Goal: Complete application form

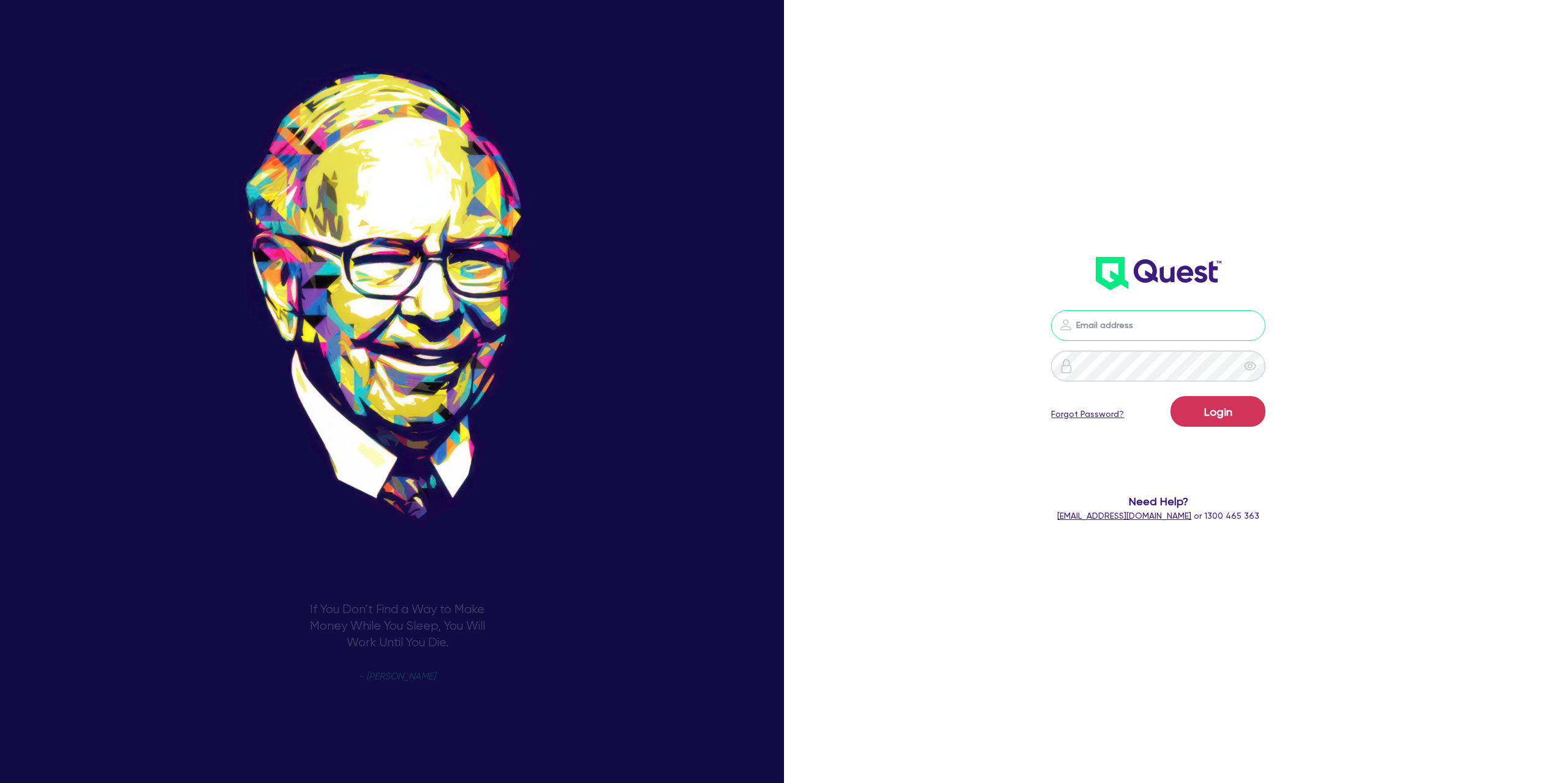
click at [1146, 336] on input "email" at bounding box center [1159, 325] width 215 height 31
type input "[PERSON_NAME][EMAIL_ADDRESS][DOMAIN_NAME]"
drag, startPoint x: 1221, startPoint y: 413, endPoint x: 1227, endPoint y: 412, distance: 6.1
click at [1224, 412] on button "Login" at bounding box center [1218, 411] width 95 height 31
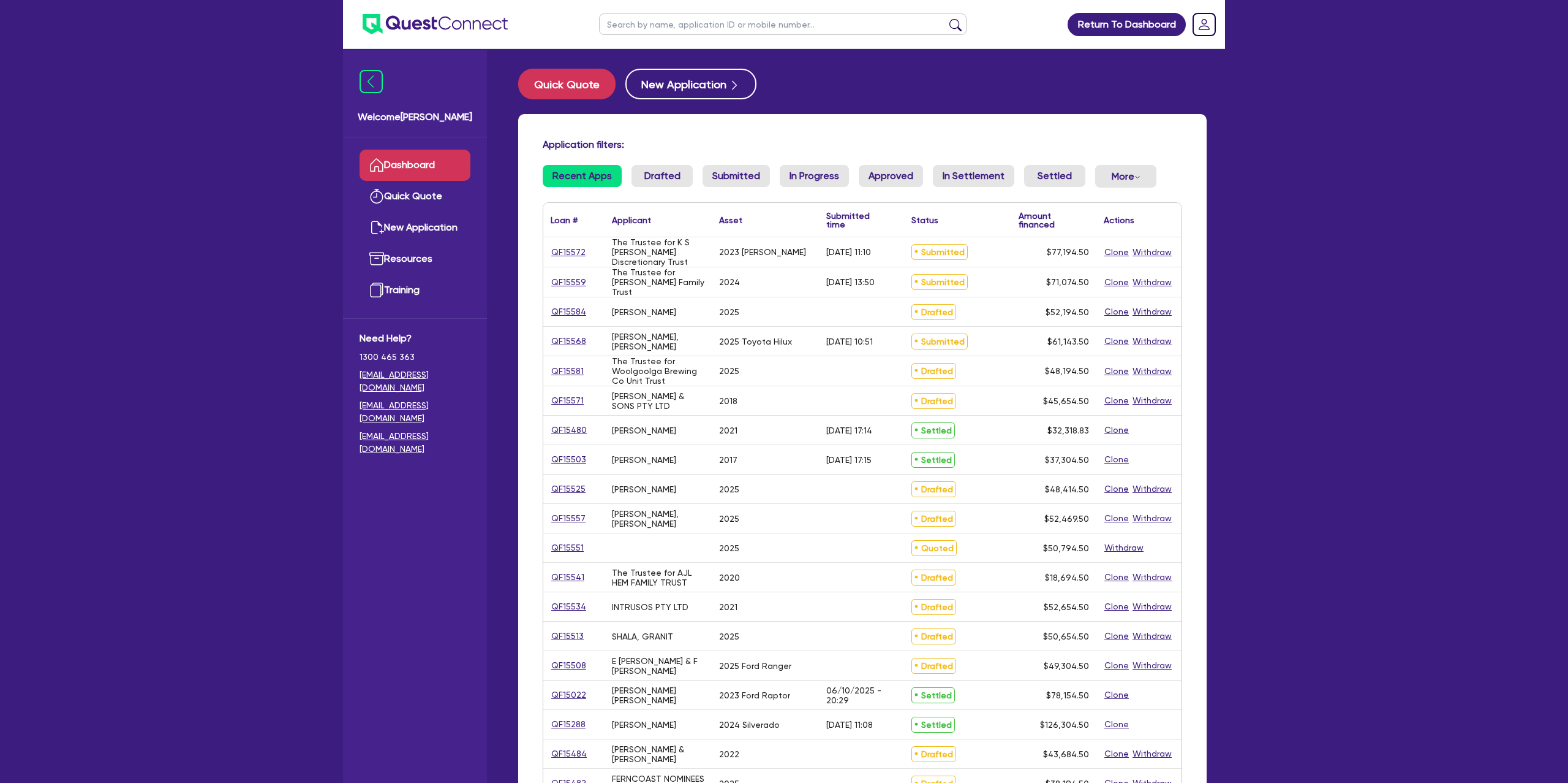
click at [695, 16] on input "text" at bounding box center [783, 24] width 368 height 22
type input "[PERSON_NAME]"
click at [946, 18] on button "submit" at bounding box center [956, 26] width 20 height 17
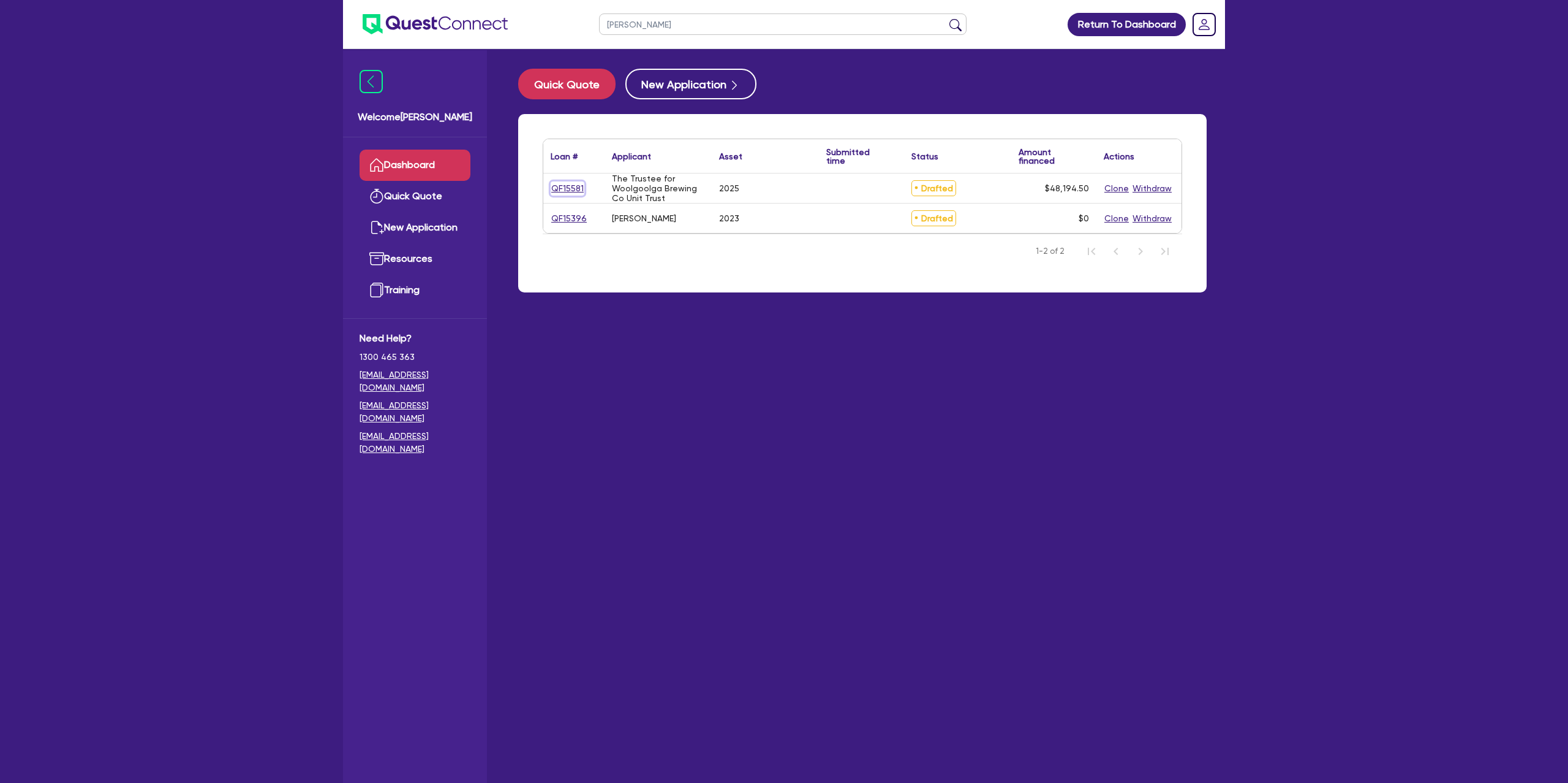
drag, startPoint x: 565, startPoint y: 188, endPoint x: 571, endPoint y: 188, distance: 6.0
click at [578, 193] on link "QF15581" at bounding box center [567, 188] width 34 height 14
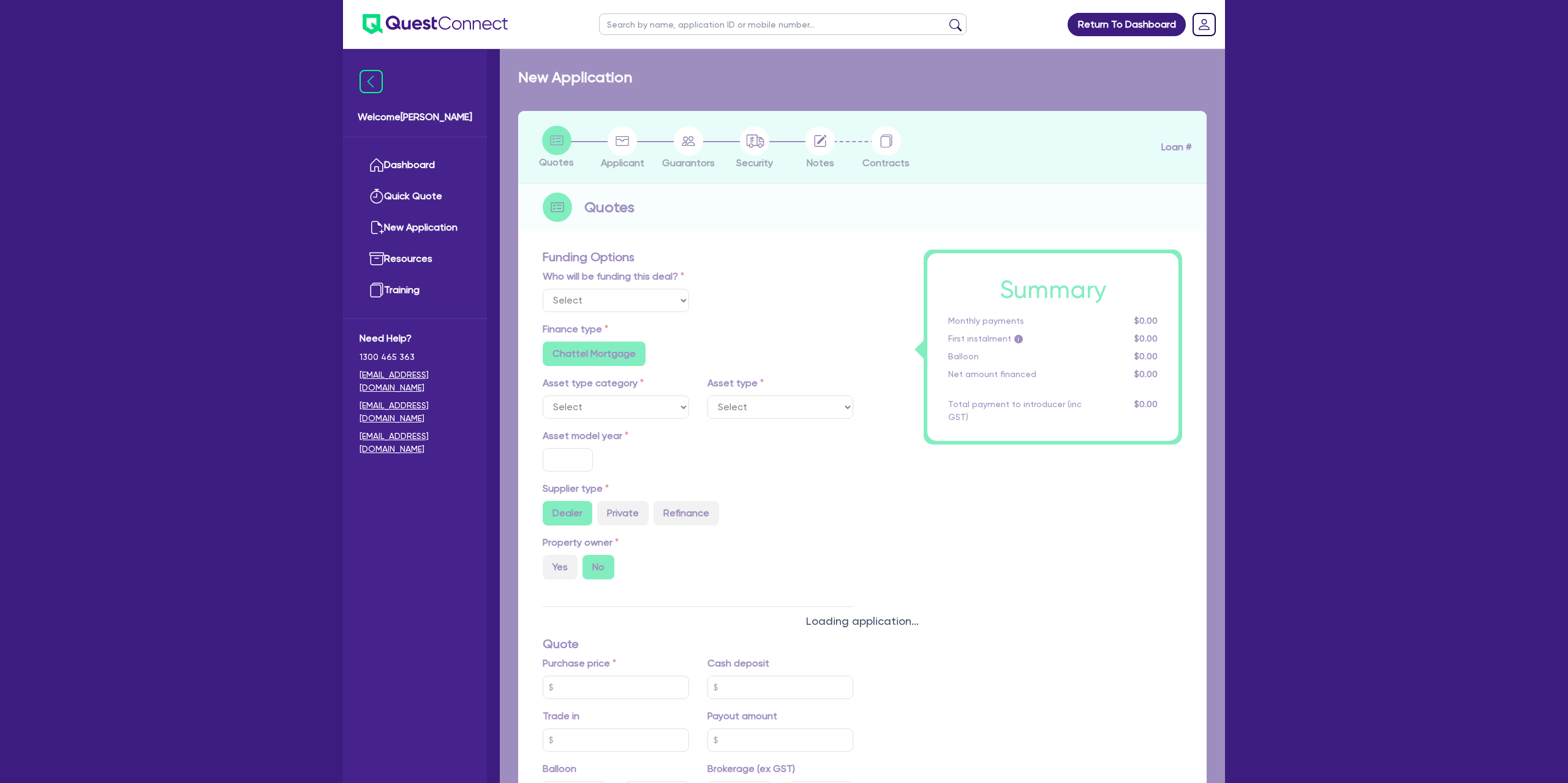
select select "Other"
select select "CARS_AND_LIGHT_TRUCKS"
type input "2025"
radio input "false"
radio input "true"
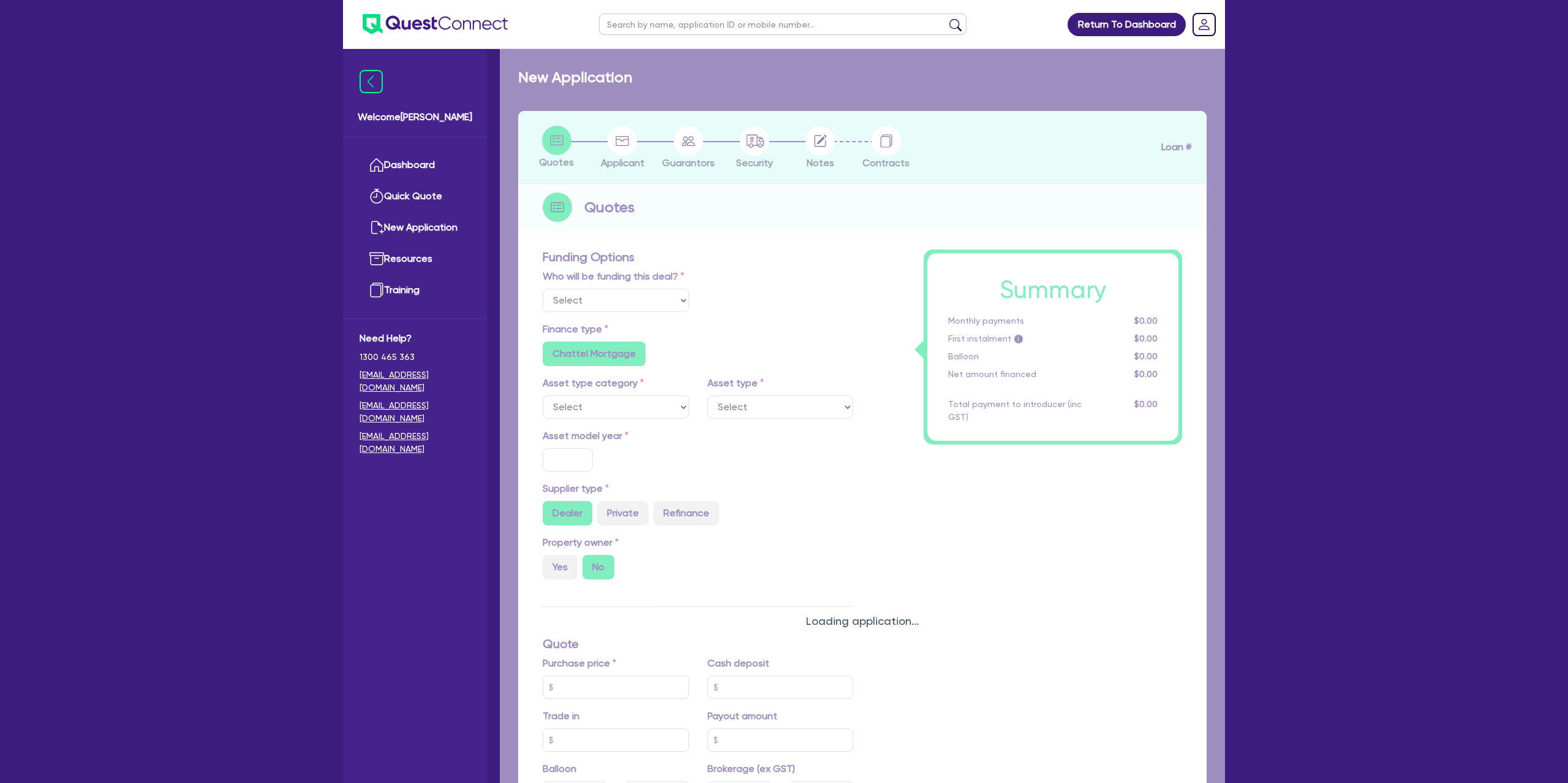
radio input "true"
type input "46,000"
radio input "true"
type input "7.99"
type input "1,400"
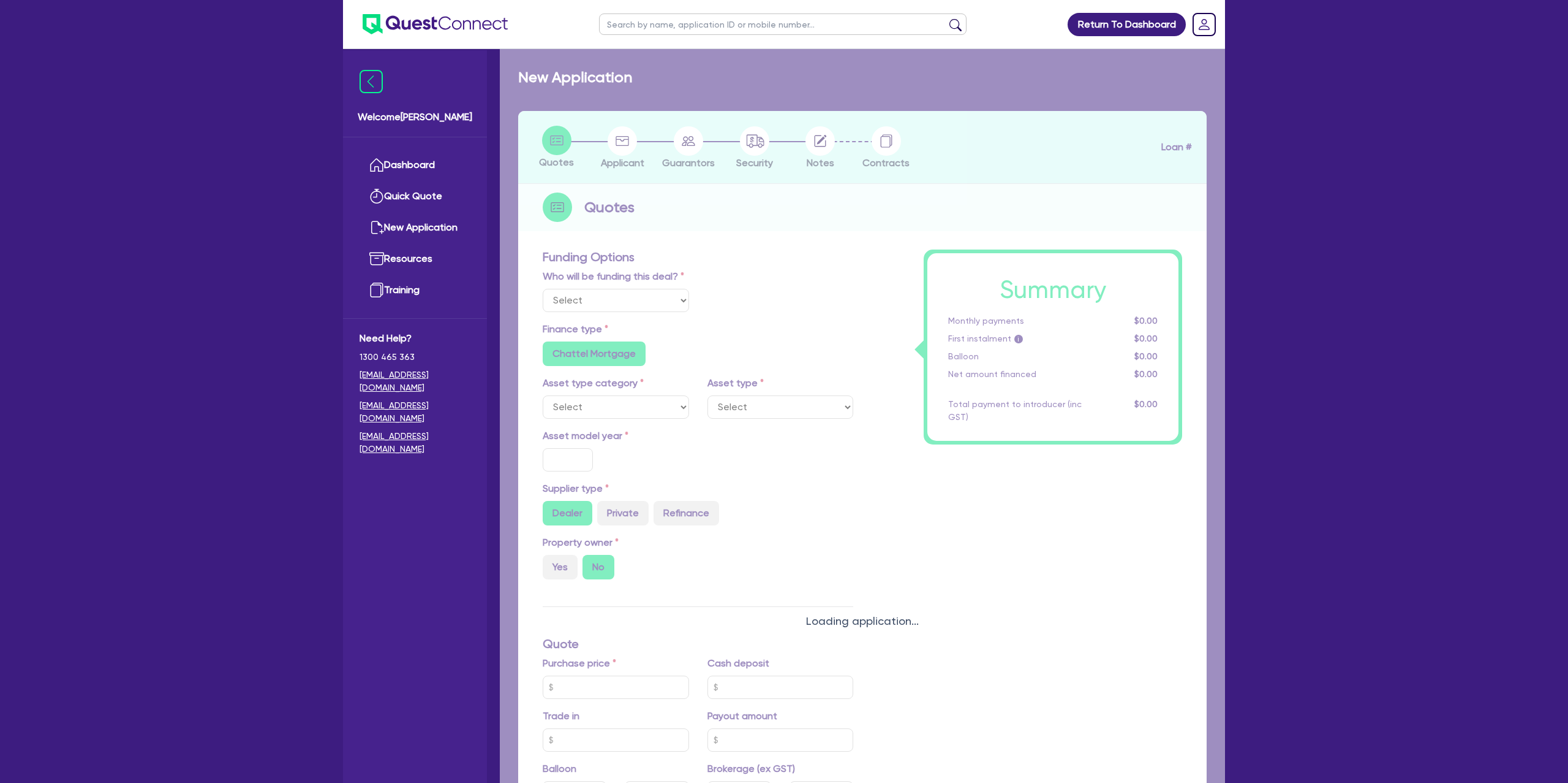
radio input "true"
select select "PASSENGER_VEHICLES"
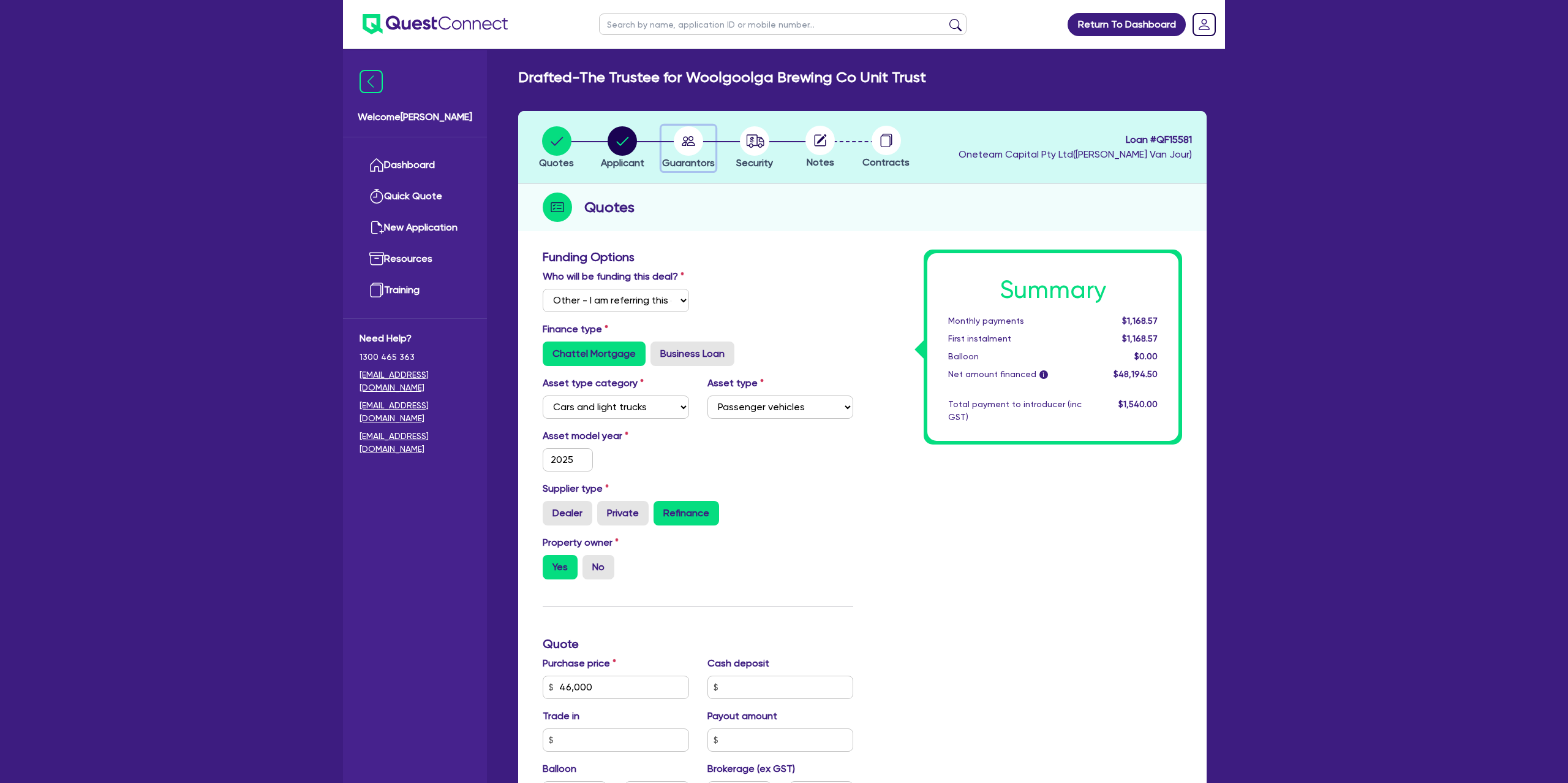
click at [682, 135] on circle "button" at bounding box center [688, 140] width 29 height 29
select select "MRS"
select select "[GEOGRAPHIC_DATA]"
select select "MARRIED"
select select "PROPERTY"
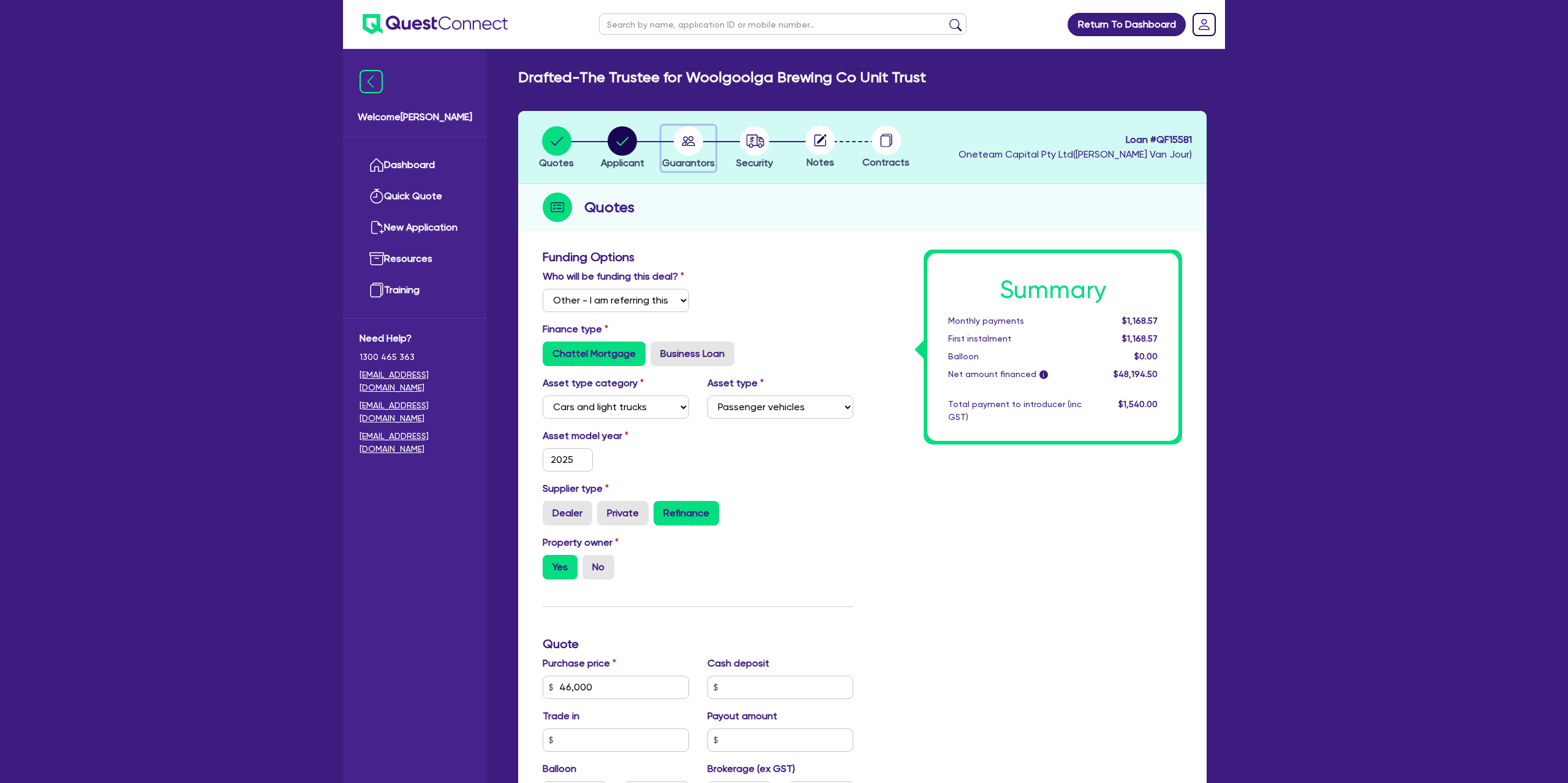
select select "CASH"
select select "VEHICLE"
select select "MORTGAGE"
select select "VEHICLE_LOAN"
select select "MR"
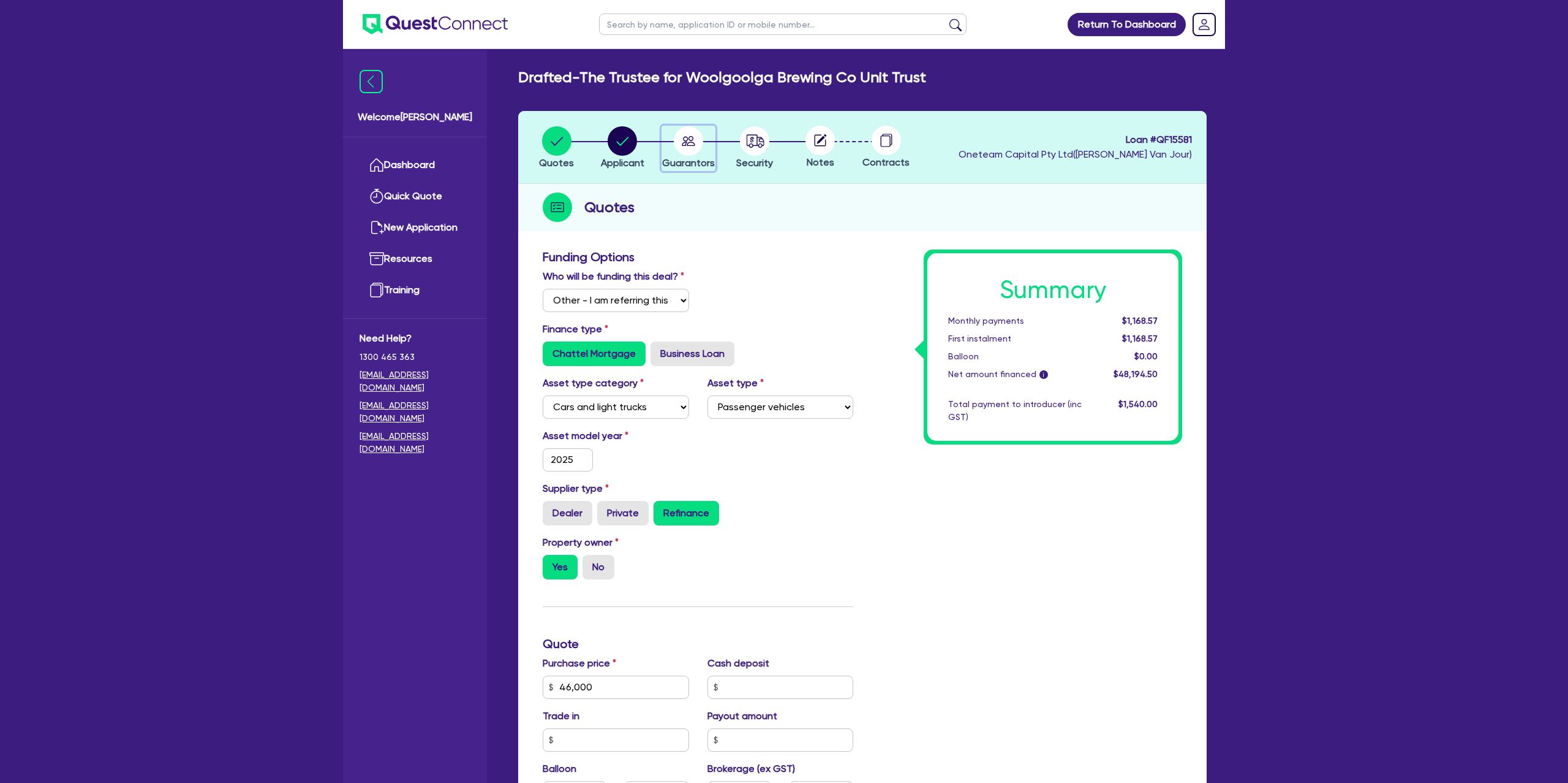
select select "MARRIED"
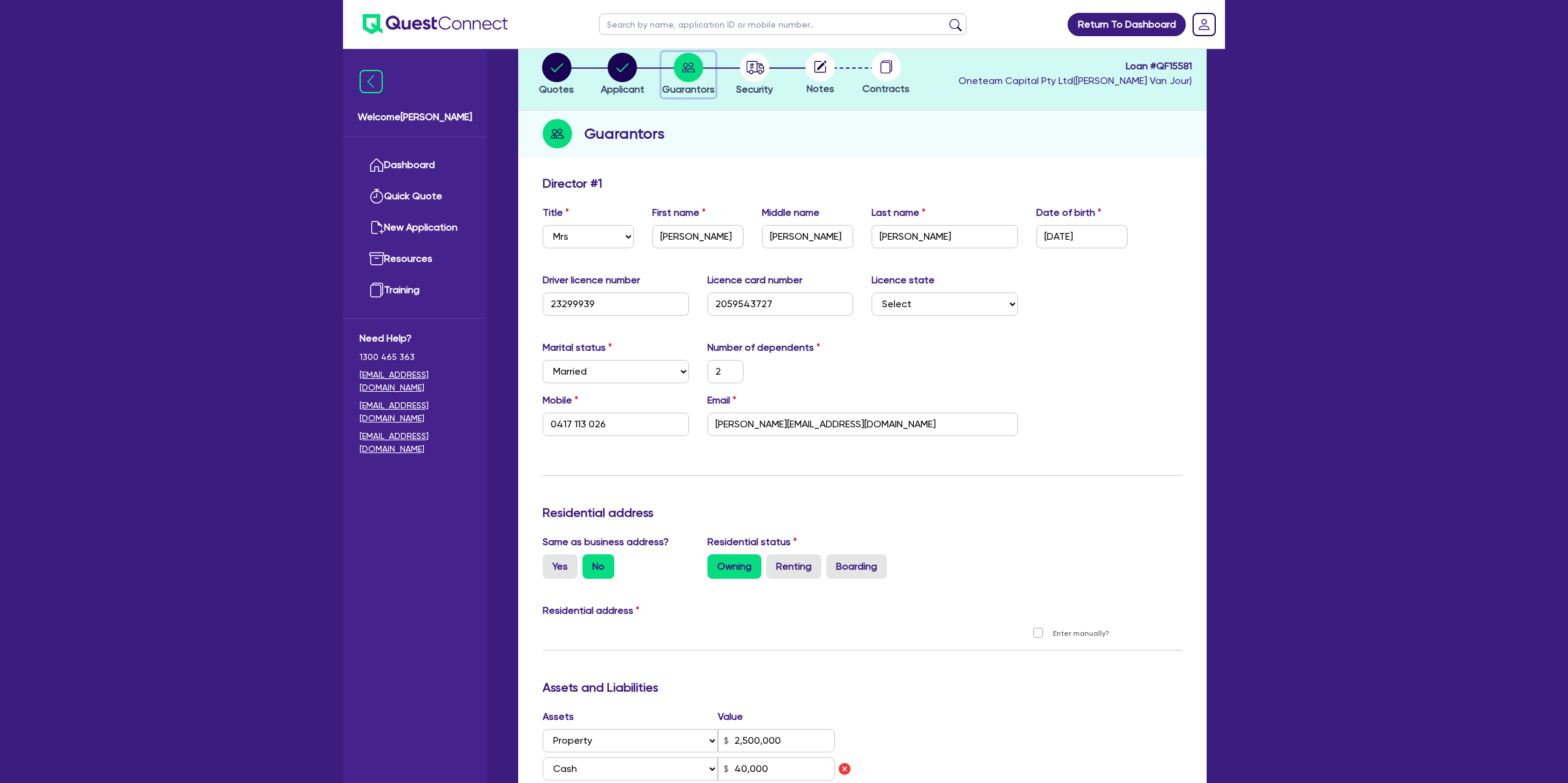
scroll to position [80, 0]
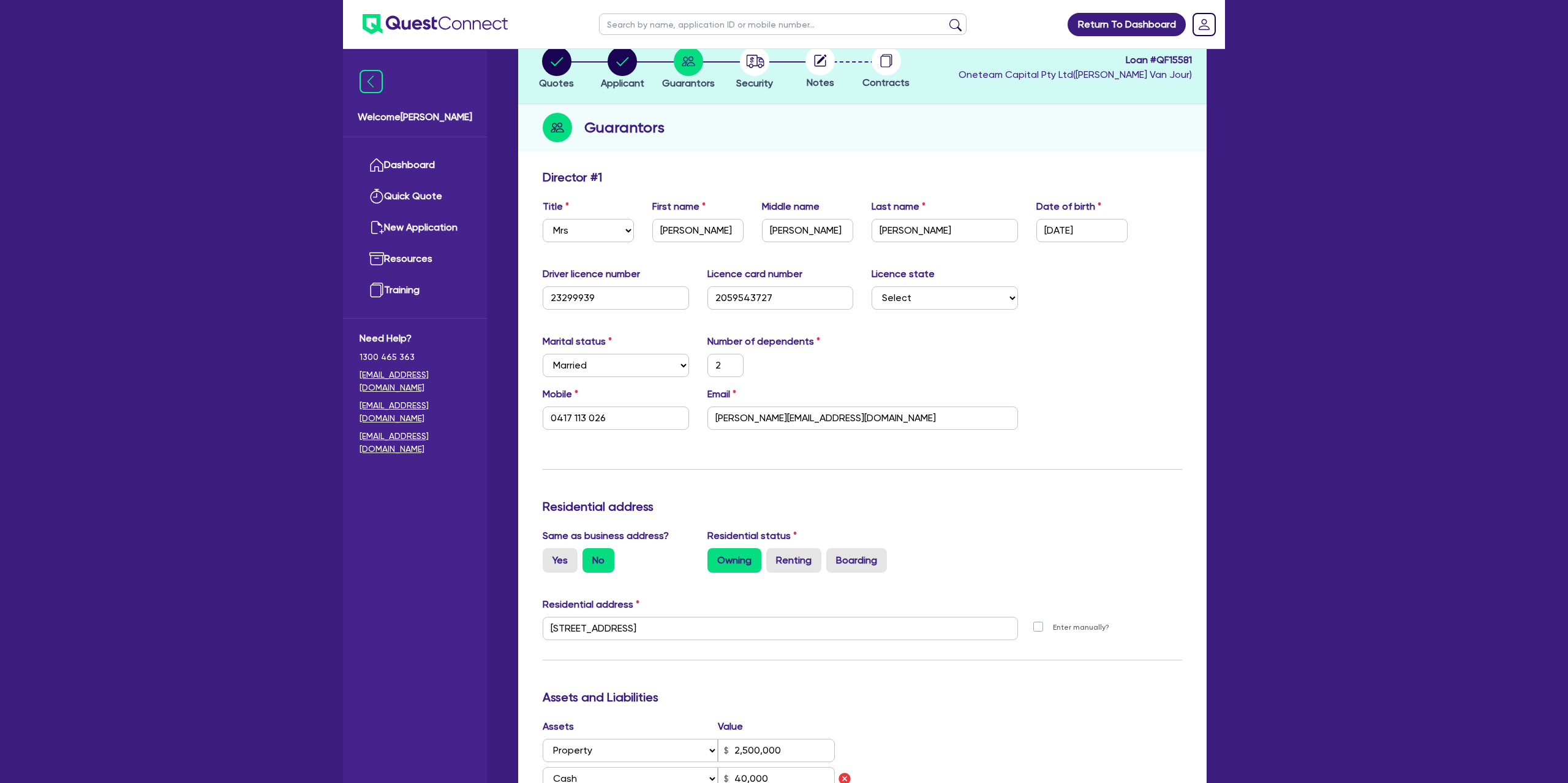
click at [1150, 309] on div "Driver licence number [DRIVERS_LICENSE_NUMBER] Licence card number [DRIVERS_LIC…" at bounding box center [862, 293] width 658 height 53
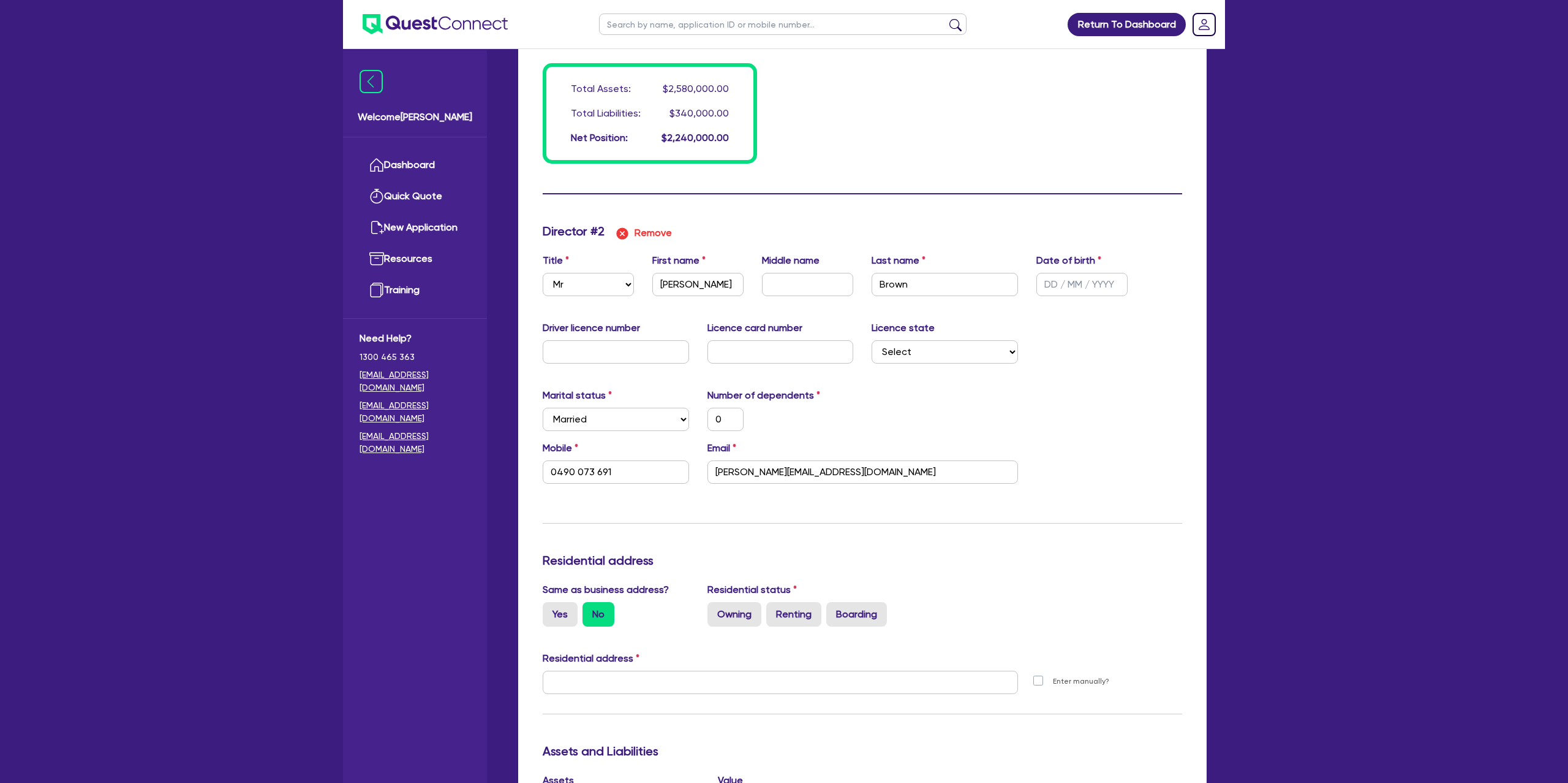
scroll to position [1078, 0]
click at [755, 292] on div "Middle name" at bounding box center [807, 272] width 110 height 43
click at [799, 284] on input "text" at bounding box center [807, 283] width 91 height 24
type input "2"
type input "0417113026"
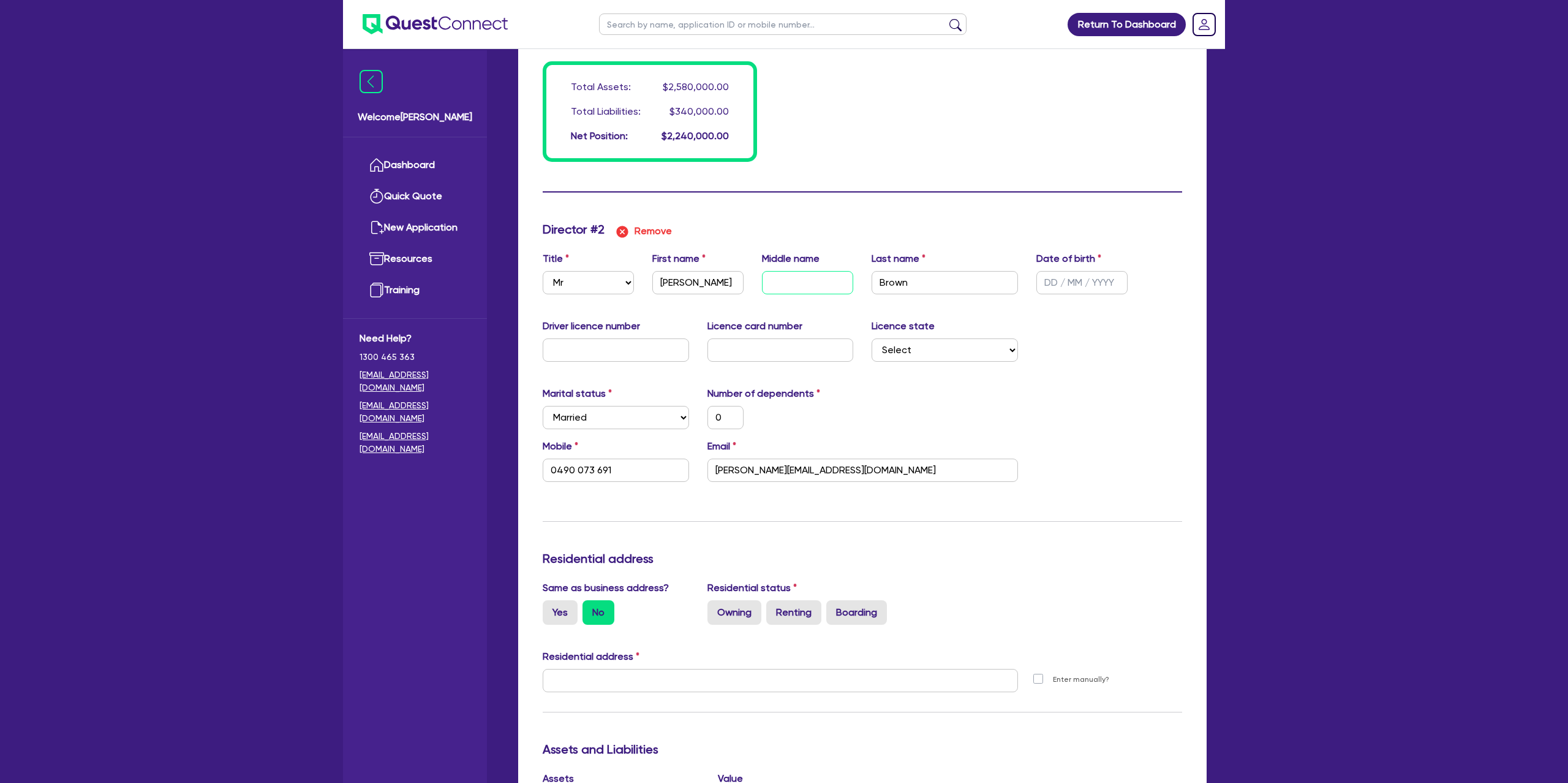
type input "2500000"
type input "40000"
type input "320000"
type input "2500"
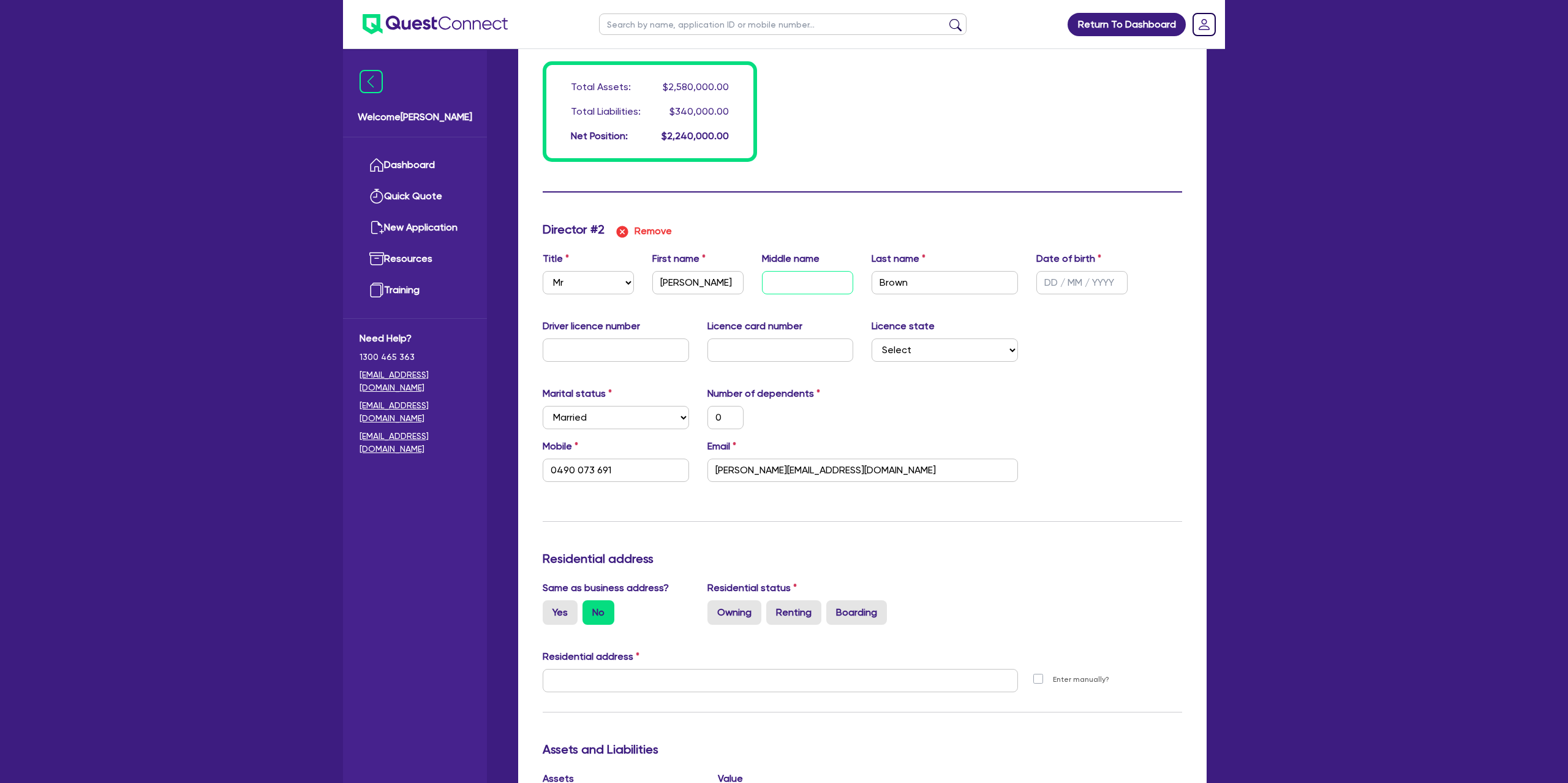
type input "20000"
type input "J"
type input "0"
type input "0490 073 691"
type input "2"
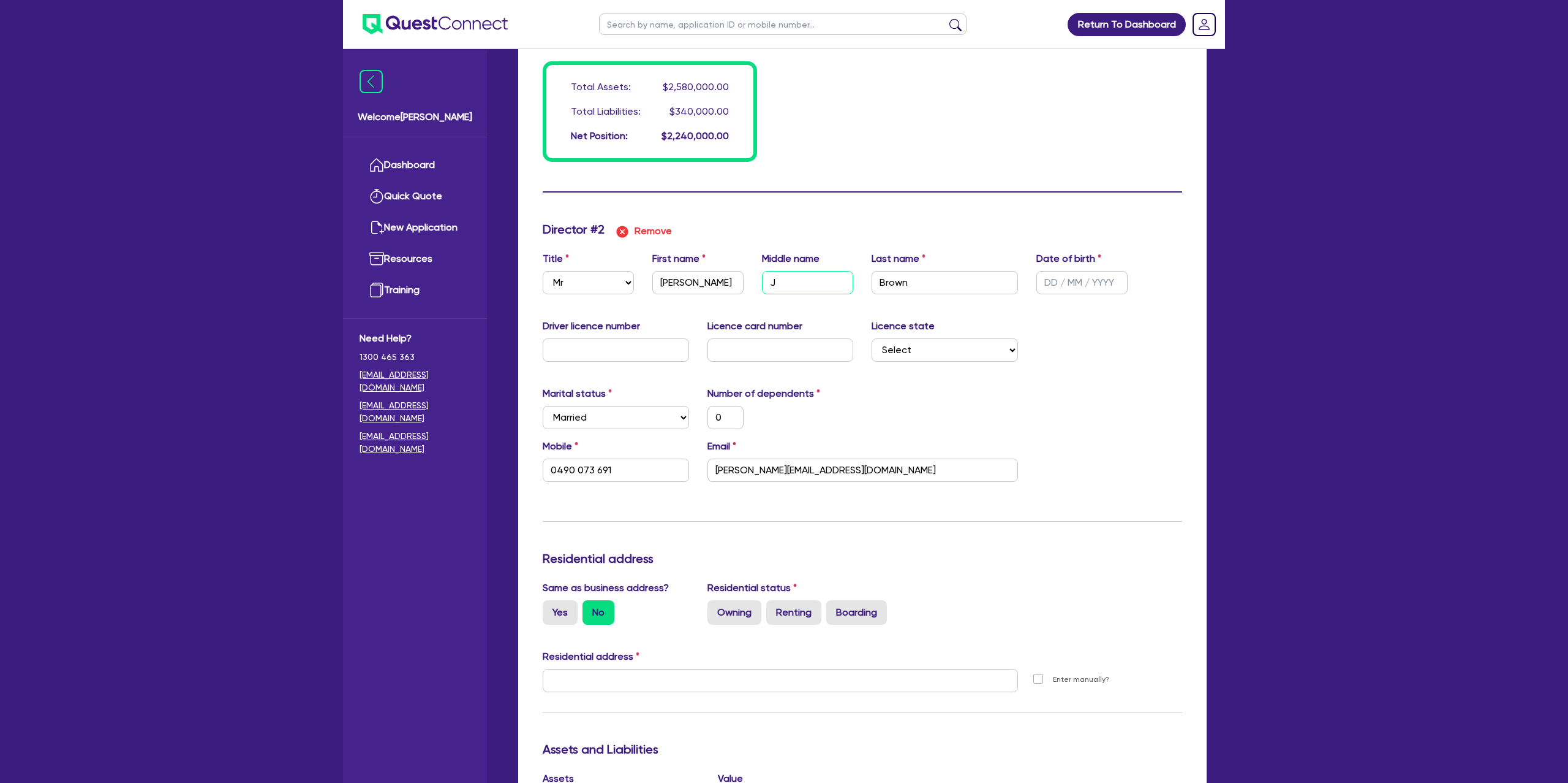
type input "0417113026"
type input "2500000"
type input "40000"
type input "320000"
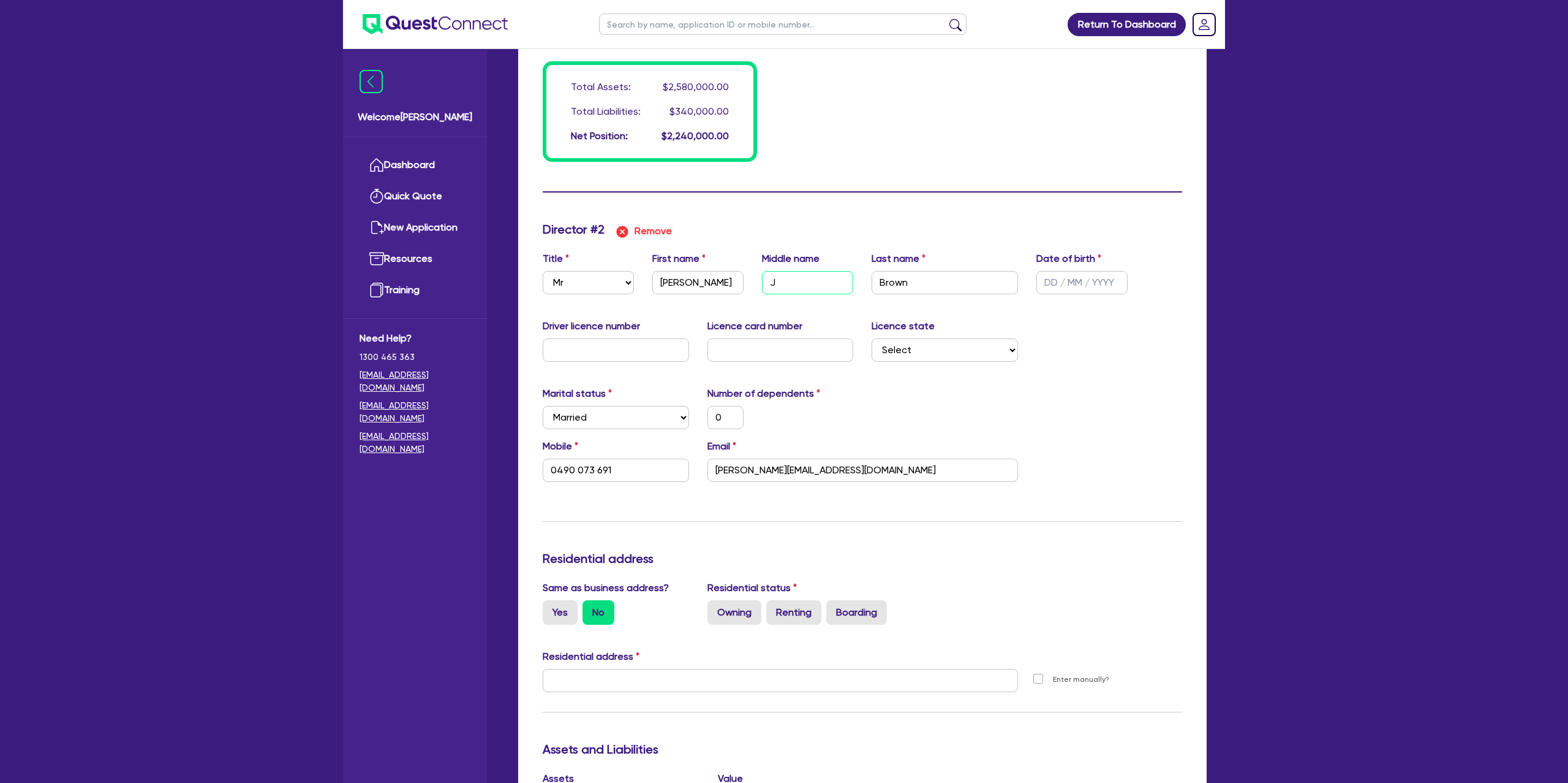
type input "2500"
type input "20000"
type input "Jo"
type input "0"
type input "0490 073 691"
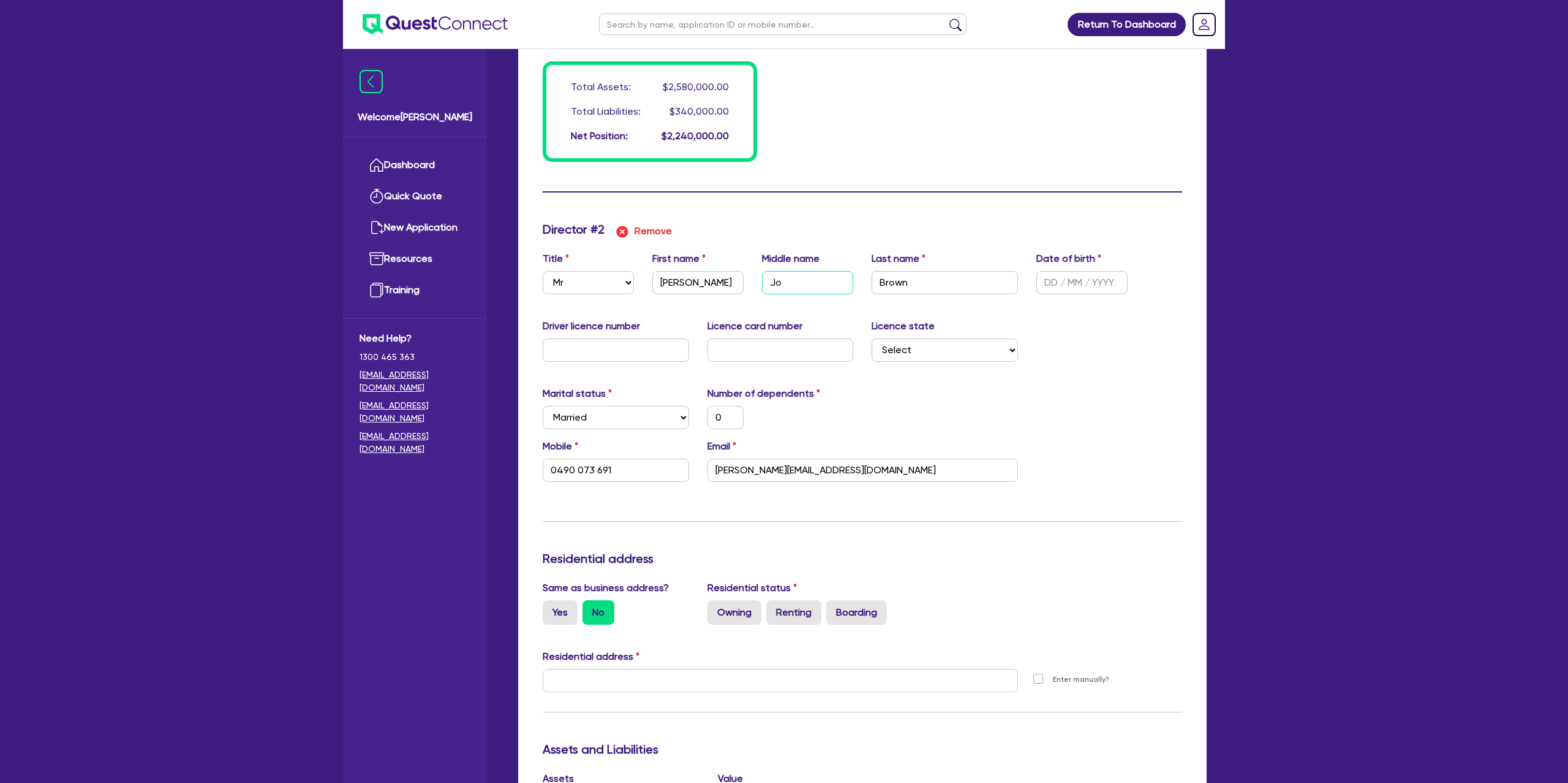
type input "2"
type input "0417113026"
type input "2500000"
type input "40000"
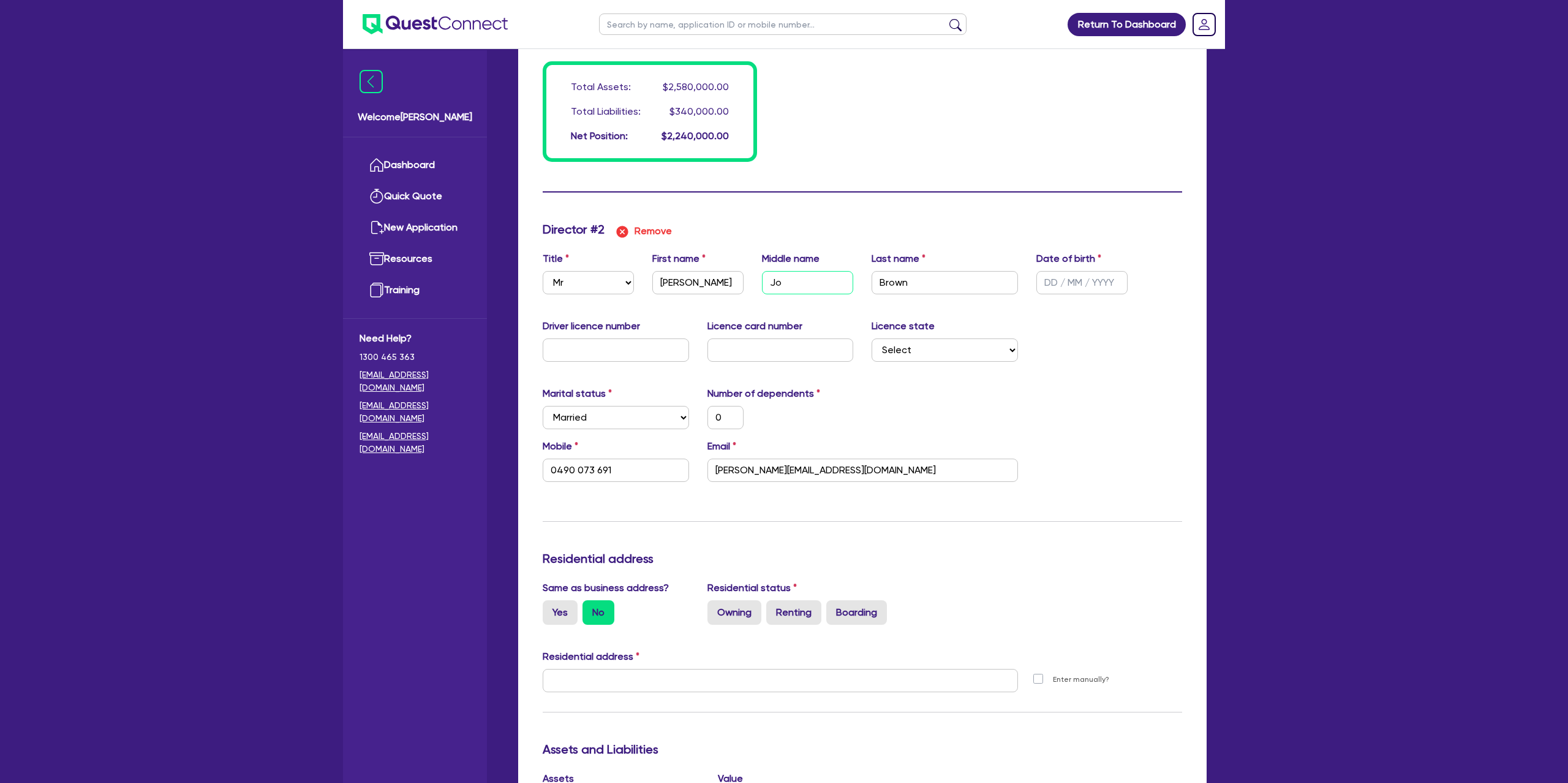
type input "320000"
type input "2500"
type input "20000"
type input "Joh"
type input "0"
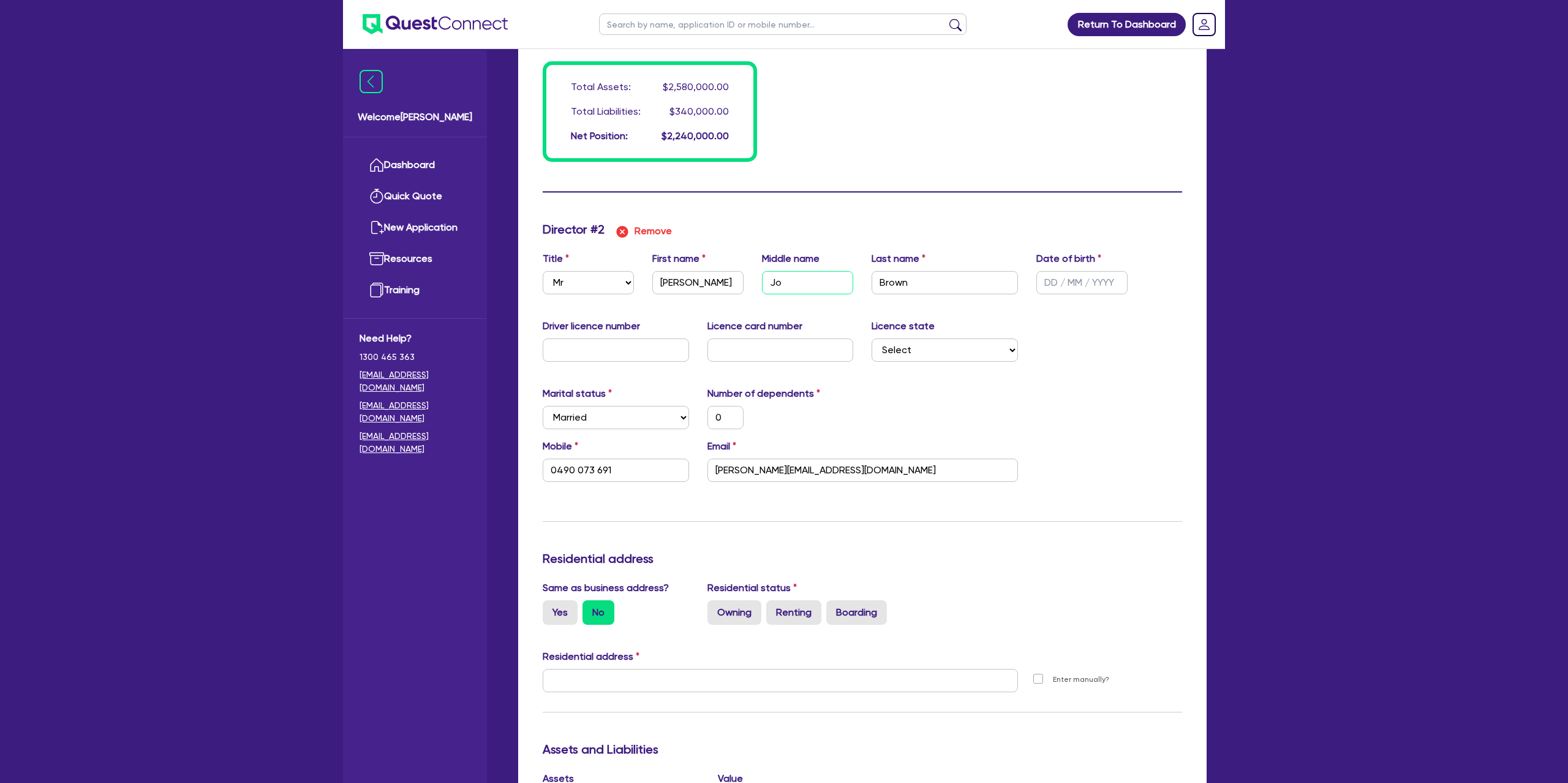
type input "0490 073 691"
type input "2"
type input "0417113026"
type input "2500000"
type input "40000"
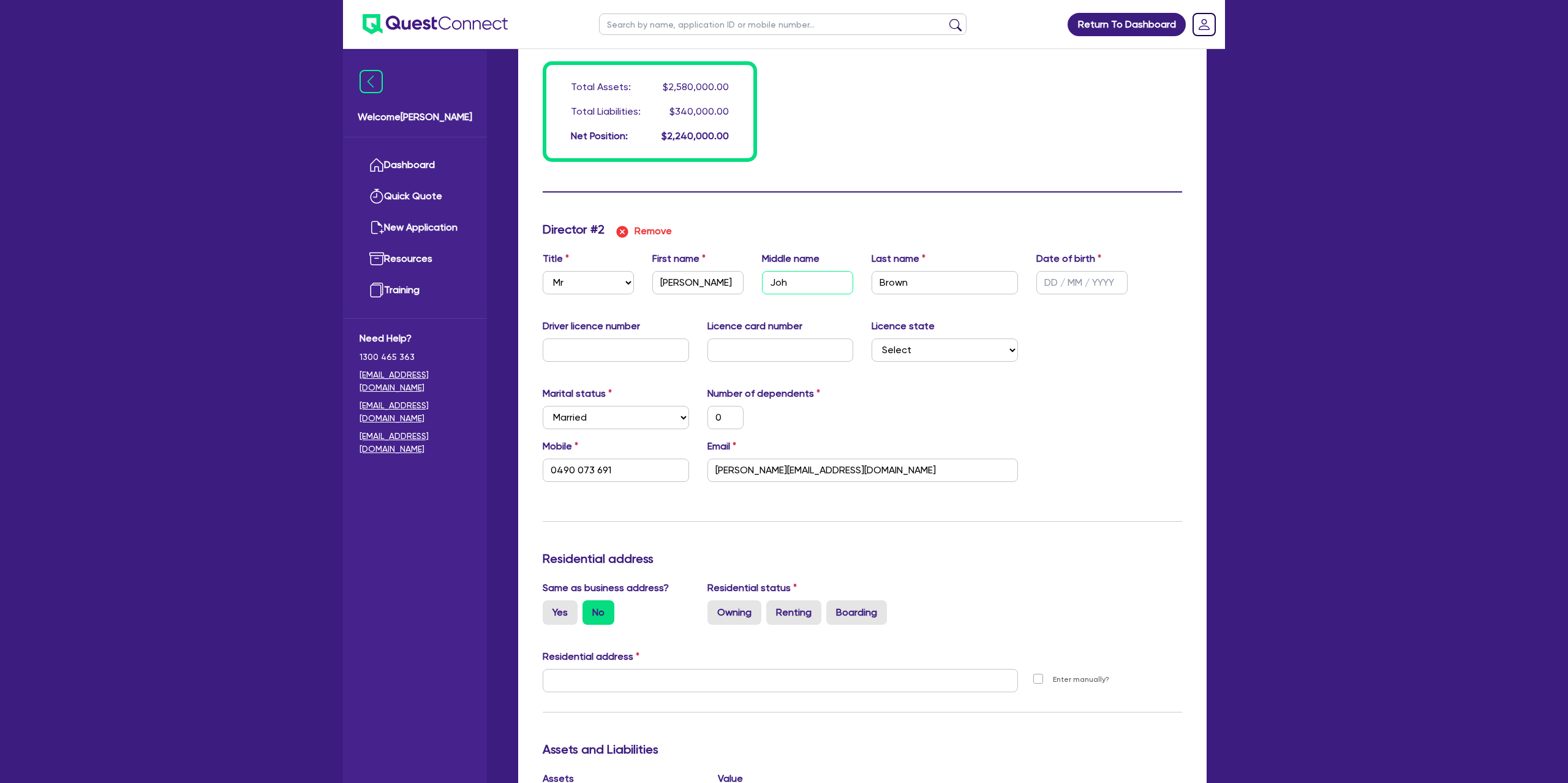
type input "40000"
type input "320000"
type input "2500"
type input "20000"
type input "[PERSON_NAME]"
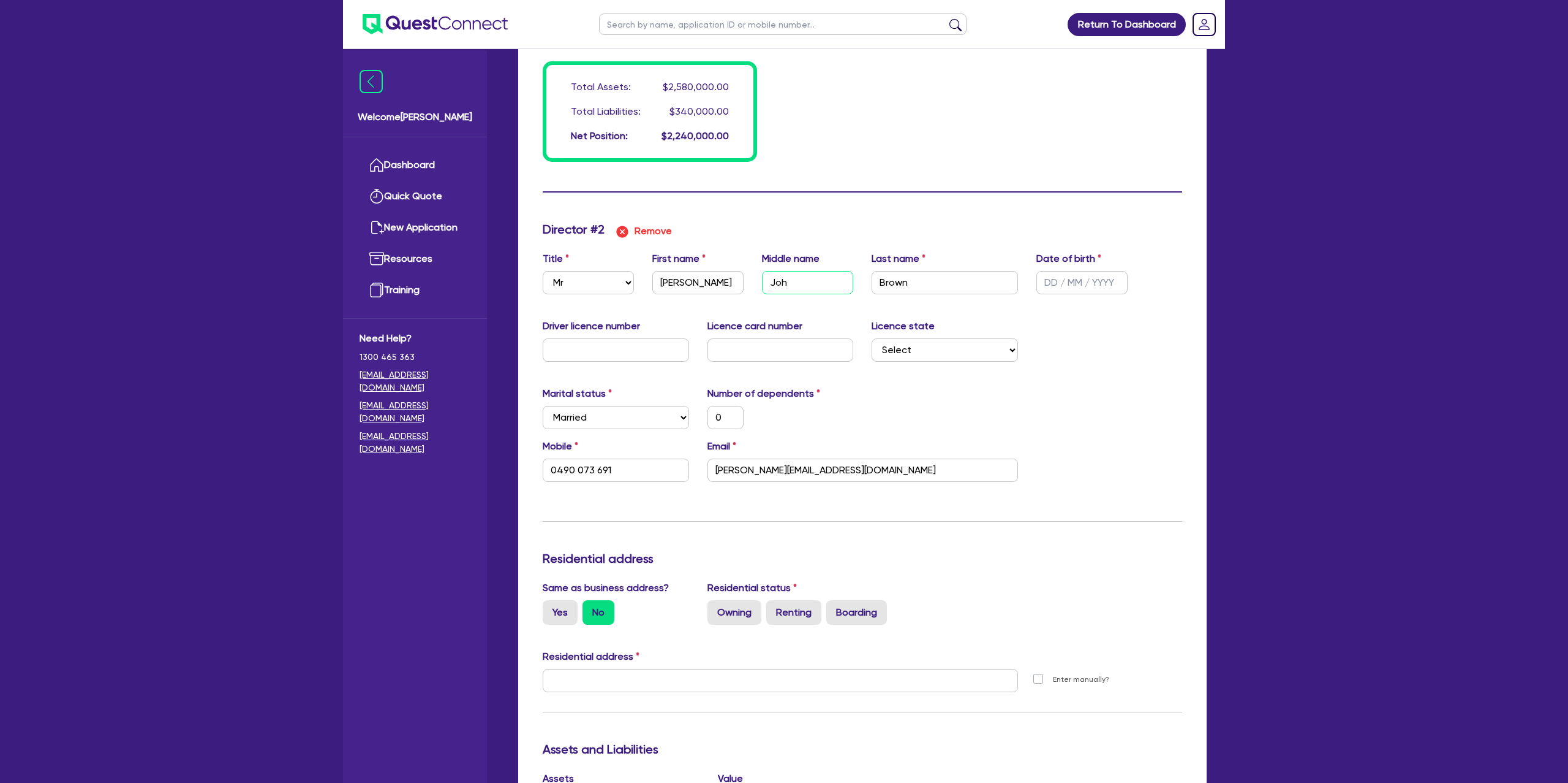
type input "0"
type input "0490 073 691"
type input "2"
type input "0417113026"
type input "2500000"
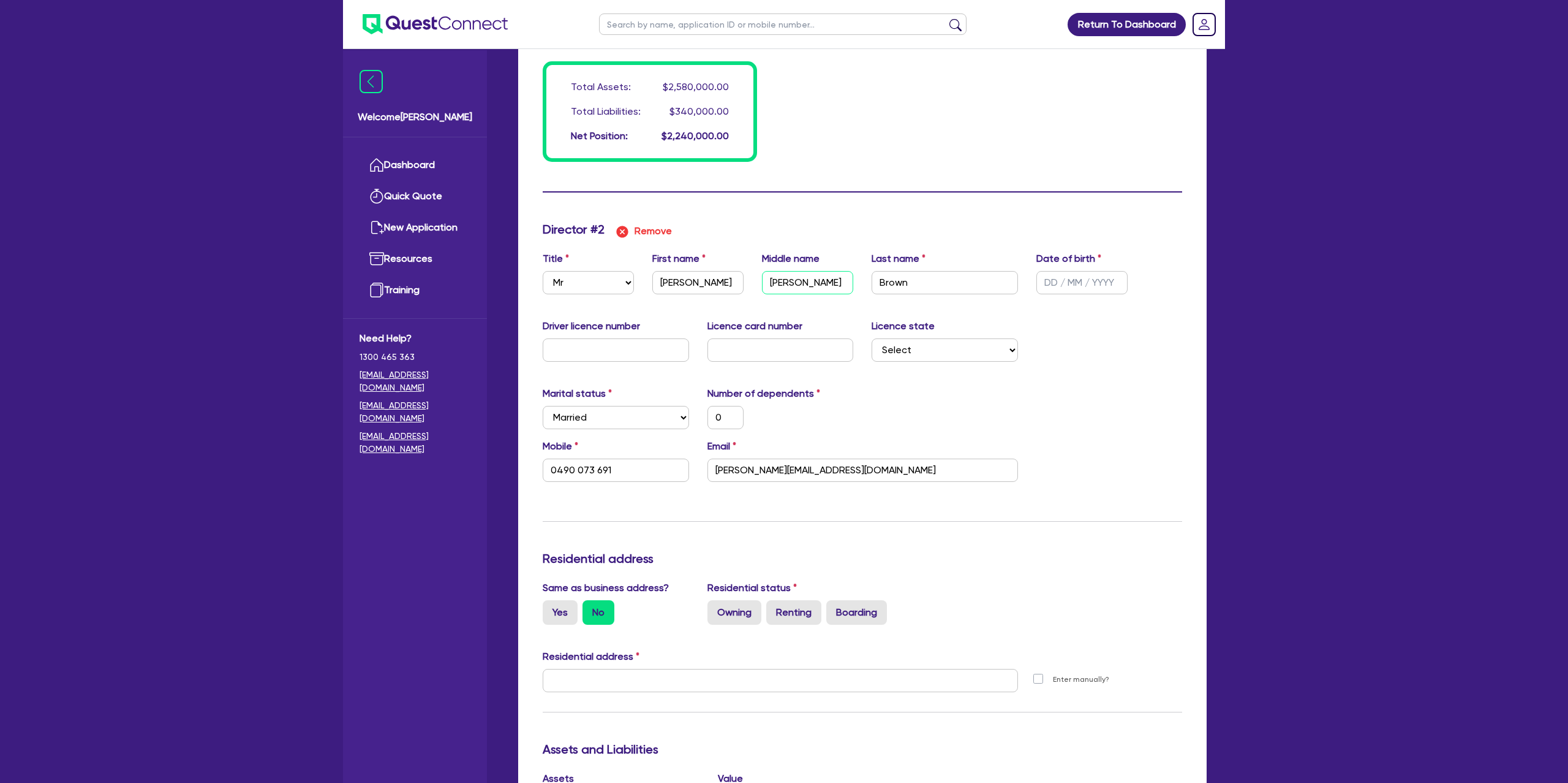
type input "40000"
type input "320000"
type input "2500"
type input "20000"
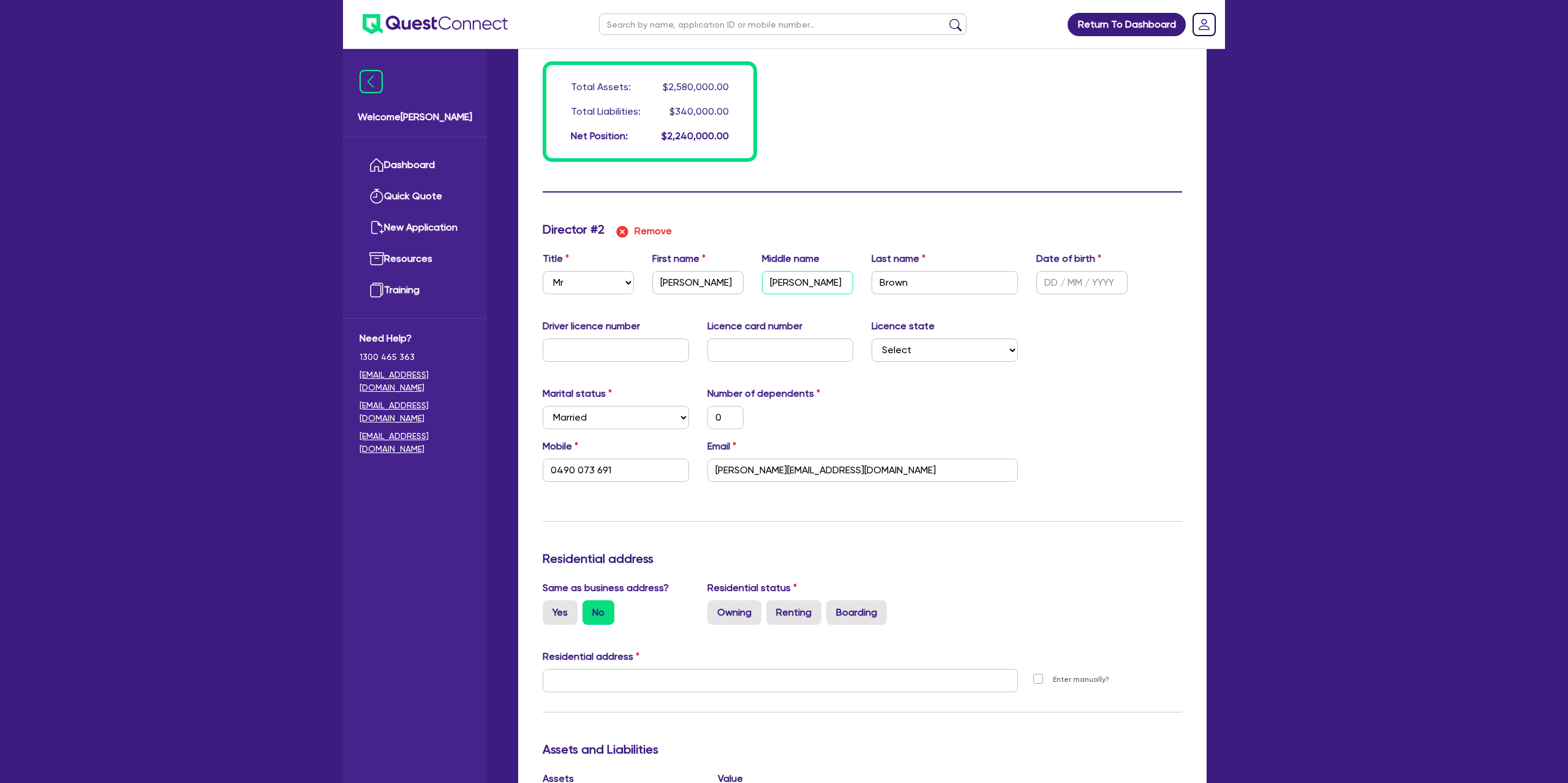
type input "Joh"
type input "0"
type input "0490 073 691"
type input "2"
type input "0417113026"
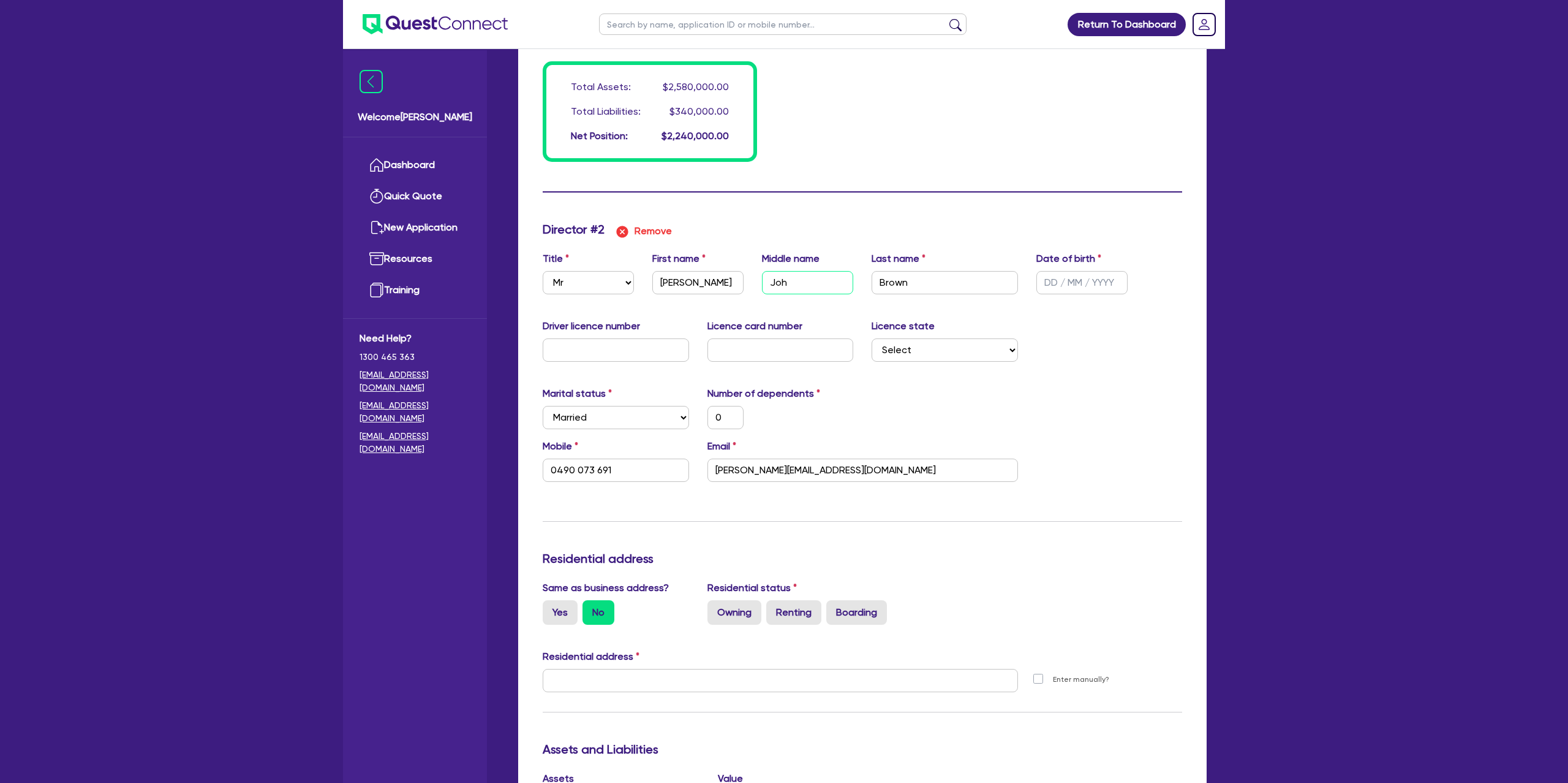
type input "2500000"
type input "40000"
type input "320000"
type input "2500"
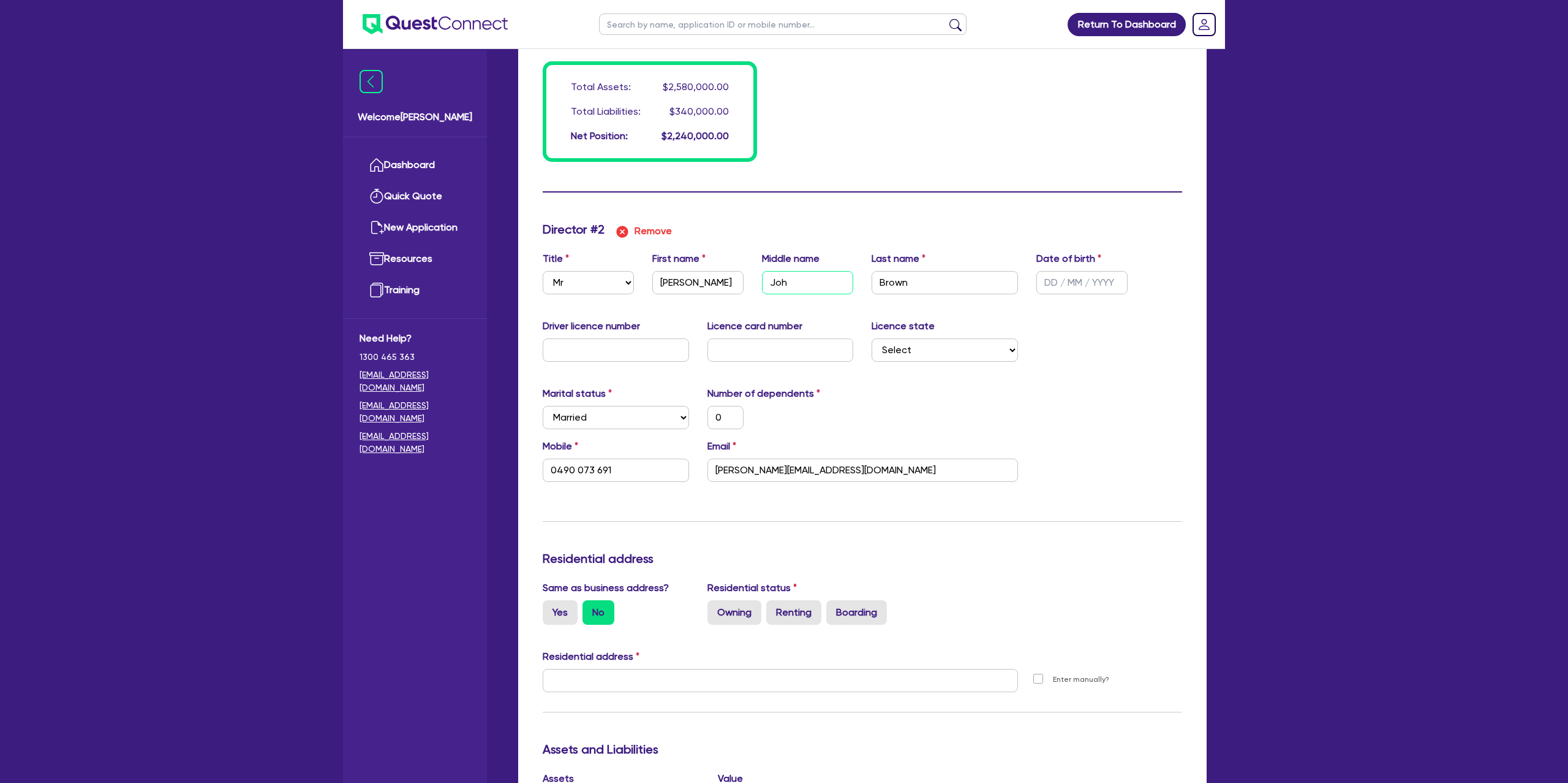
type input "20000"
type input "Jo"
type input "0"
type input "0490 073 691"
type input "2"
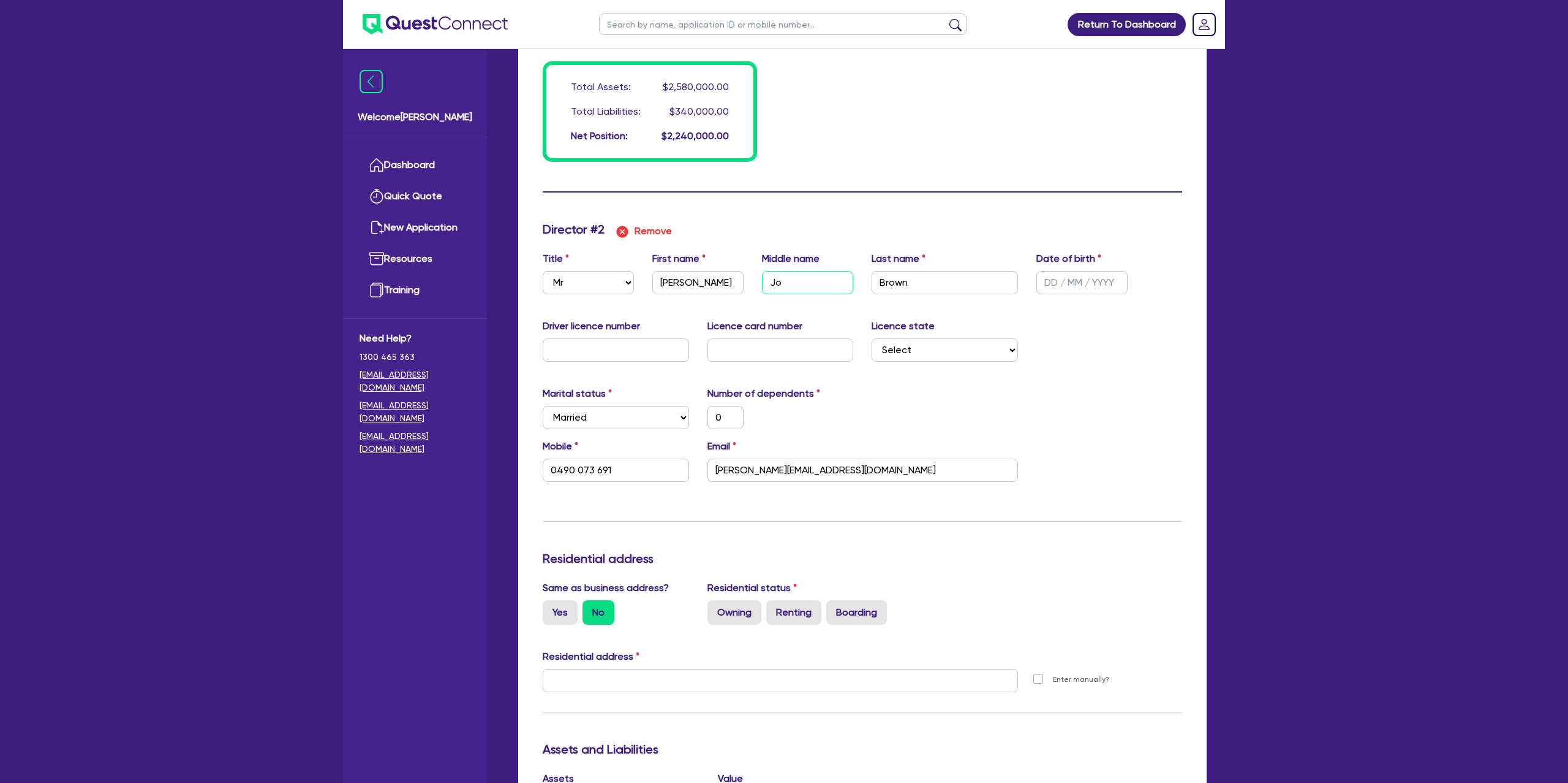
type input "0417113026"
type input "2500000"
type input "40000"
type input "320000"
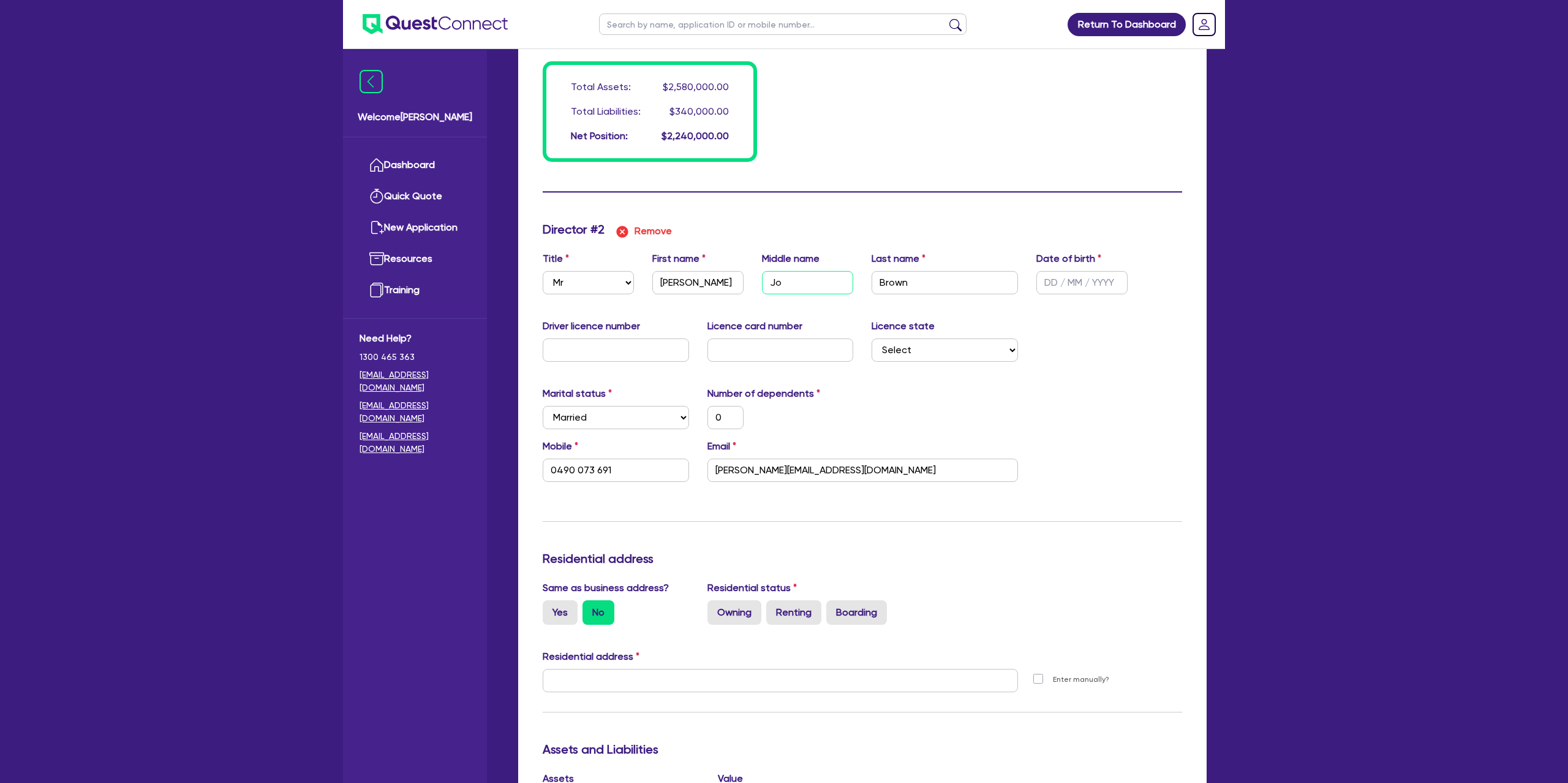
type input "2500"
type input "20000"
type input "[PERSON_NAME]"
type input "0"
type input "0490 073 691"
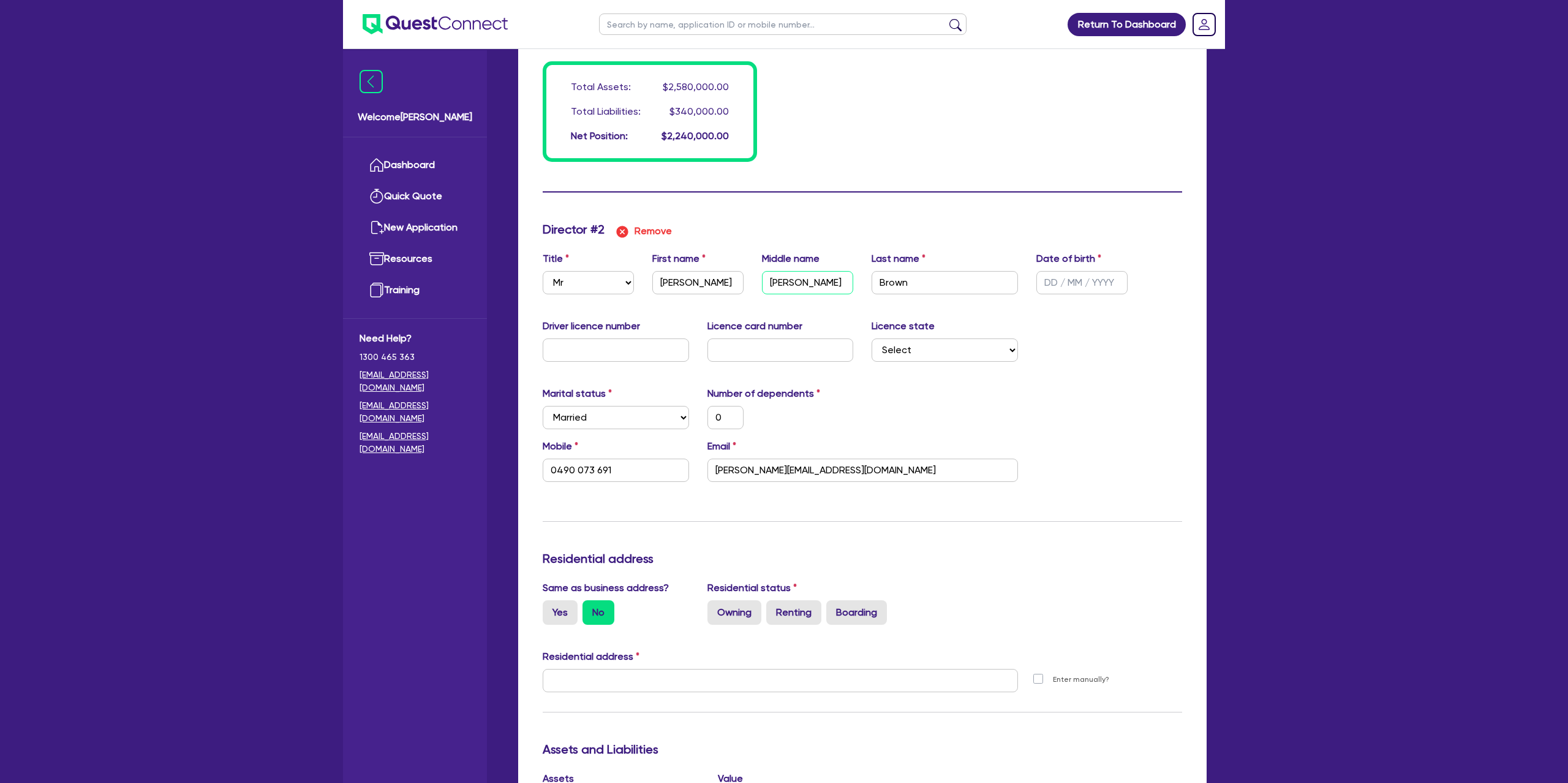
type input "2"
type input "0417113026"
type input "2500000"
type input "40000"
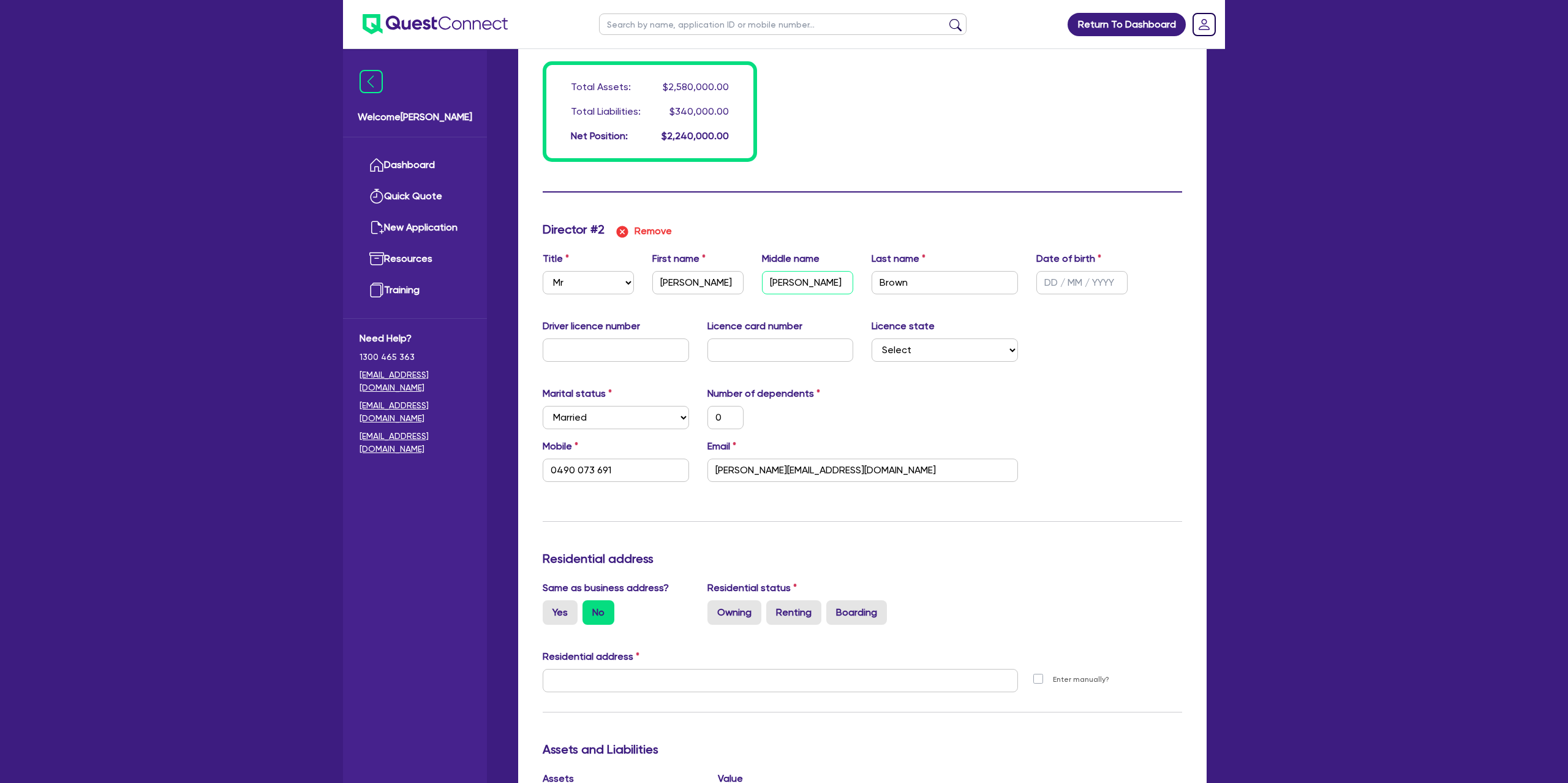
type input "320000"
type input "2500"
type input "20000"
type input "[PERSON_NAME]"
type input "0"
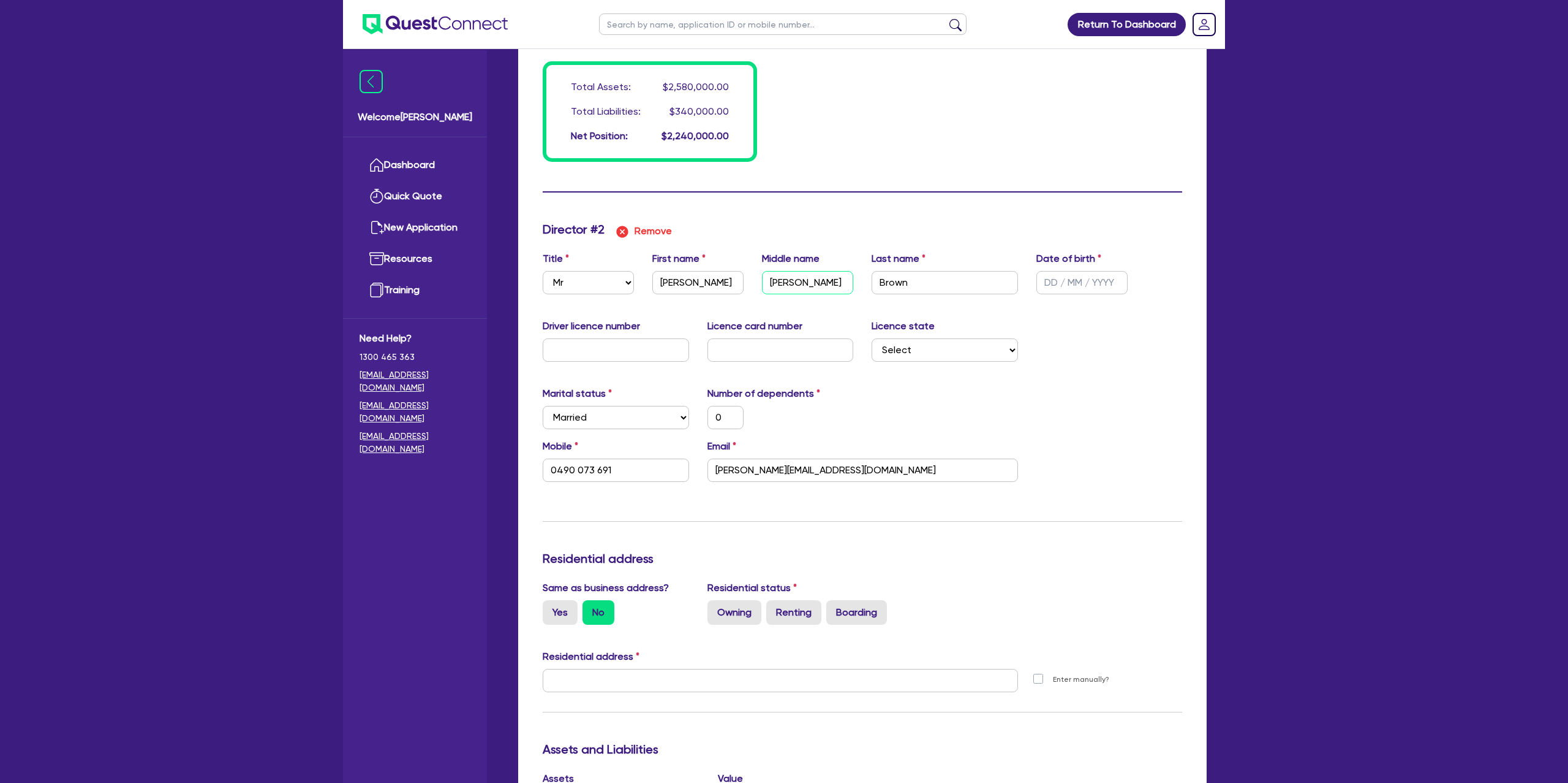
type input "0490 073 691"
type input "2"
type input "0417113026"
type input "2500000"
type input "40000"
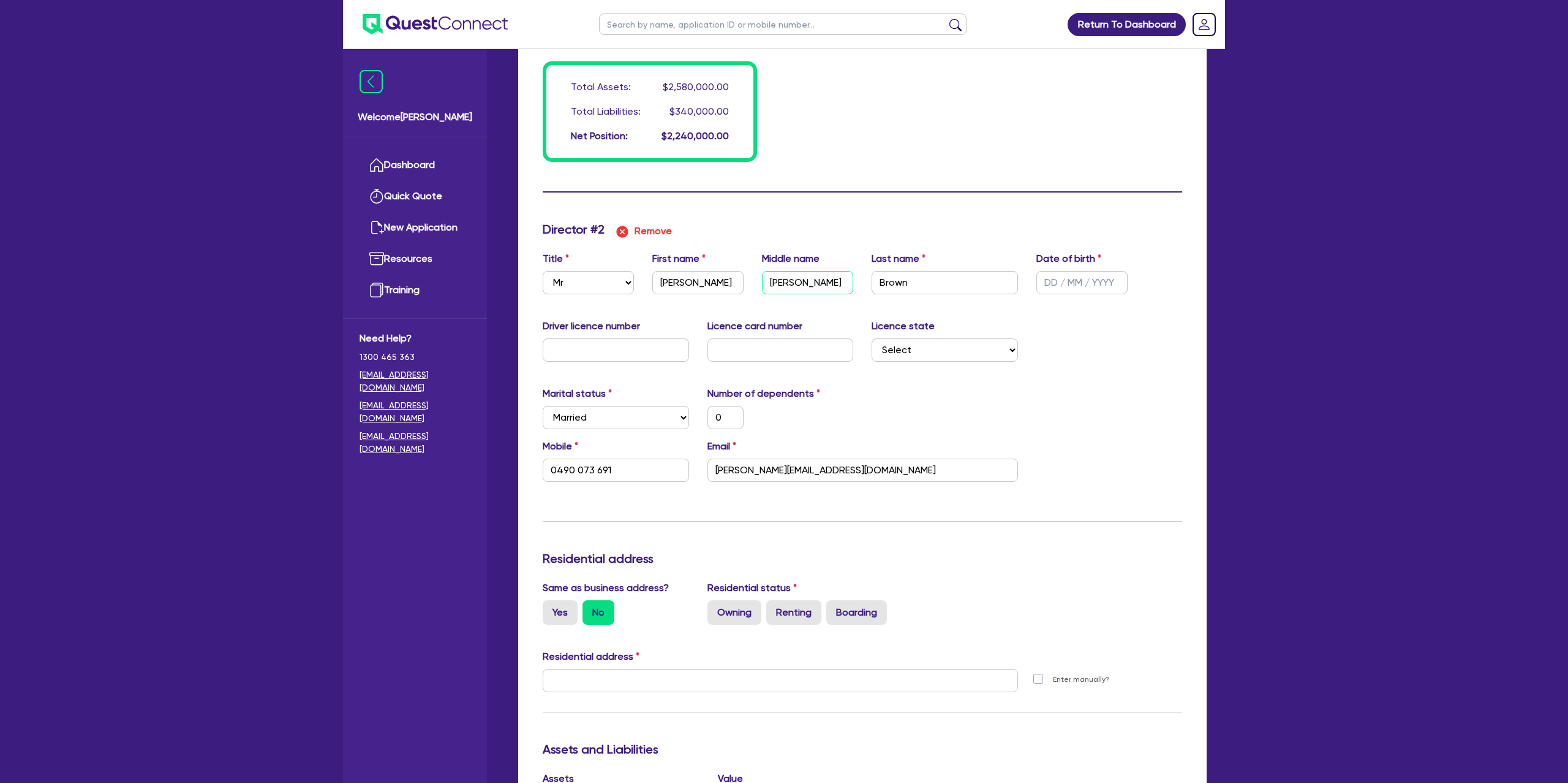
type input "40000"
type input "320000"
type input "2500"
type input "20000"
type input "Jonat"
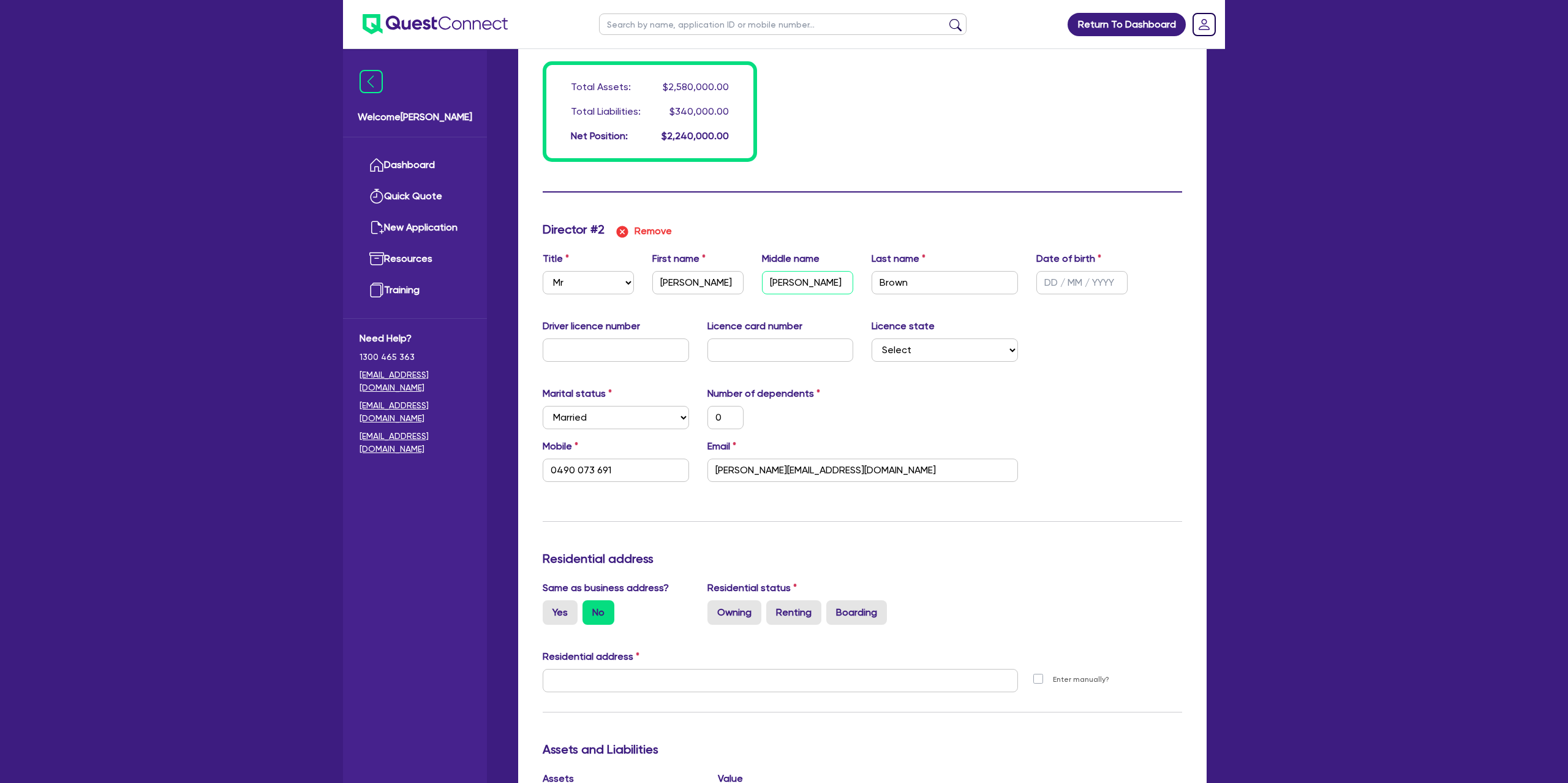
type input "0"
type input "0490 073 691"
type input "2"
type input "0417113026"
type input "2500000"
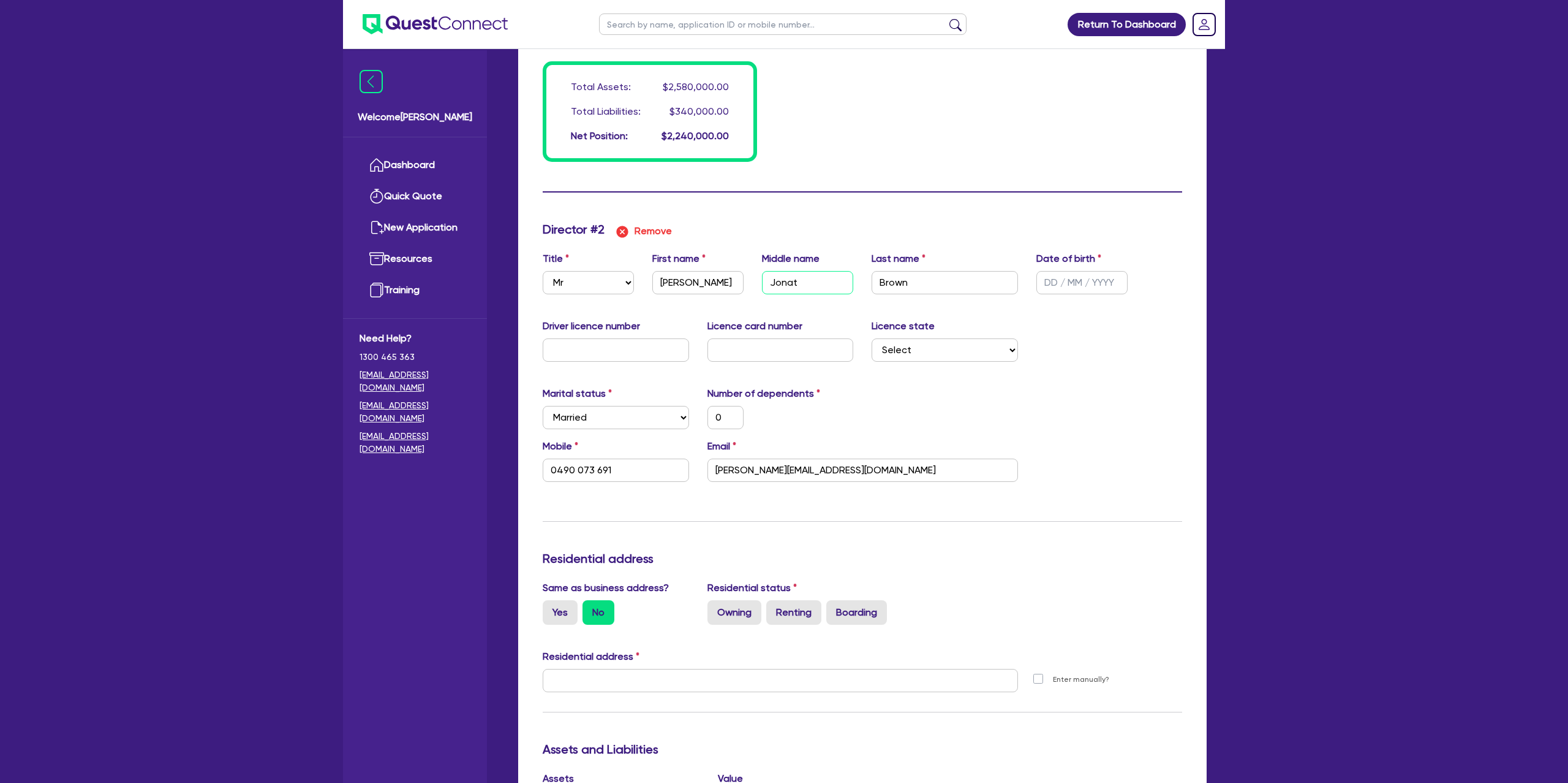
type input "40000"
type input "320000"
type input "2500"
type input "20000"
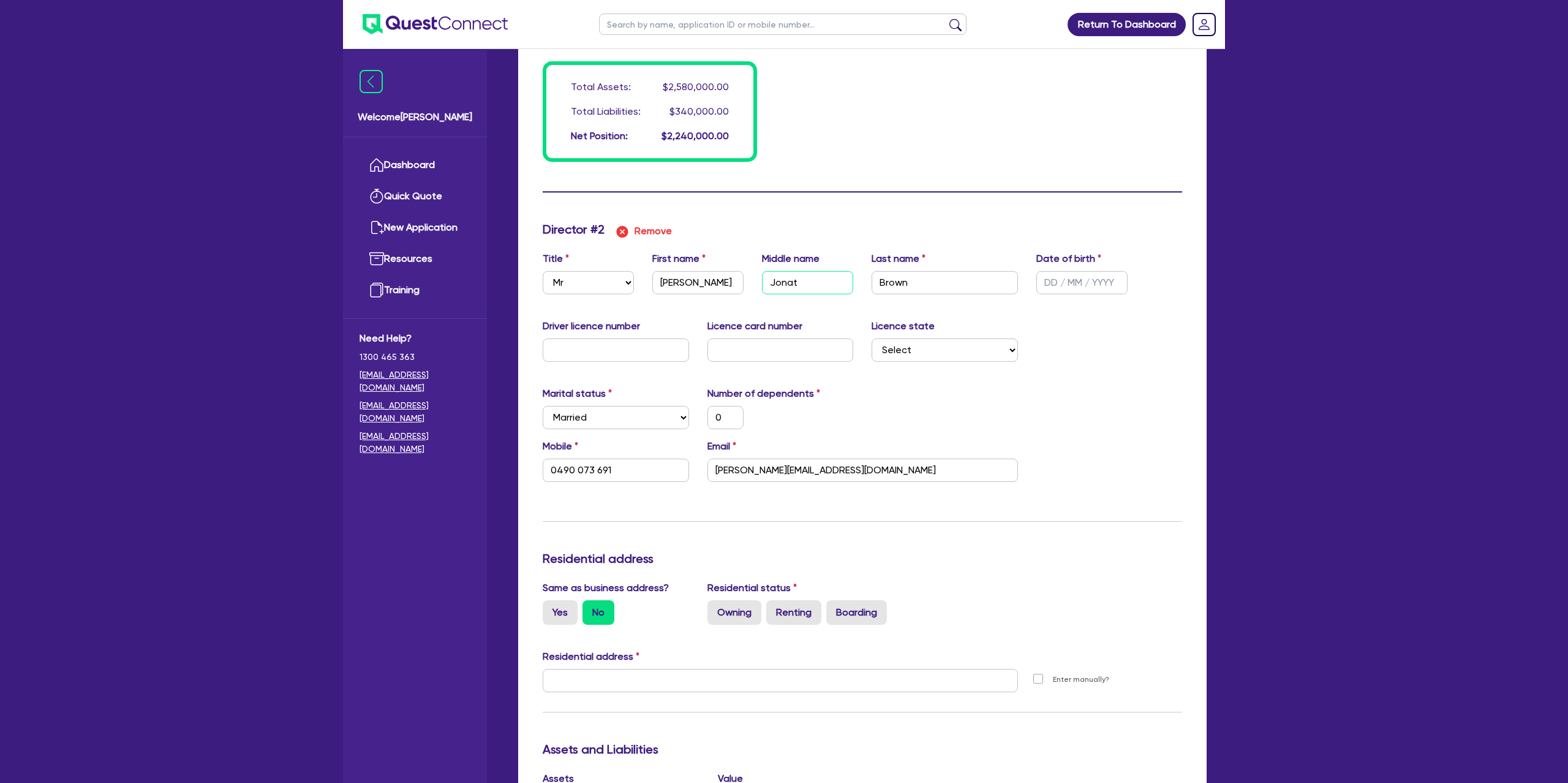
type input "[PERSON_NAME]"
type input "0"
type input "0490 073 691"
type input "2"
type input "0417113026"
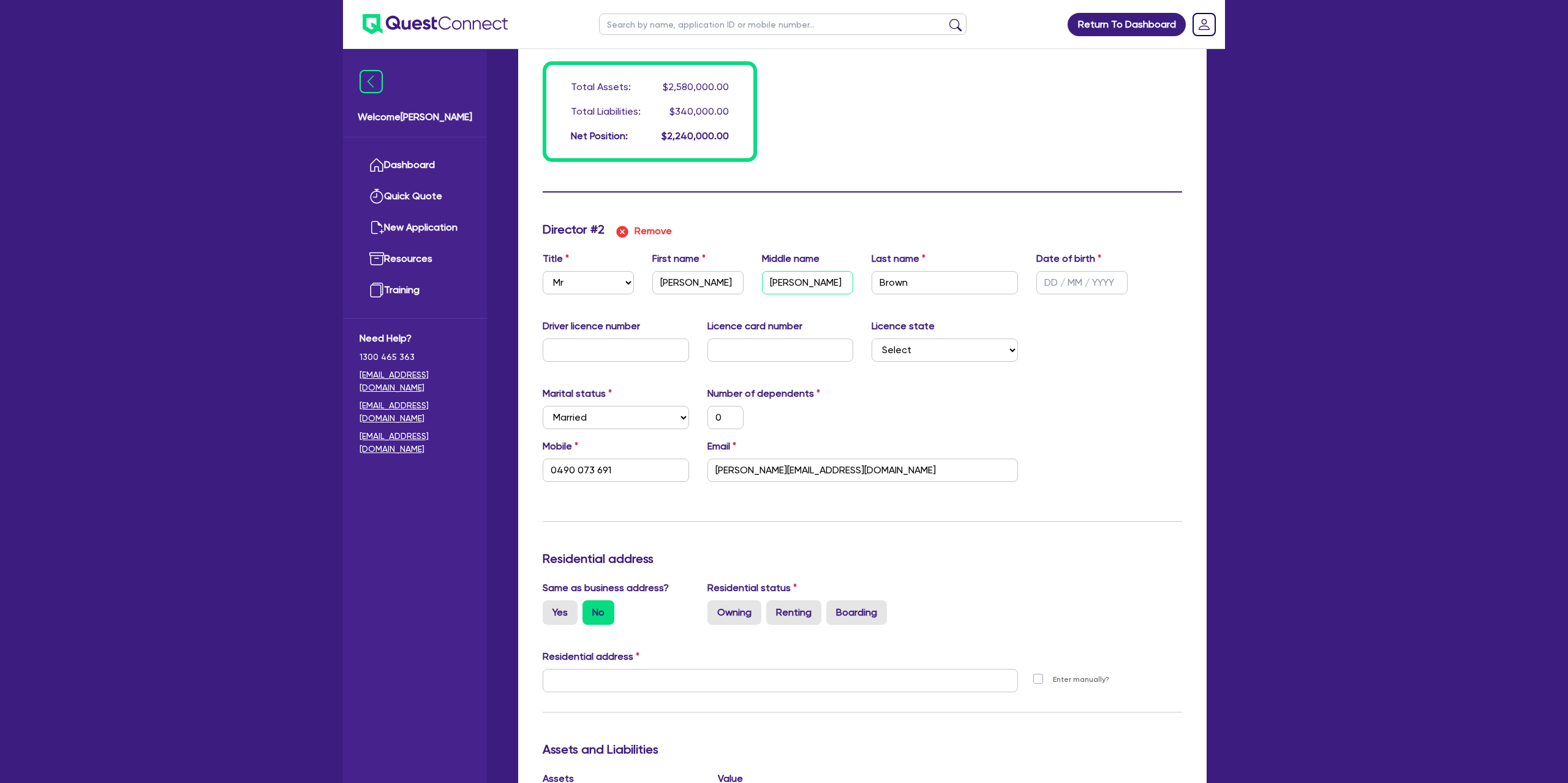
type input "2500000"
type input "40000"
type input "320000"
type input "2500"
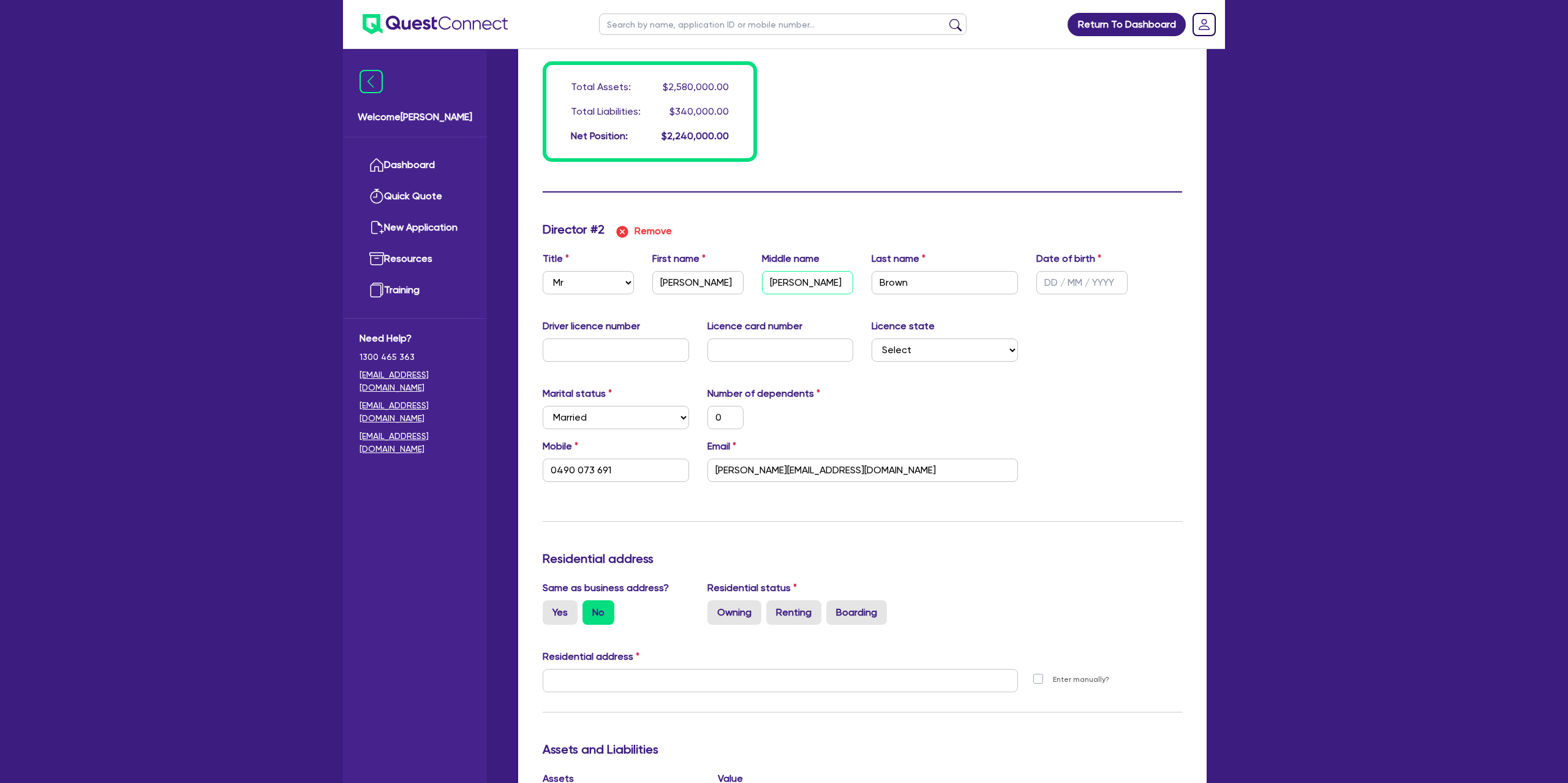
type input "20000"
type input "Jonatha"
type input "0"
type input "0490 073 691"
type input "2"
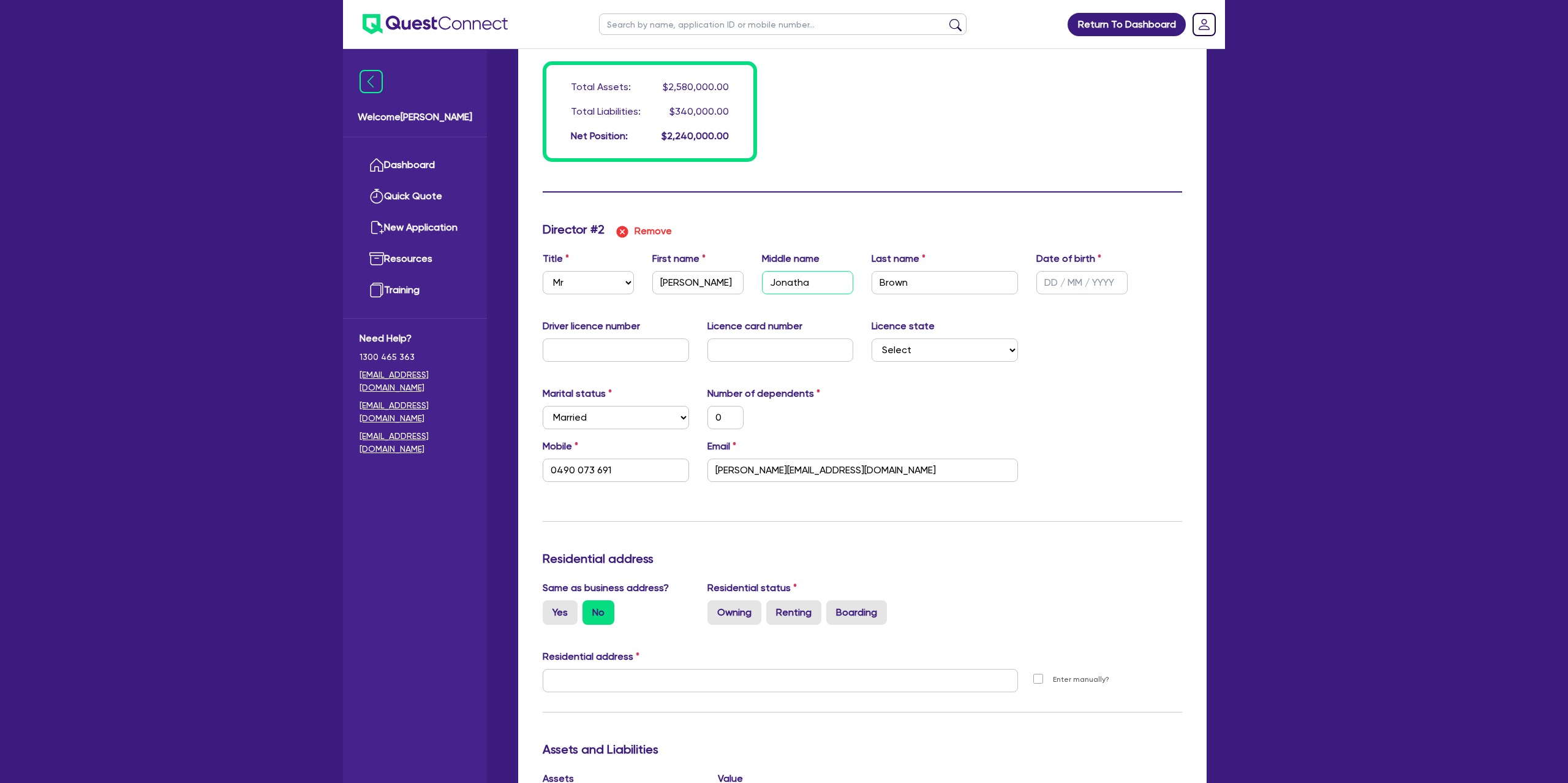
type input "0417113026"
type input "2500000"
type input "40000"
type input "320000"
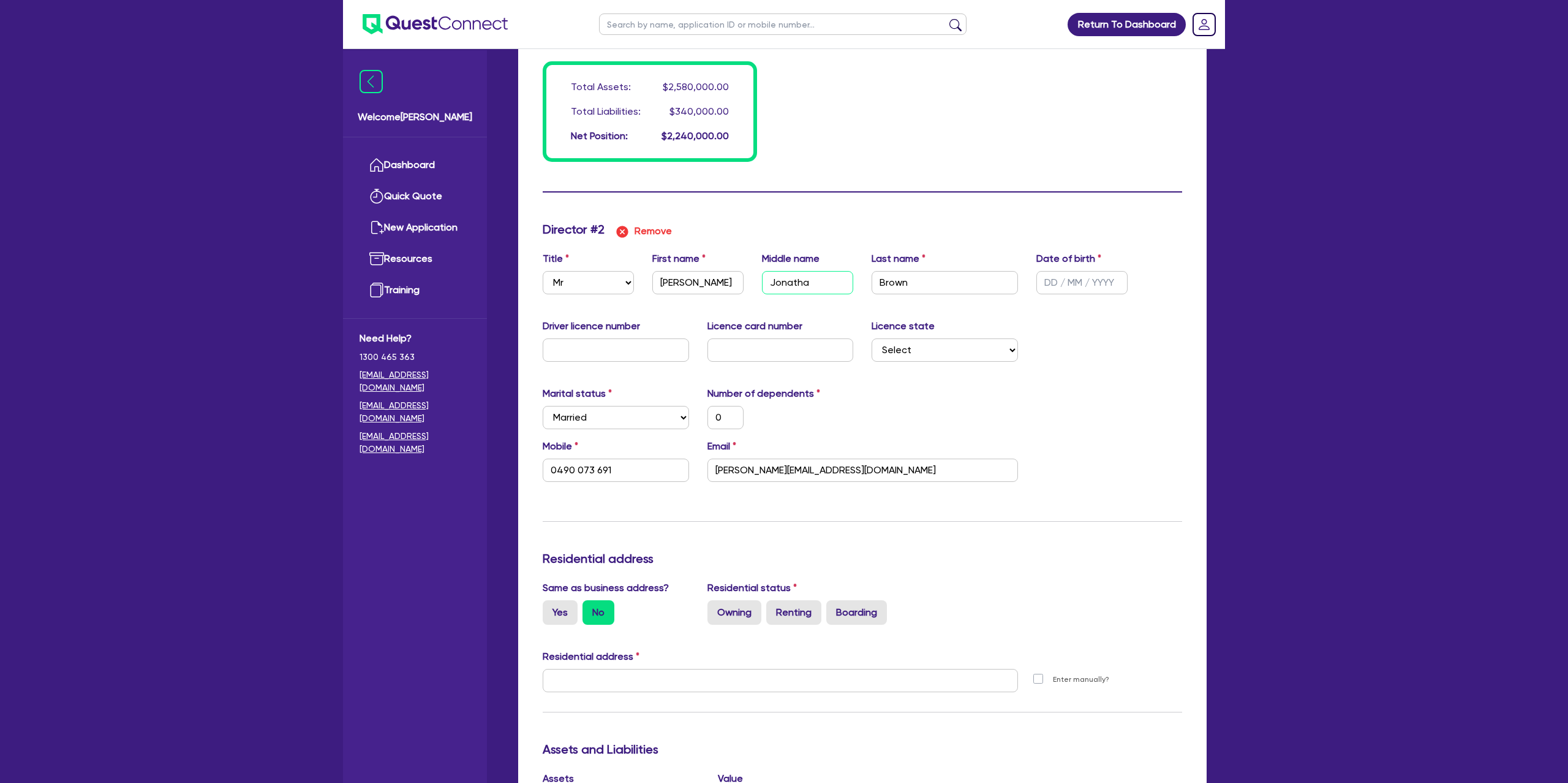
type input "2500"
type input "20000"
type input "[PERSON_NAME]"
type input "0"
type input "0490 073 691"
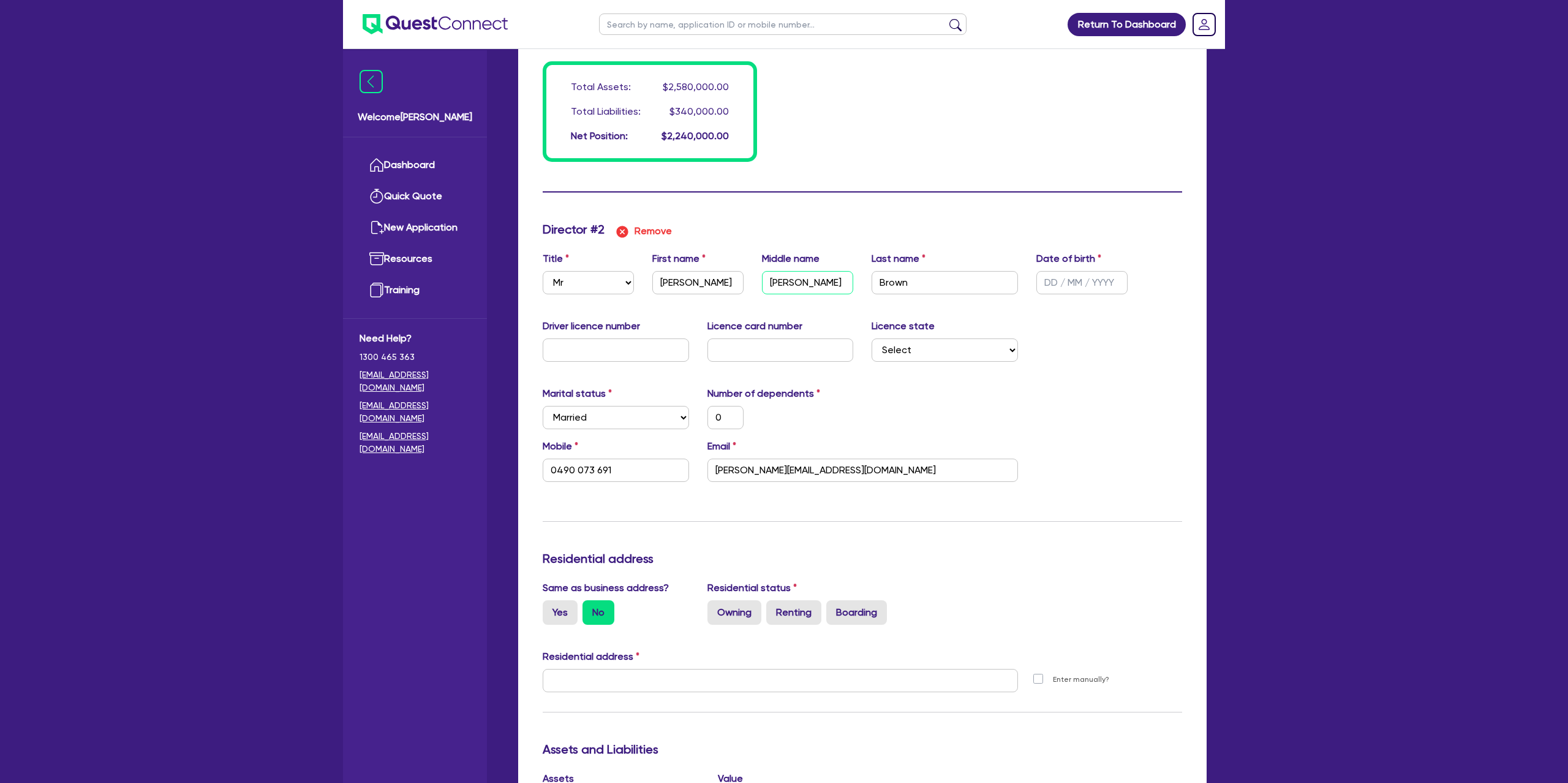
type input "2"
type input "0417113026"
type input "2500000"
type input "40000"
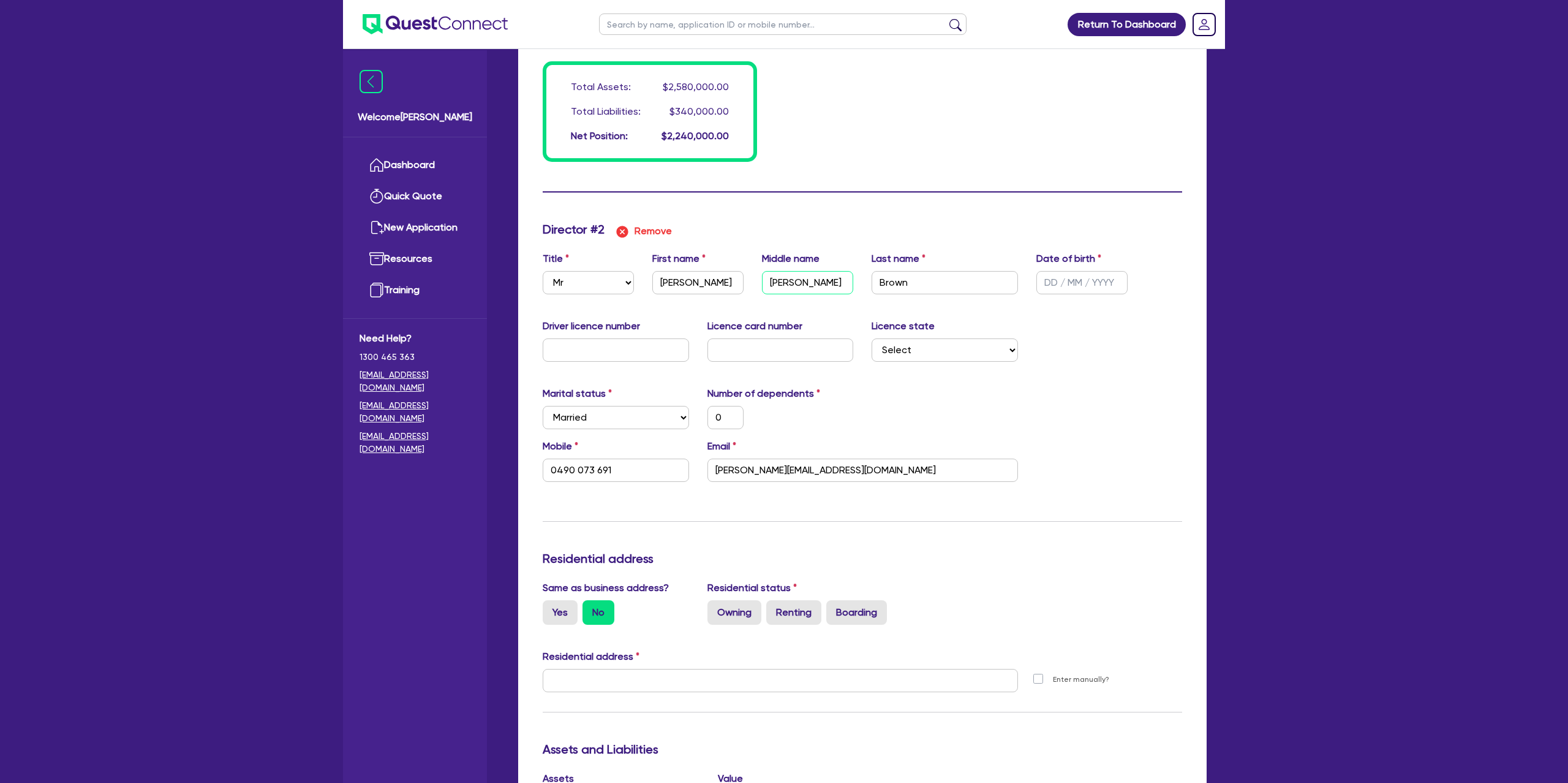
type input "320000"
type input "2500"
type input "20000"
type input "Jonatha"
type input "0"
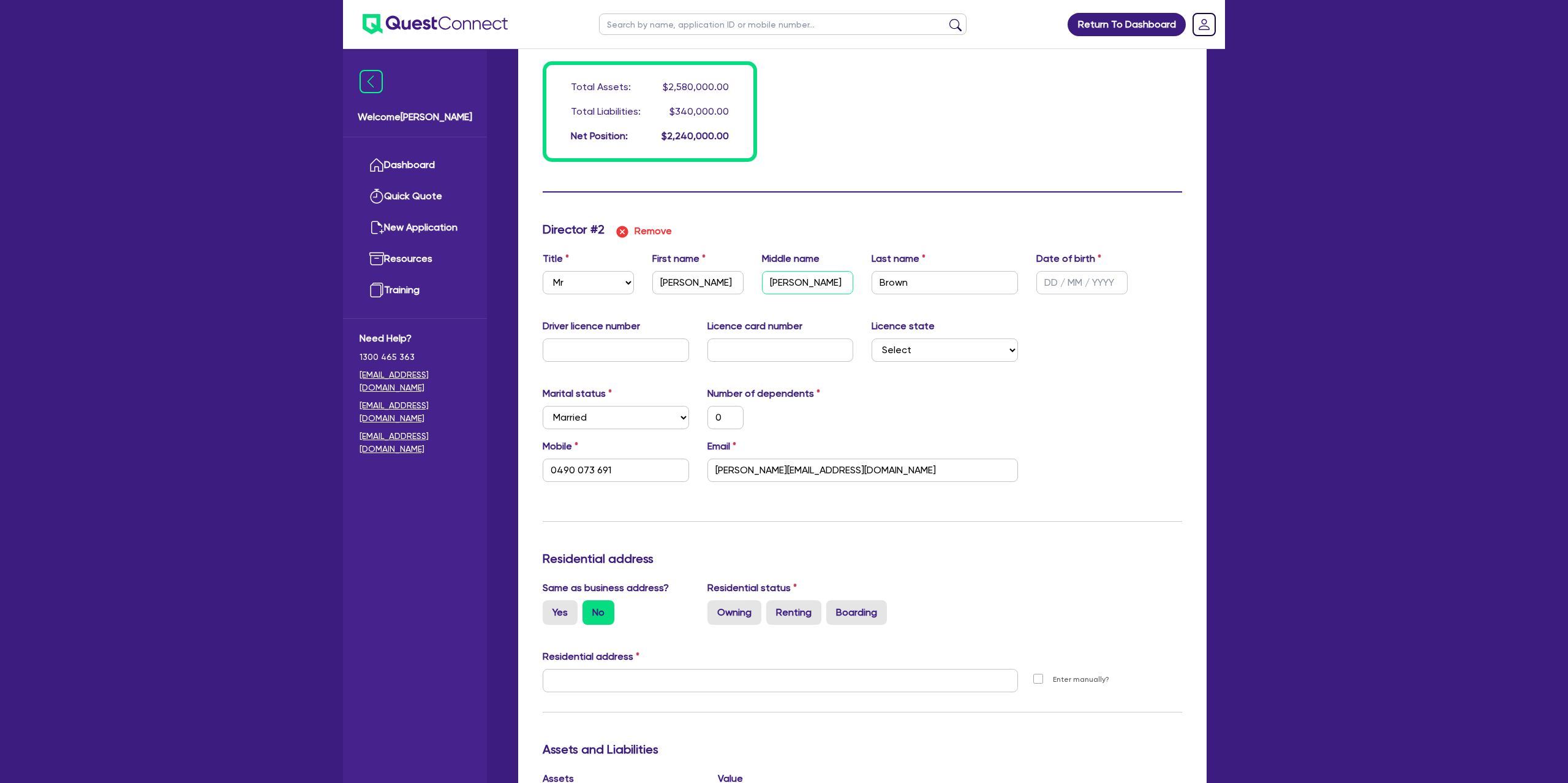
type input "0490 073 691"
type input "2"
type input "0417113026"
type input "2500000"
type input "40000"
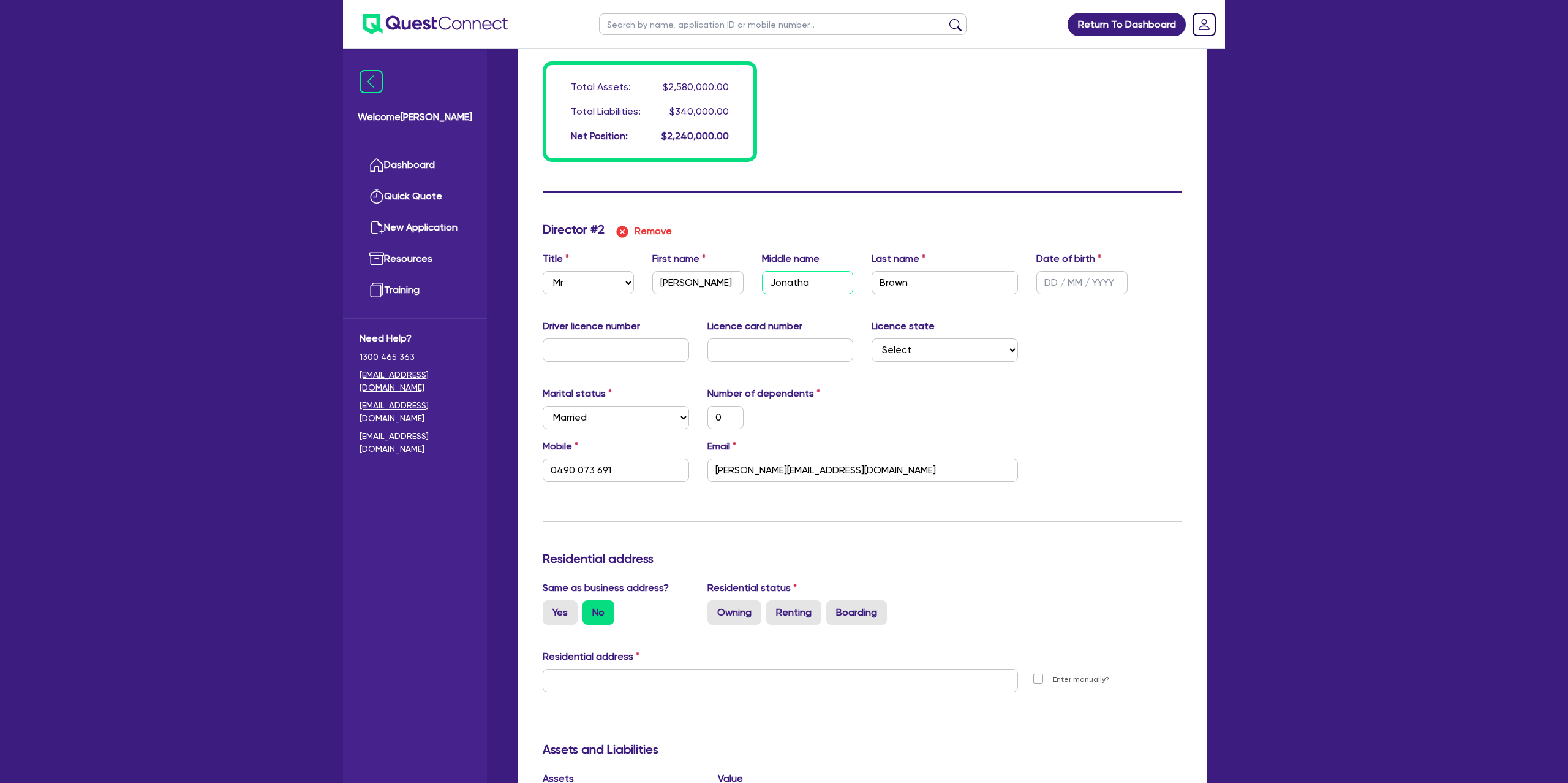
type input "40000"
type input "320000"
type input "2500"
type input "20000"
type input "[PERSON_NAME]"
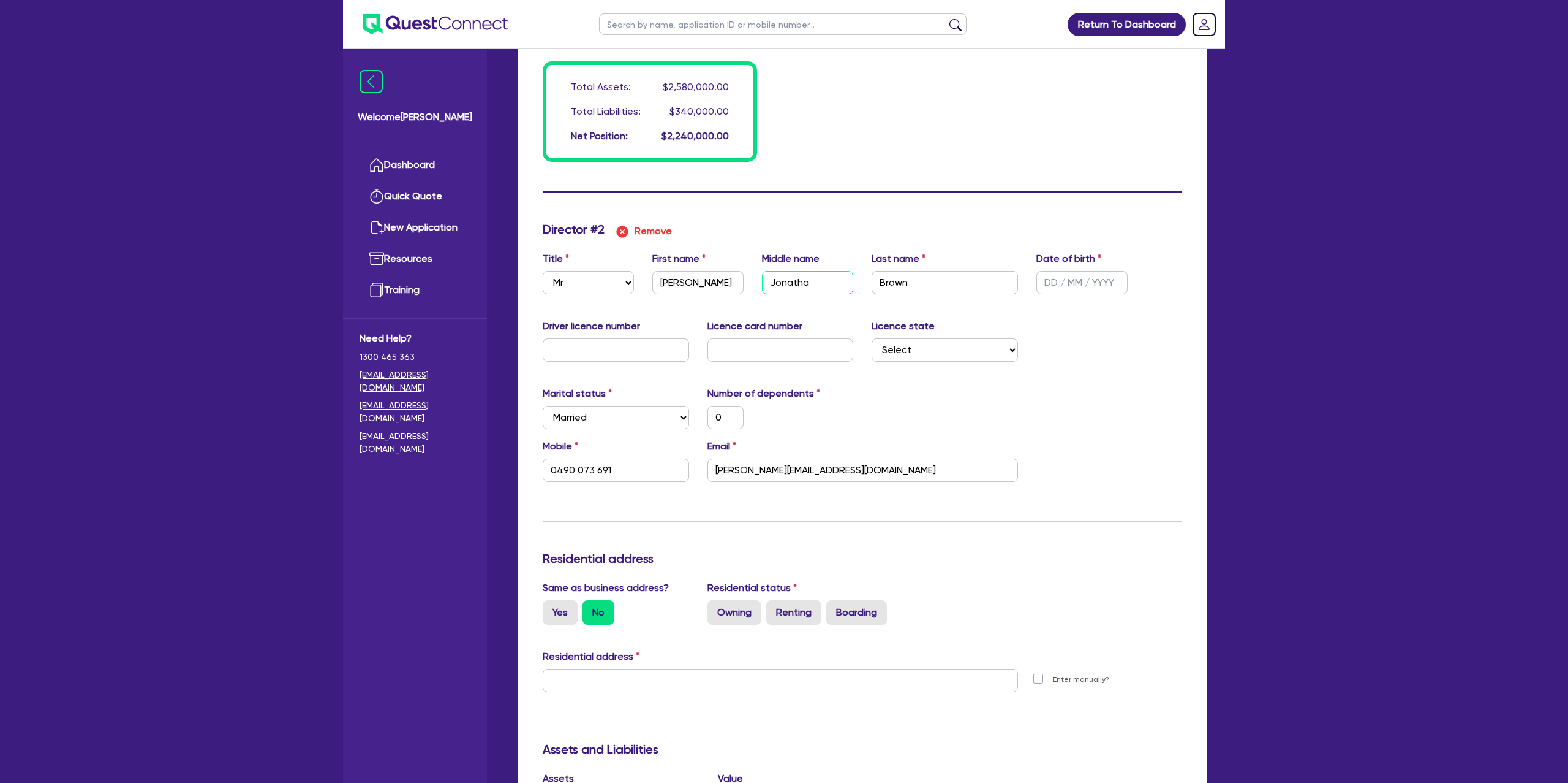
type input "0"
type input "0490 073 691"
type input "2"
type input "0417113026"
type input "2500000"
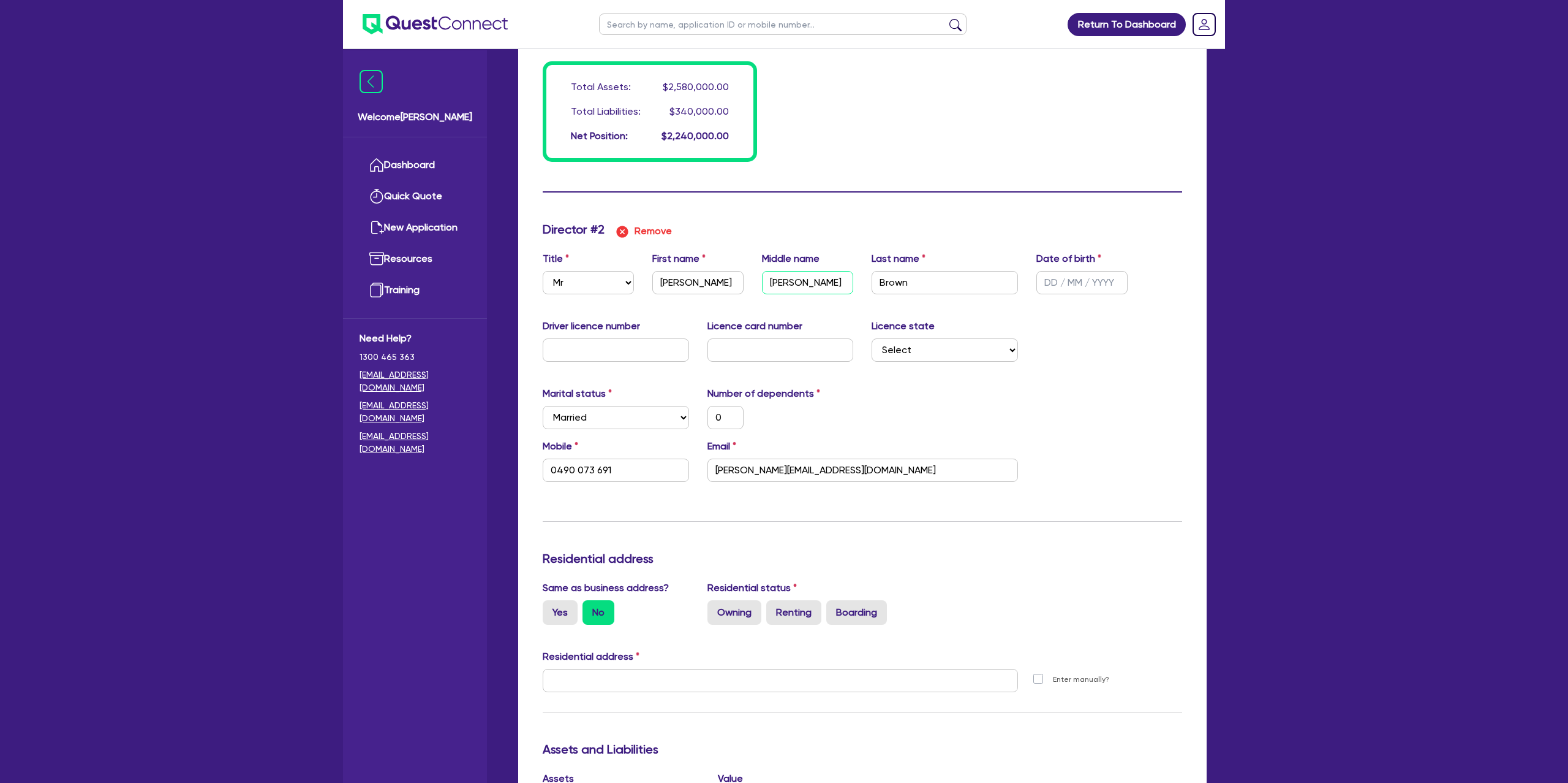
type input "40000"
type input "320000"
type input "2500"
type input "20000"
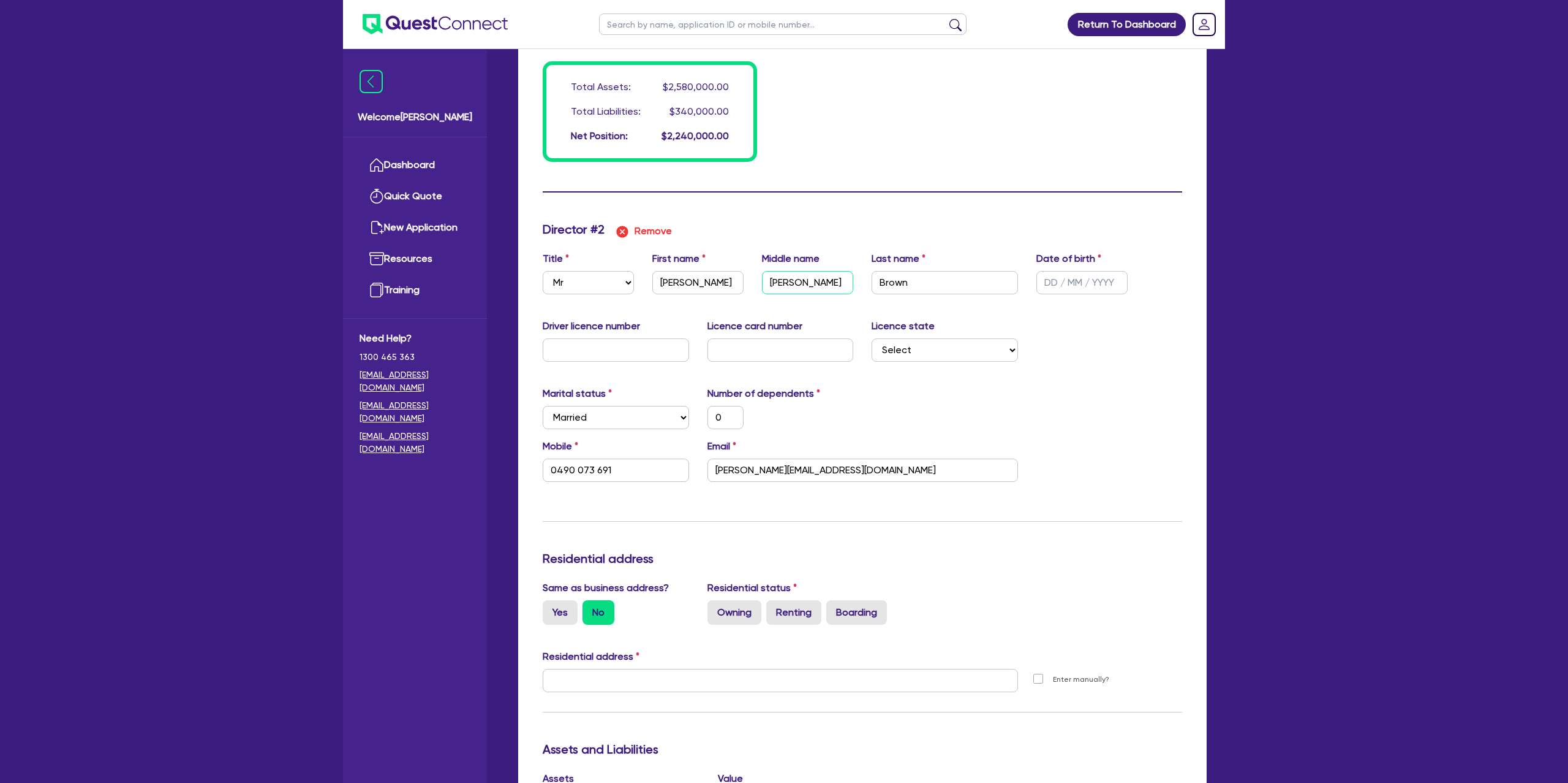
type input "[PERSON_NAME]"
type input "0"
type input "0490 073 691"
type input "2"
type input "0417113026"
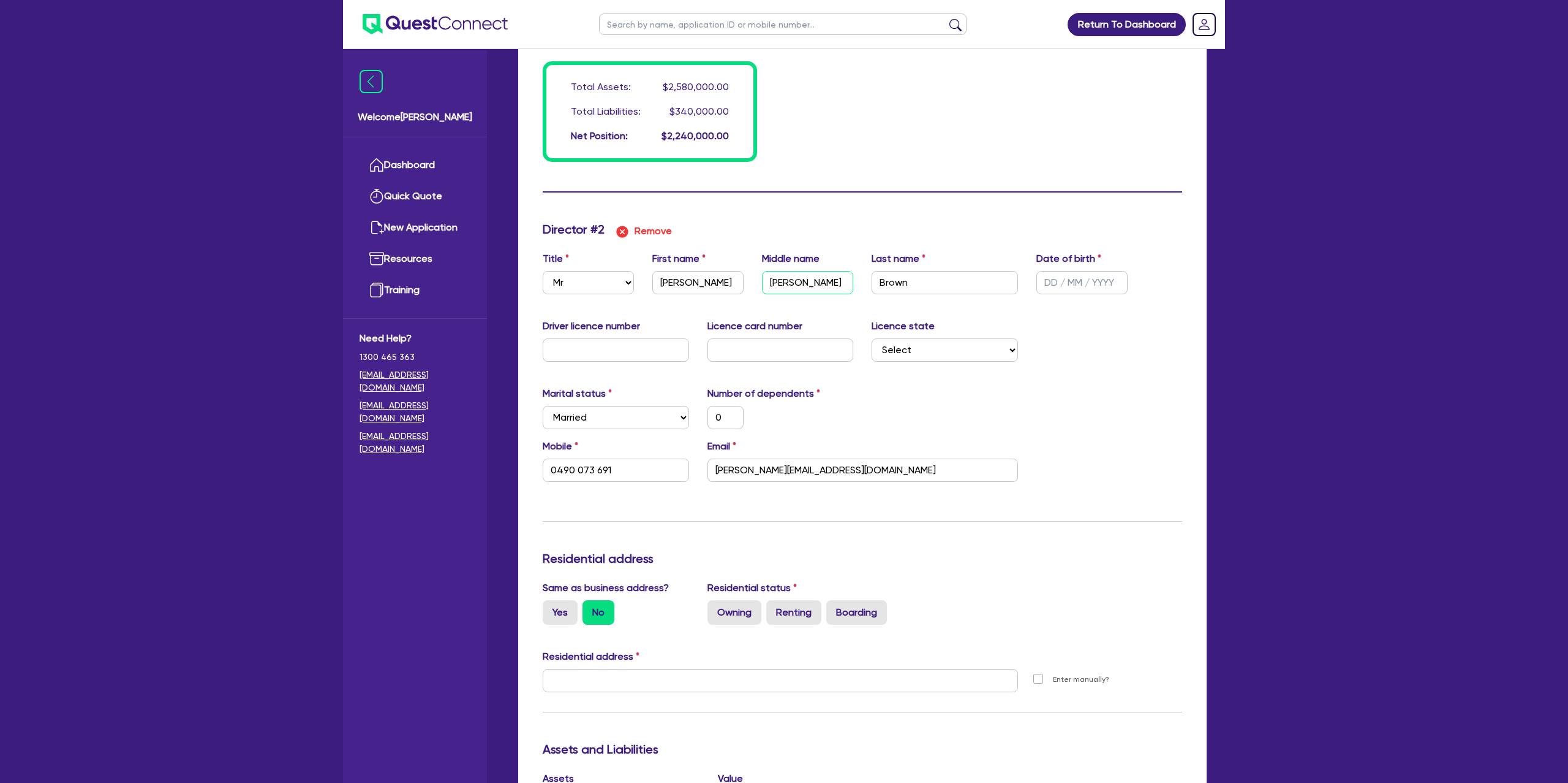
type input "2500000"
type input "40000"
type input "320000"
type input "2500"
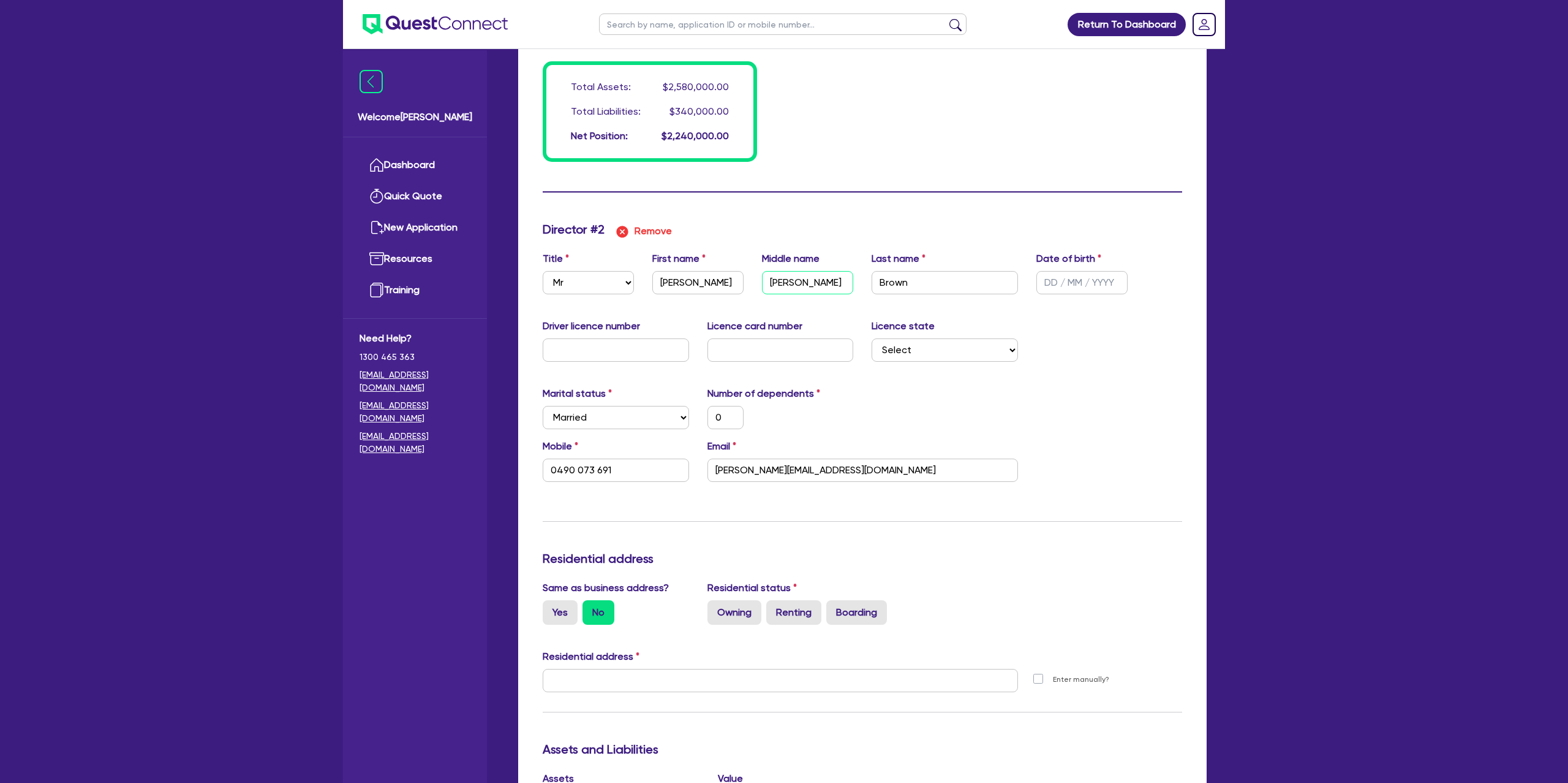
type input "20000"
type input "[PERSON_NAME]"
type input "0"
click at [1046, 281] on input "text" at bounding box center [1082, 283] width 91 height 24
click at [1151, 328] on div "Driver licence number Licence card number Licence state Select [GEOGRAPHIC_DATA…" at bounding box center [862, 345] width 658 height 53
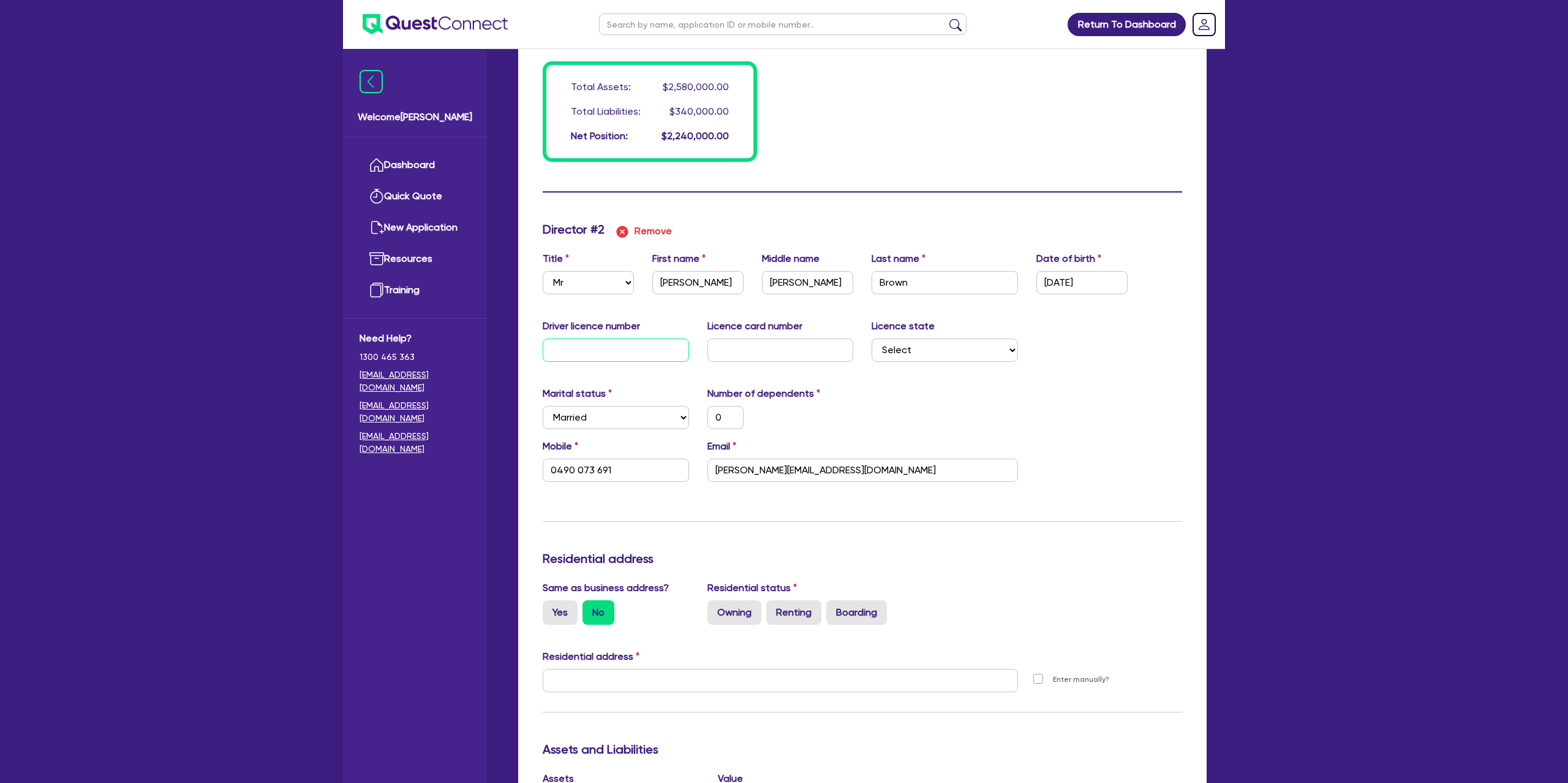
click at [595, 352] on input "text" at bounding box center [616, 350] width 147 height 24
click at [724, 345] on input "text" at bounding box center [781, 350] width 147 height 24
click at [709, 356] on input "text" at bounding box center [781, 350] width 147 height 24
click at [883, 393] on div "Marital status Select [DEMOGRAPHIC_DATA] Married De Facto / Partner Number of d…" at bounding box center [862, 411] width 658 height 53
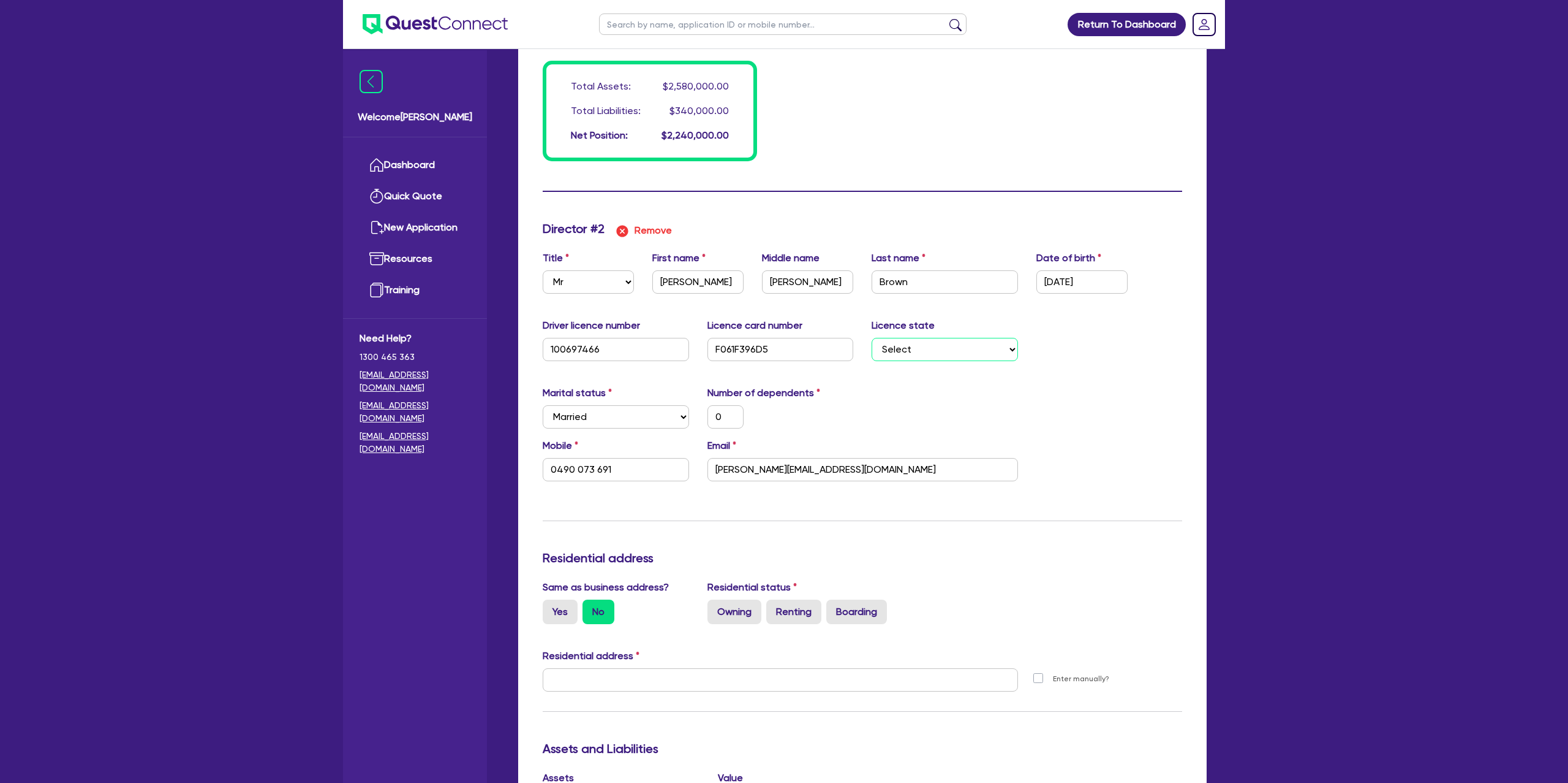
click at [938, 338] on select "Select [GEOGRAPHIC_DATA] [GEOGRAPHIC_DATA] [GEOGRAPHIC_DATA] [GEOGRAPHIC_DATA] …" at bounding box center [945, 350] width 147 height 24
click at [871, 338] on select "Select [GEOGRAPHIC_DATA] [GEOGRAPHIC_DATA] [GEOGRAPHIC_DATA] [GEOGRAPHIC_DATA] …" at bounding box center [945, 350] width 147 height 24
click at [904, 402] on div "Marital status Select [DEMOGRAPHIC_DATA] Married De Facto / Partner Number of d…" at bounding box center [862, 411] width 658 height 53
click at [928, 420] on div "Marital status Select [DEMOGRAPHIC_DATA] Married De Facto / Partner Number of d…" at bounding box center [862, 411] width 658 height 53
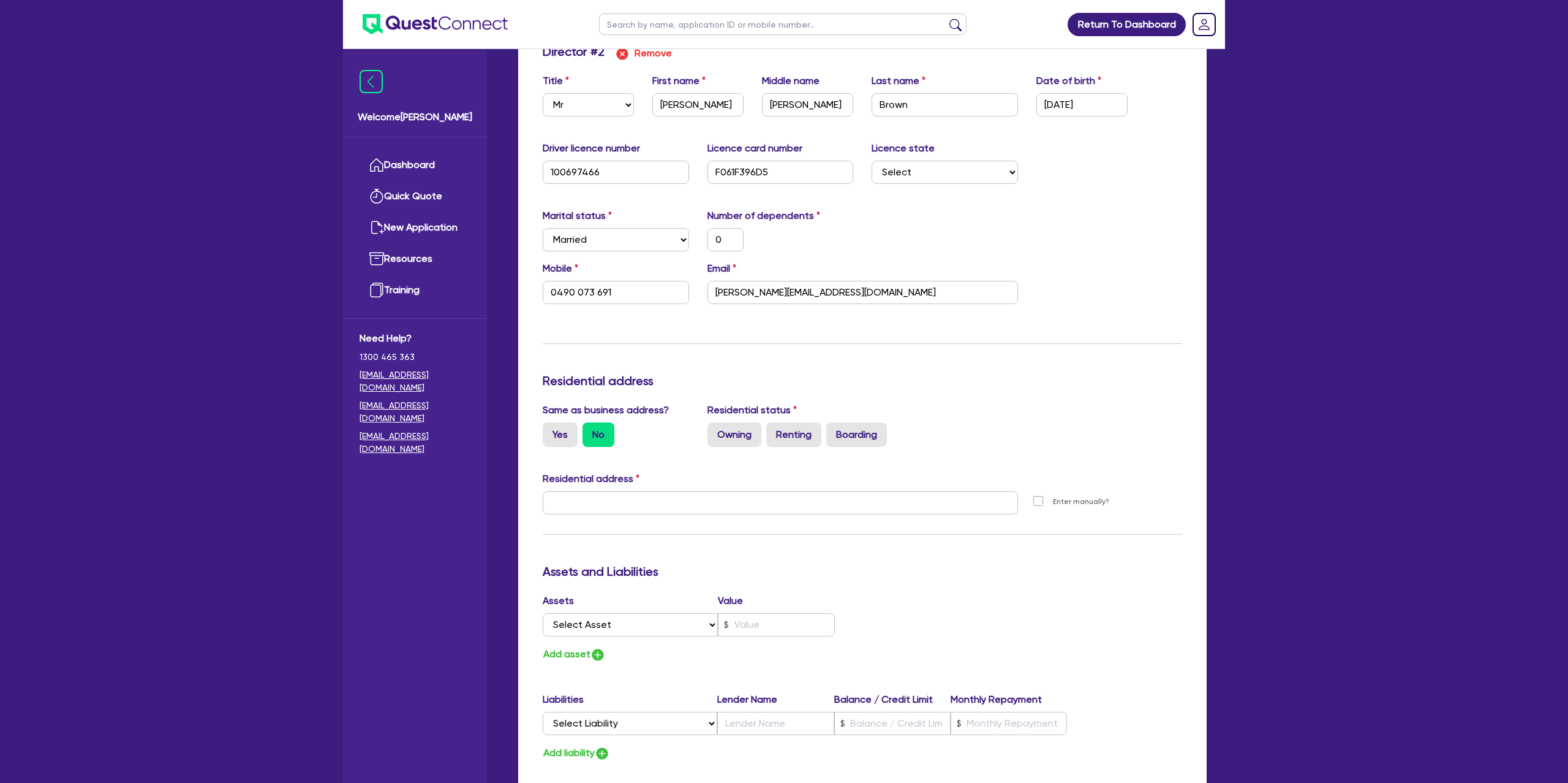
scroll to position [1307, 0]
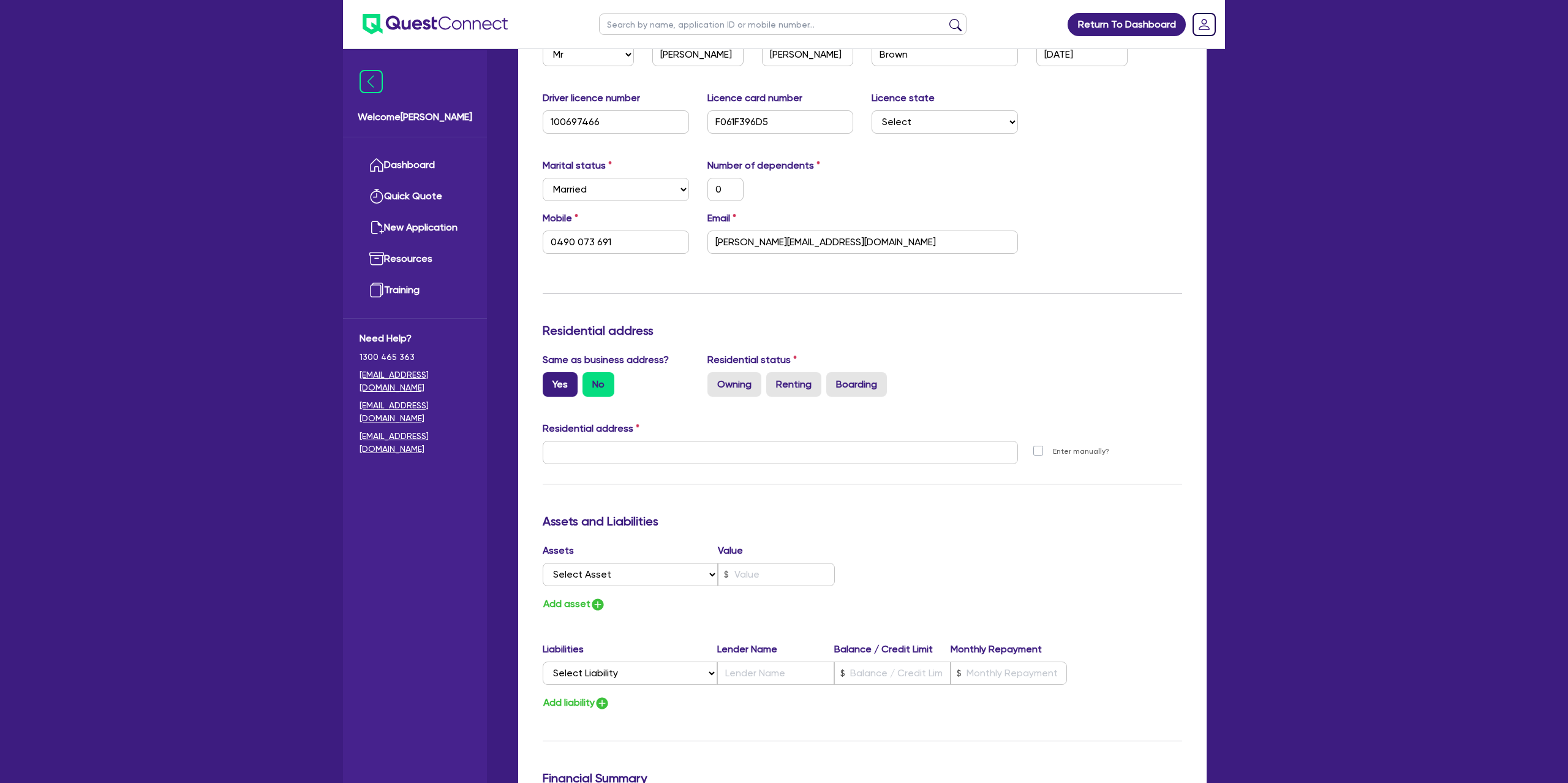
click at [563, 385] on label "Yes" at bounding box center [560, 384] width 35 height 24
click at [551, 380] on input "Yes" at bounding box center [546, 376] width 8 height 8
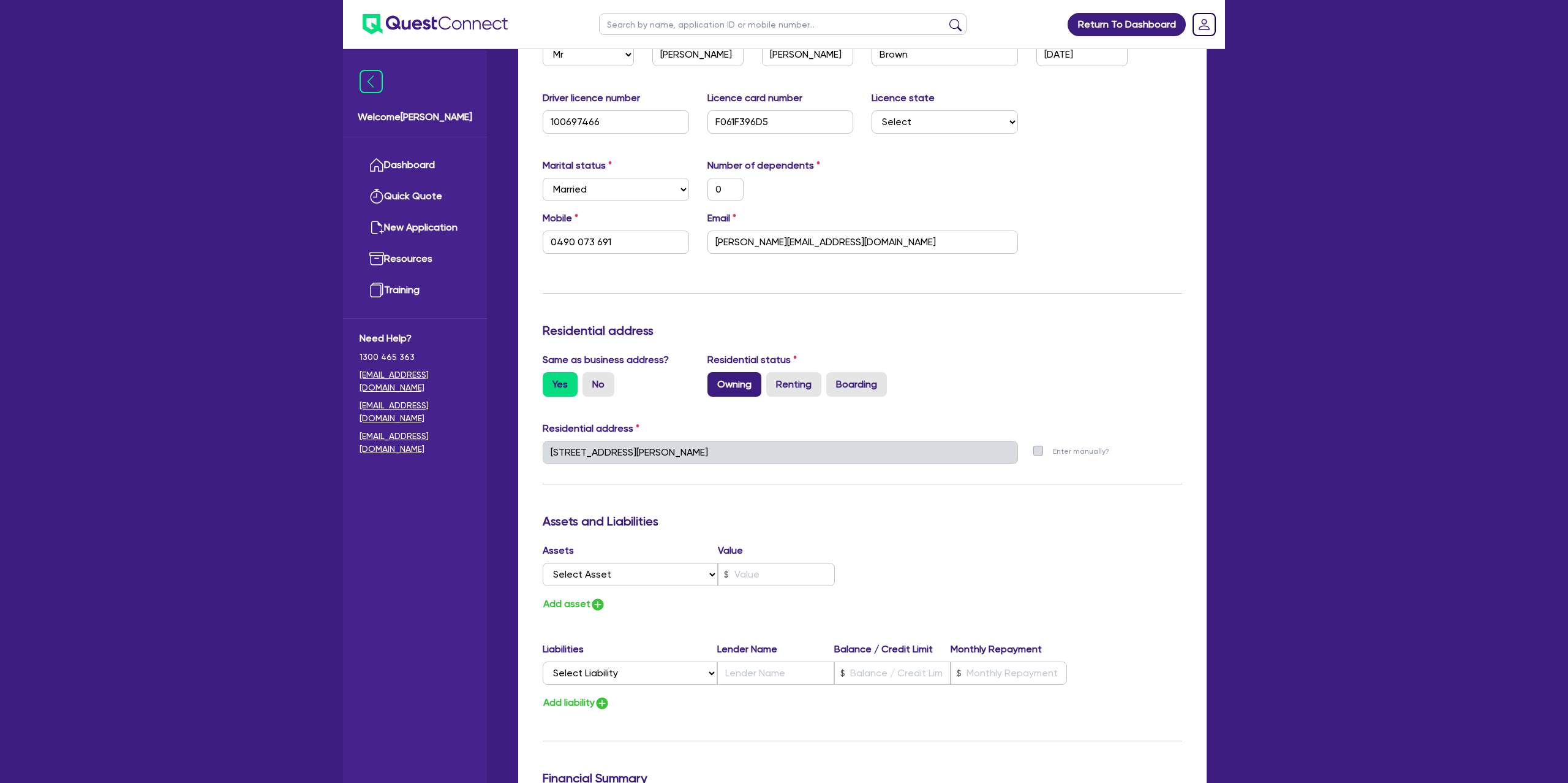
click at [729, 378] on label "Owning" at bounding box center [735, 384] width 54 height 24
click at [716, 378] on input "Owning" at bounding box center [711, 376] width 8 height 8
click at [592, 378] on label "No" at bounding box center [598, 384] width 32 height 24
click at [591, 378] on input "No" at bounding box center [586, 376] width 8 height 8
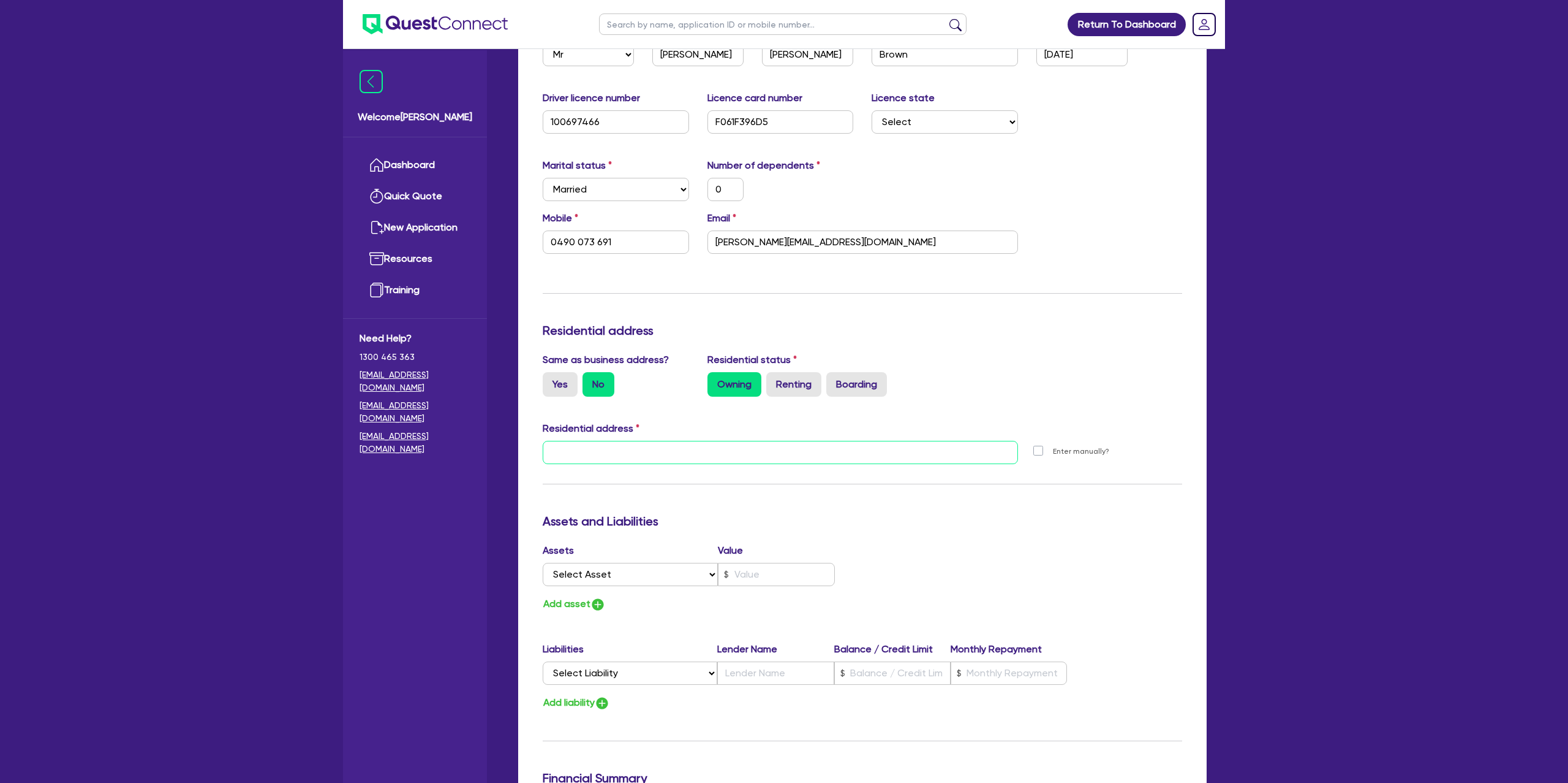
click at [655, 451] on input "text" at bounding box center [780, 452] width 476 height 24
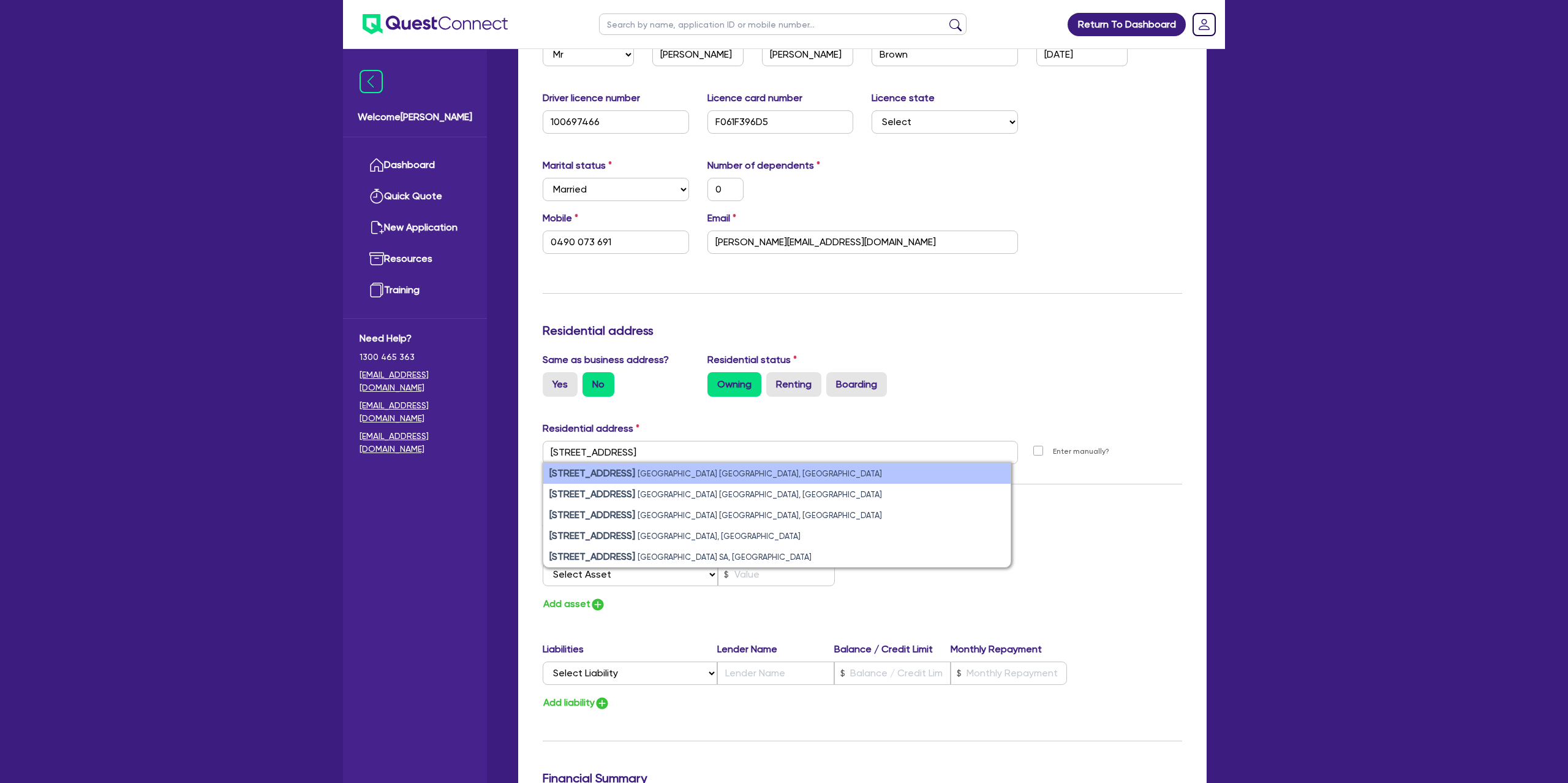
click at [843, 474] on li "[STREET_ADDRESS]" at bounding box center [777, 473] width 467 height 21
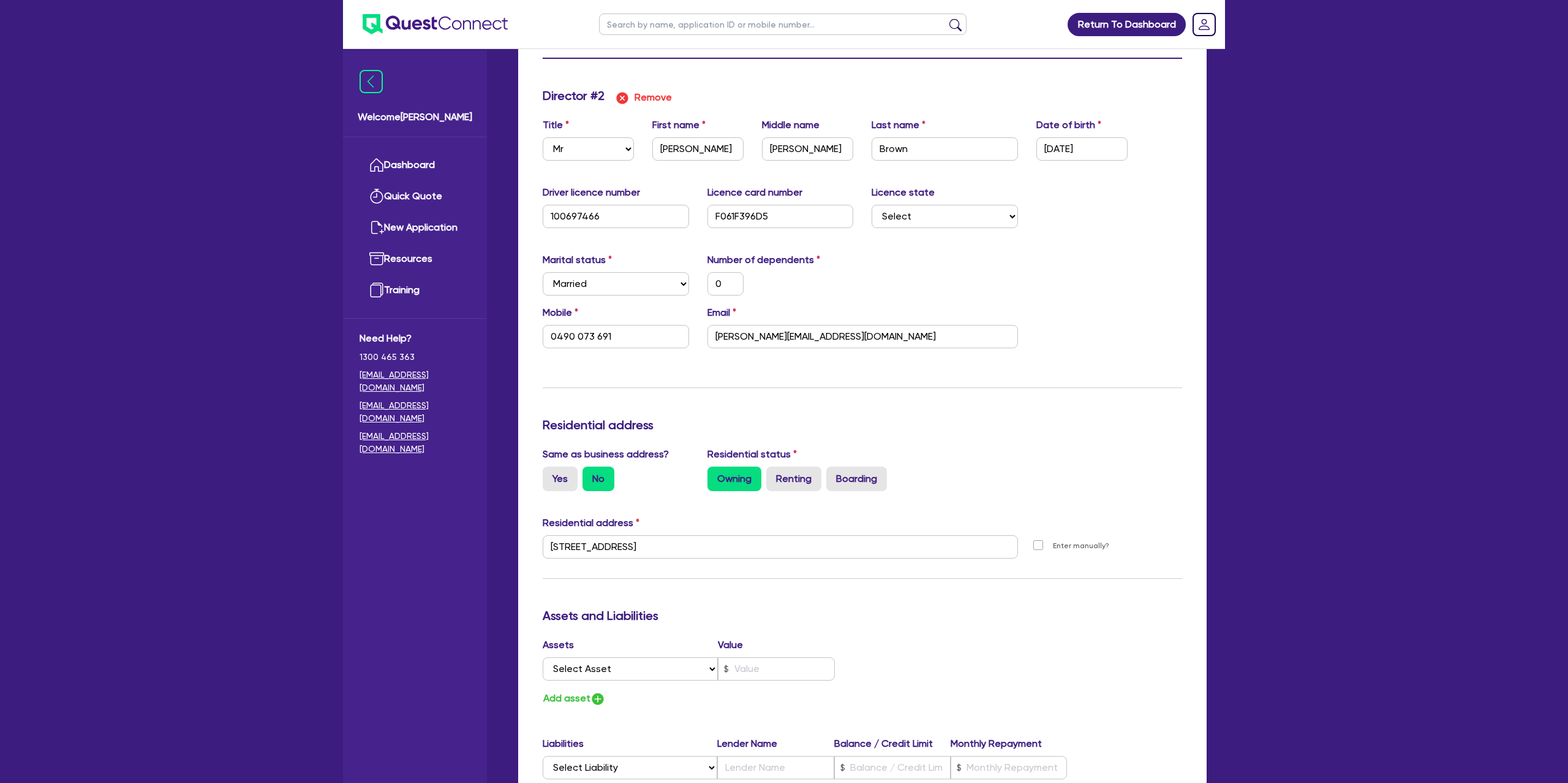
scroll to position [1370, 0]
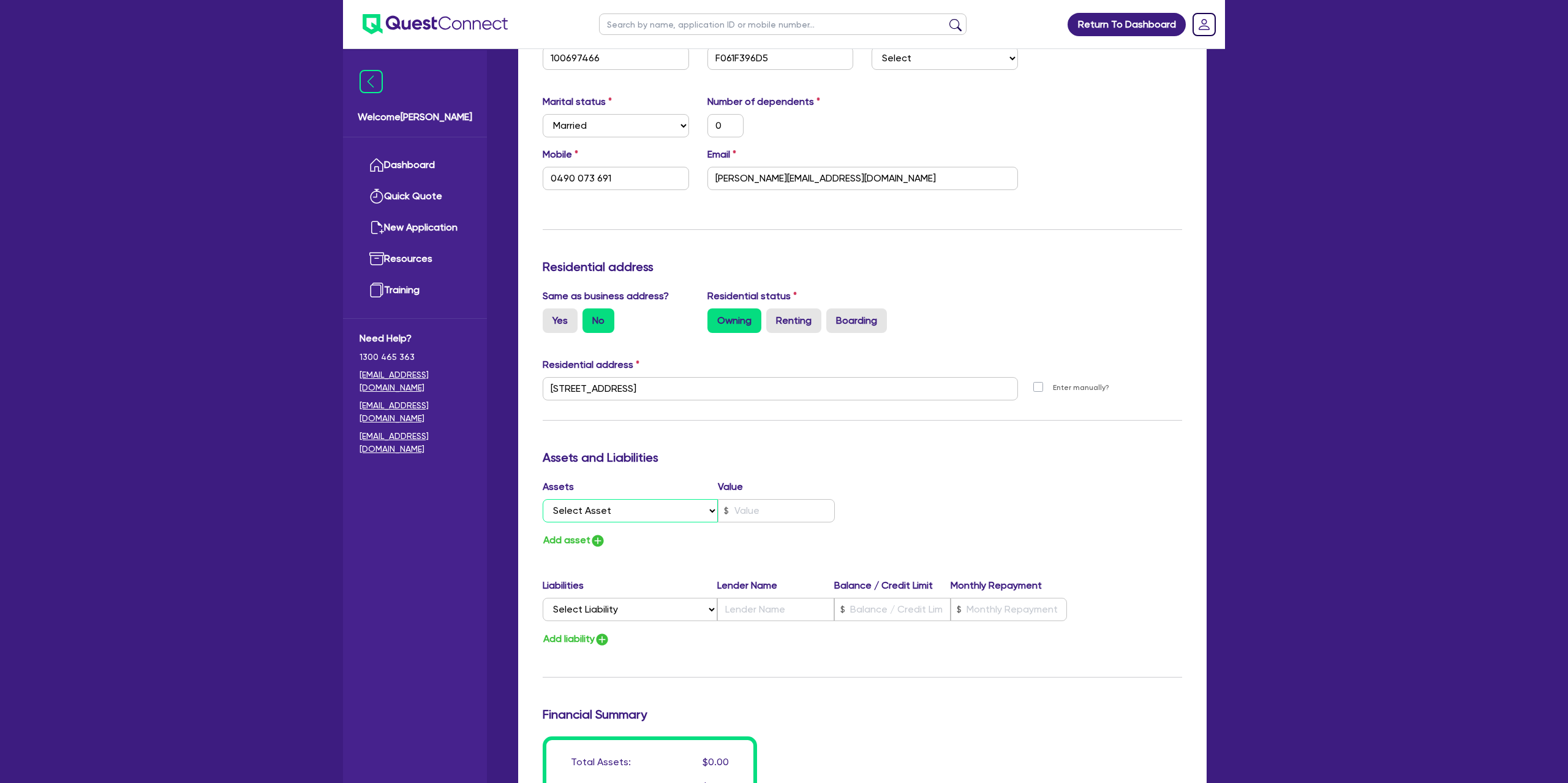
click at [609, 510] on select "Select Asset Cash Property Investment property Vehicle Truck Trailer Equipment …" at bounding box center [630, 511] width 175 height 24
click at [543, 499] on select "Select Asset Cash Property Investment property Vehicle Truck Trailer Equipment …" at bounding box center [630, 511] width 175 height 24
click at [753, 510] on input "text" at bounding box center [776, 511] width 117 height 24
drag, startPoint x: 1046, startPoint y: 514, endPoint x: 967, endPoint y: 517, distance: 79.1
click at [1027, 514] on div "Assets Value Select Asset Cash Property Investment property Vehicle Truck Trail…" at bounding box center [862, 514] width 658 height 69
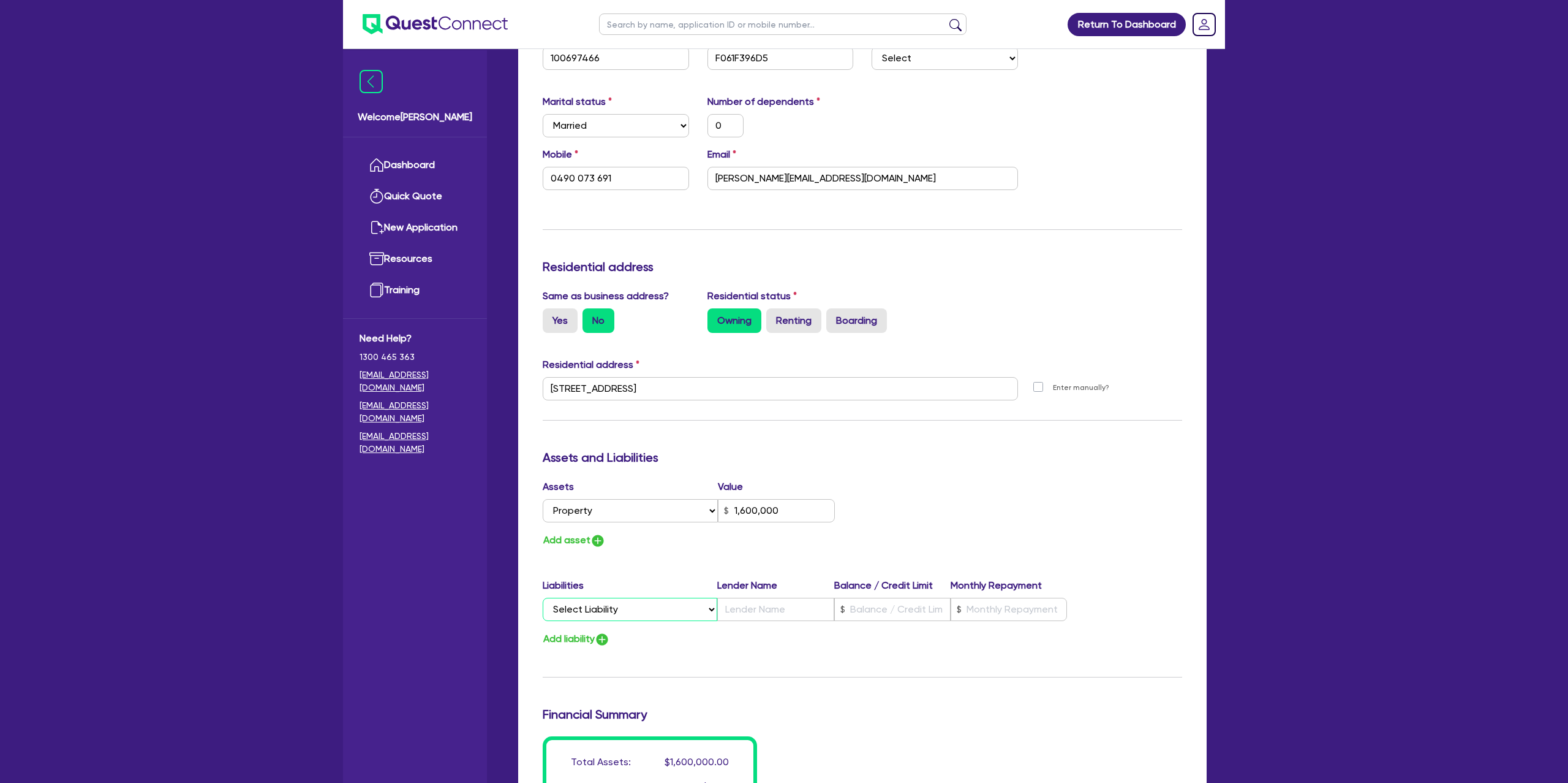
click at [582, 621] on select "Select Liability Credit card Mortgage Investment property loan Vehicle loan Tru…" at bounding box center [630, 609] width 175 height 24
click at [543, 599] on select "Select Liability Credit card Mortgage Investment property loan Vehicle loan Tru…" at bounding box center [630, 609] width 175 height 24
drag, startPoint x: 772, startPoint y: 611, endPoint x: 870, endPoint y: 618, distance: 98.2
click at [772, 611] on input "text" at bounding box center [775, 609] width 117 height 24
click at [881, 617] on input "text" at bounding box center [892, 609] width 117 height 24
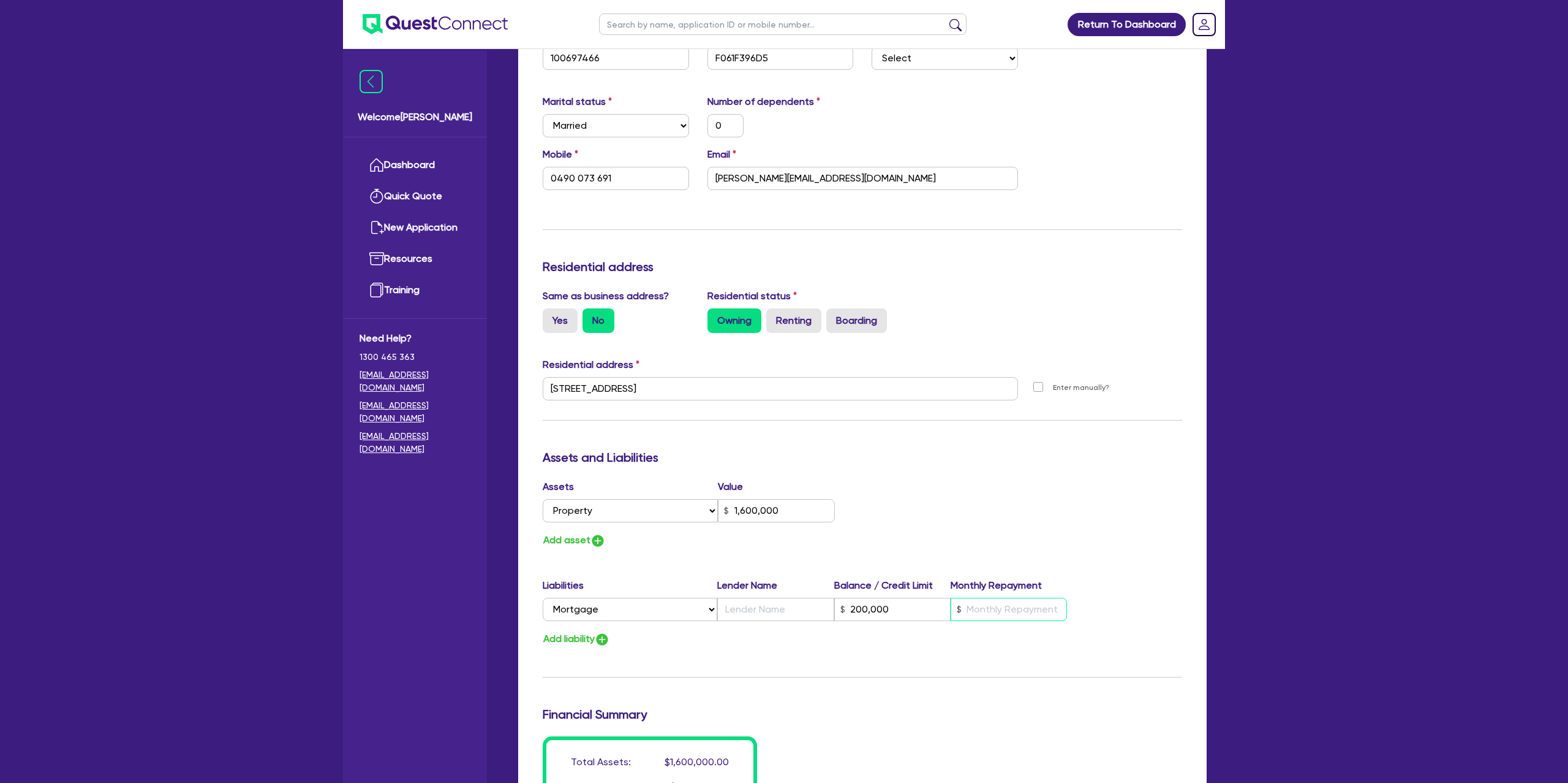
click at [996, 604] on input "text" at bounding box center [1009, 609] width 117 height 24
click at [919, 519] on div "Assets Value Select Asset Cash Property Investment property Vehicle Truck Trail…" at bounding box center [862, 514] width 658 height 69
click at [948, 493] on div "Assets Value Select Asset Cash Property Investment property Vehicle Truck Trail…" at bounding box center [862, 514] width 658 height 69
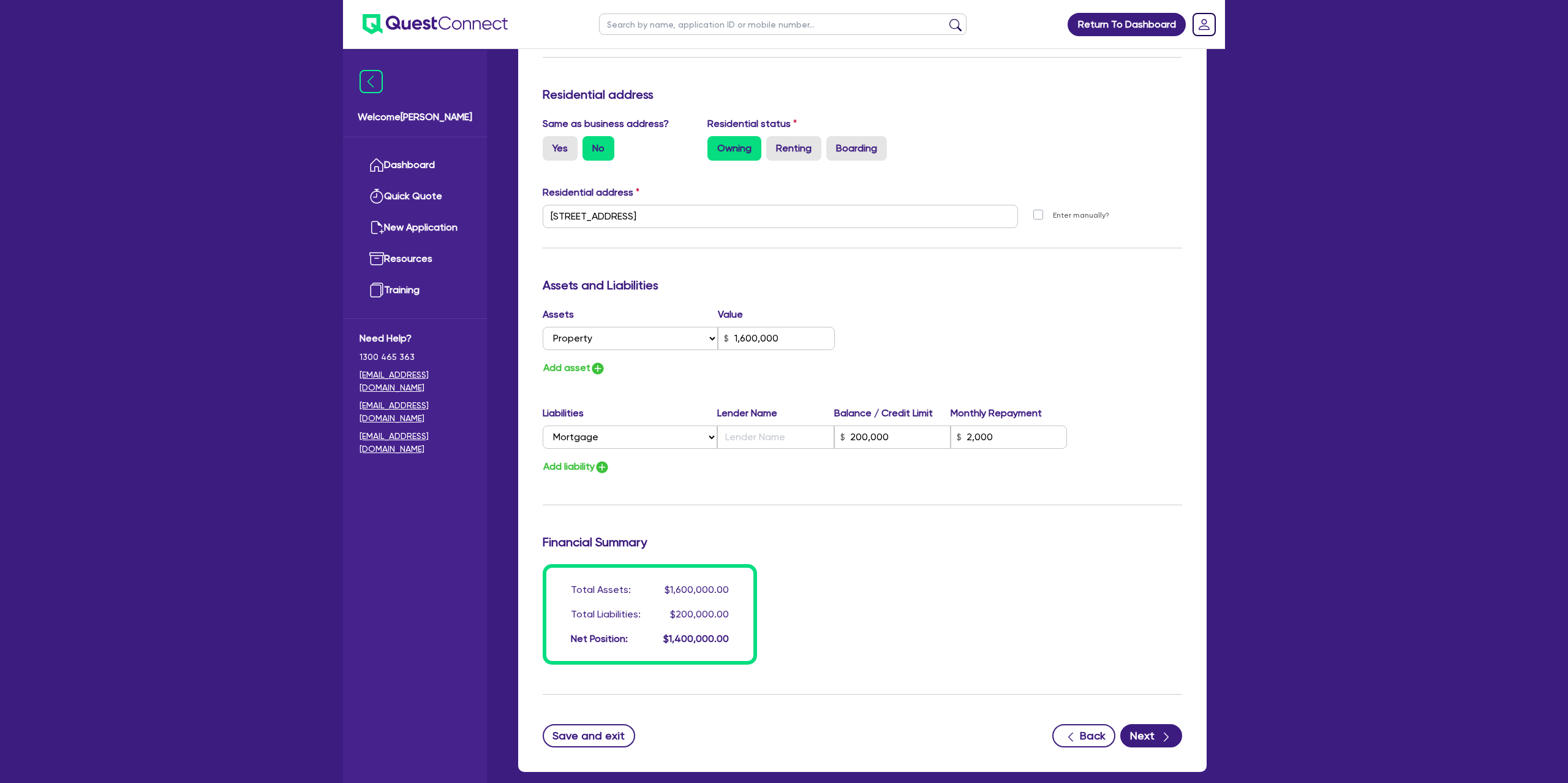
scroll to position [1607, 0]
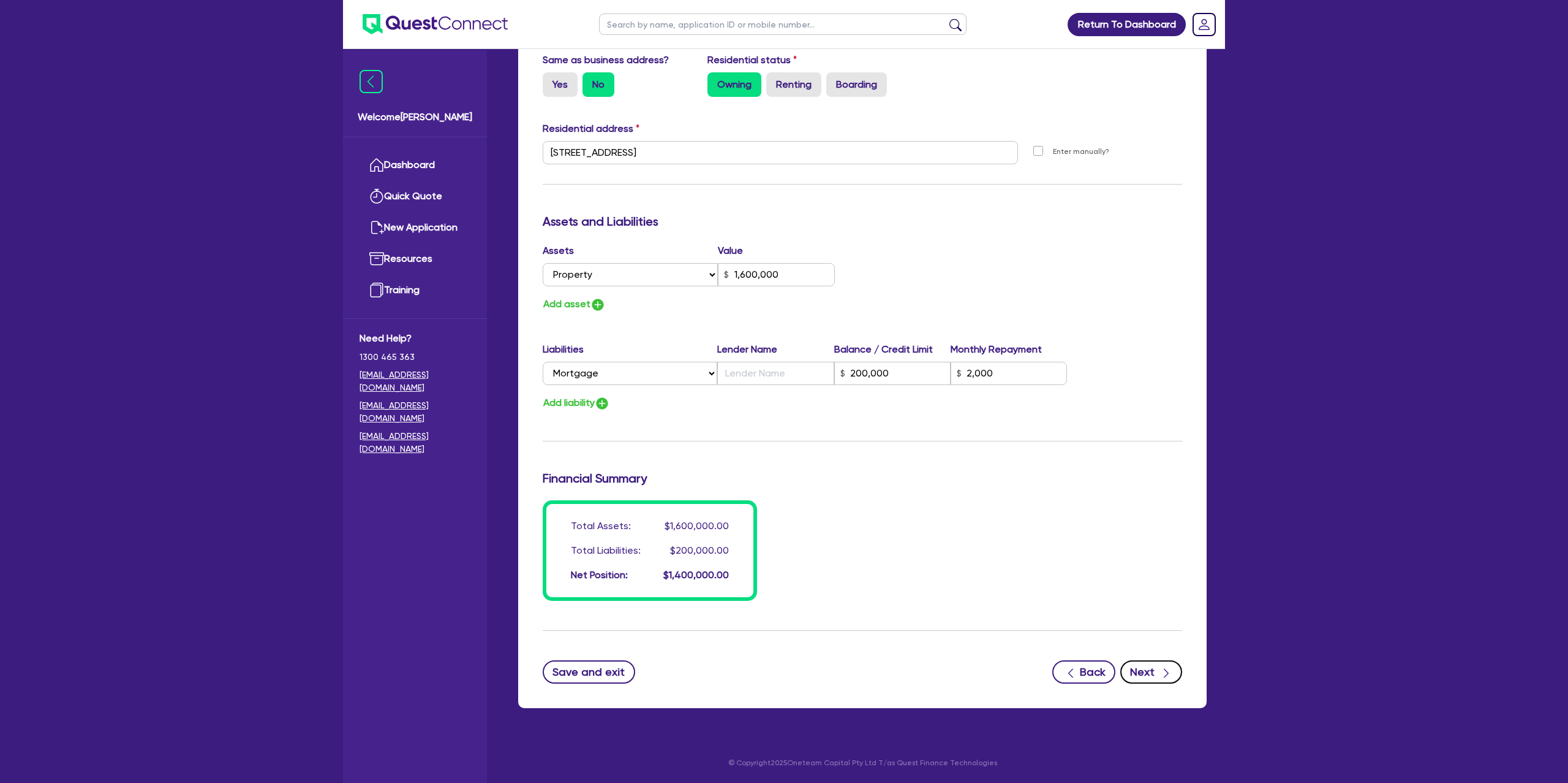
click at [1154, 675] on button "Next" at bounding box center [1151, 672] width 62 height 24
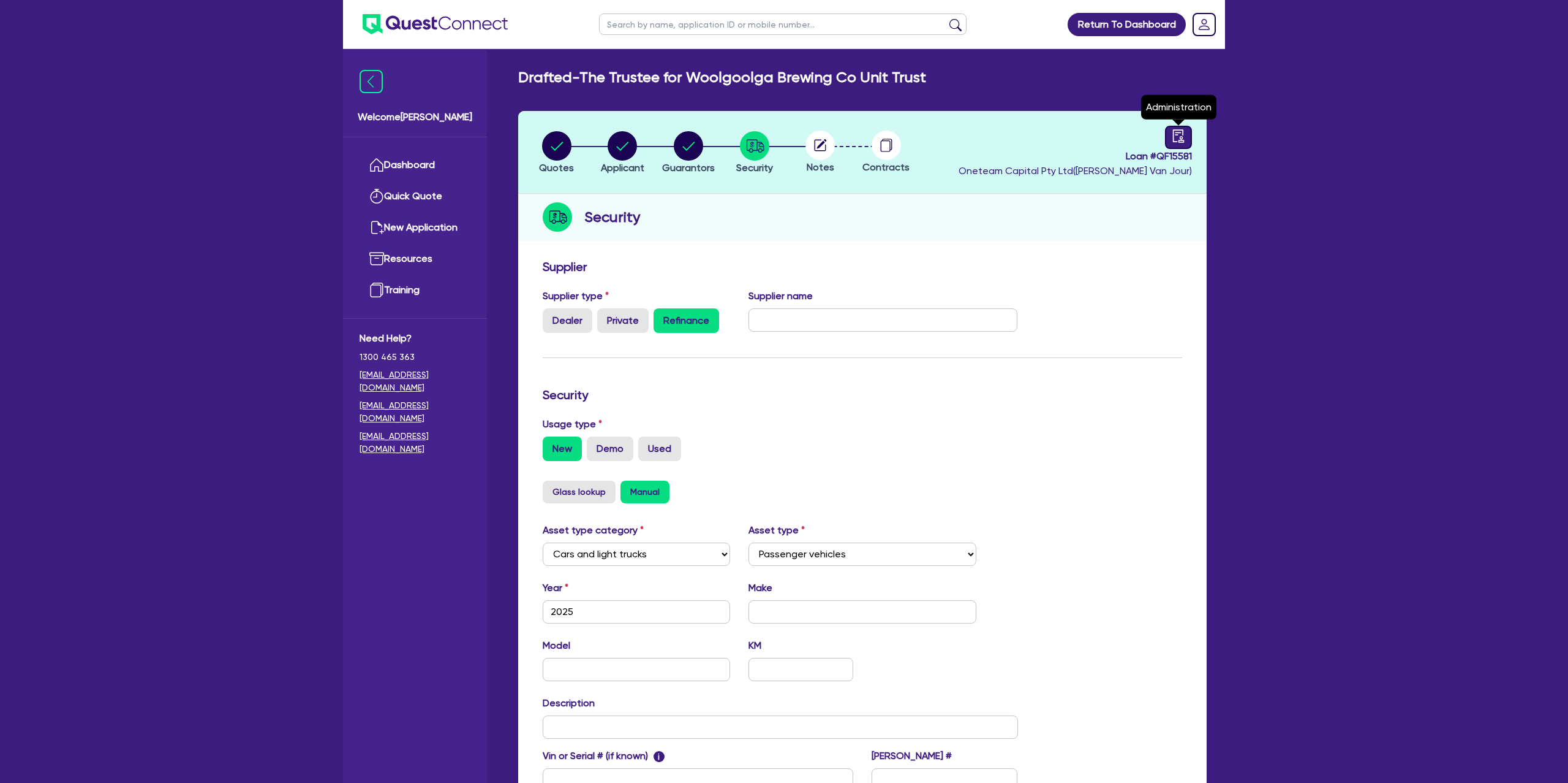
click at [1188, 132] on div at bounding box center [1178, 138] width 27 height 24
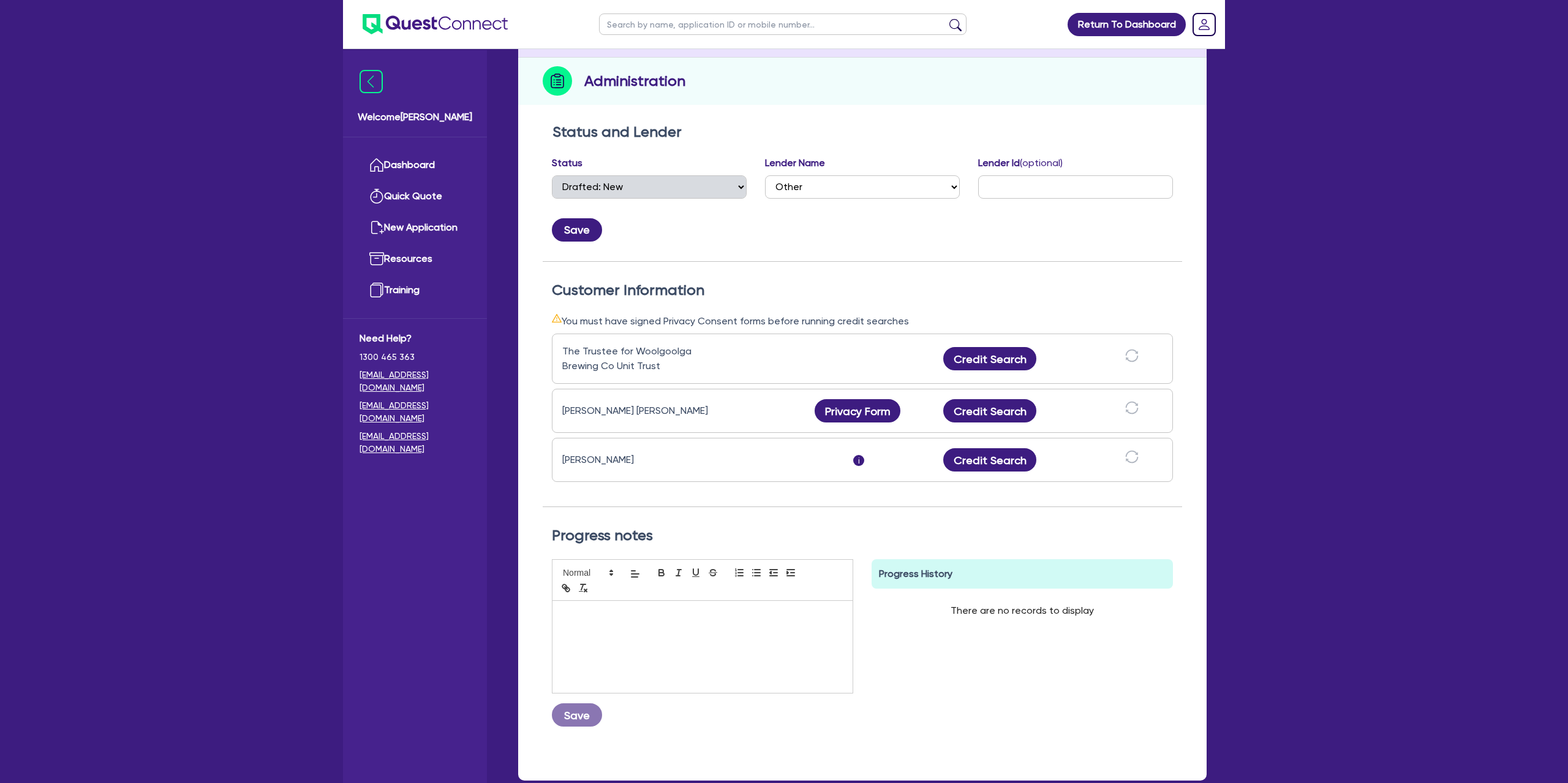
scroll to position [155, 0]
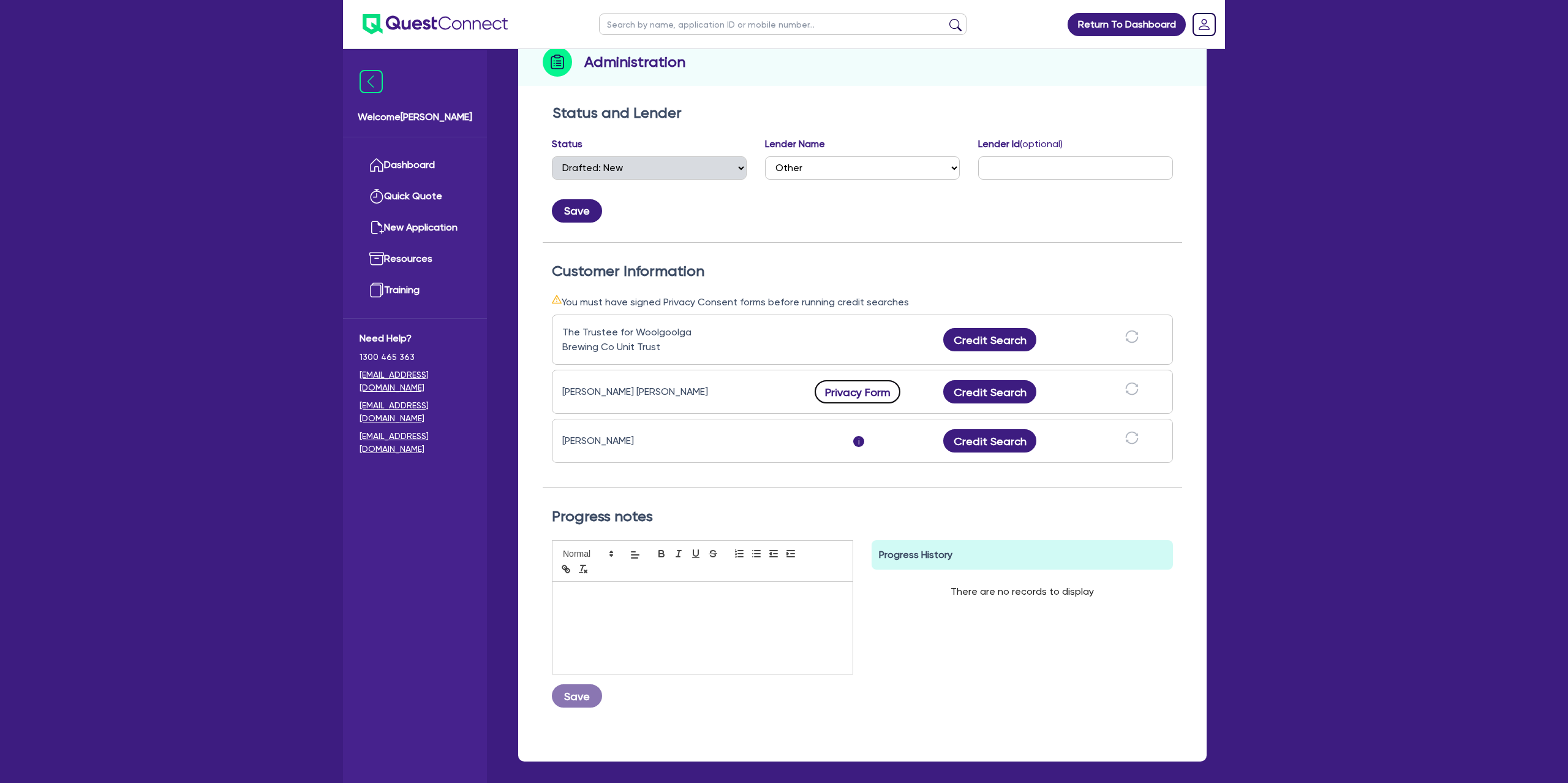
click at [851, 393] on button "Privacy Form" at bounding box center [858, 392] width 86 height 24
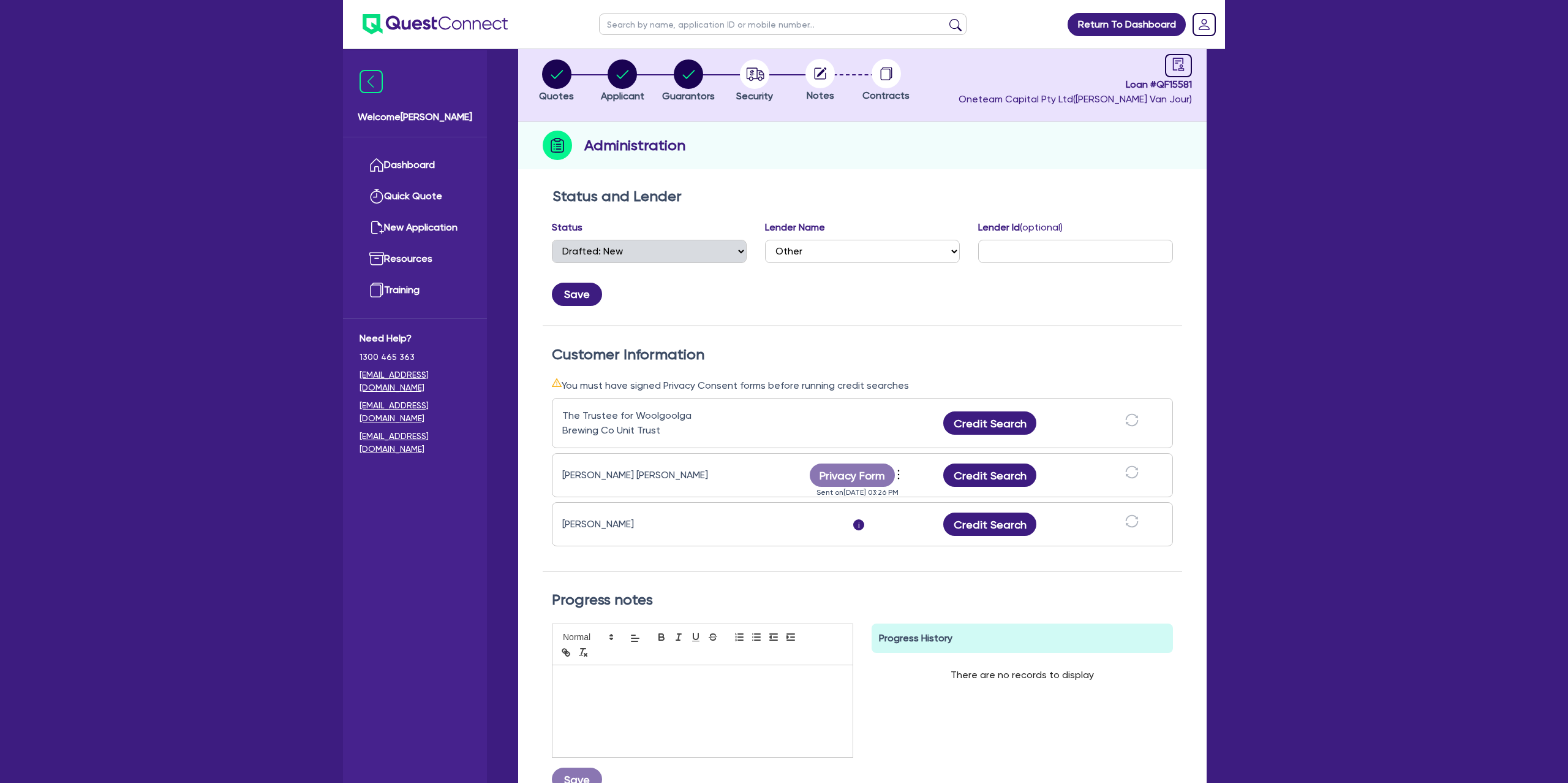
scroll to position [0, 0]
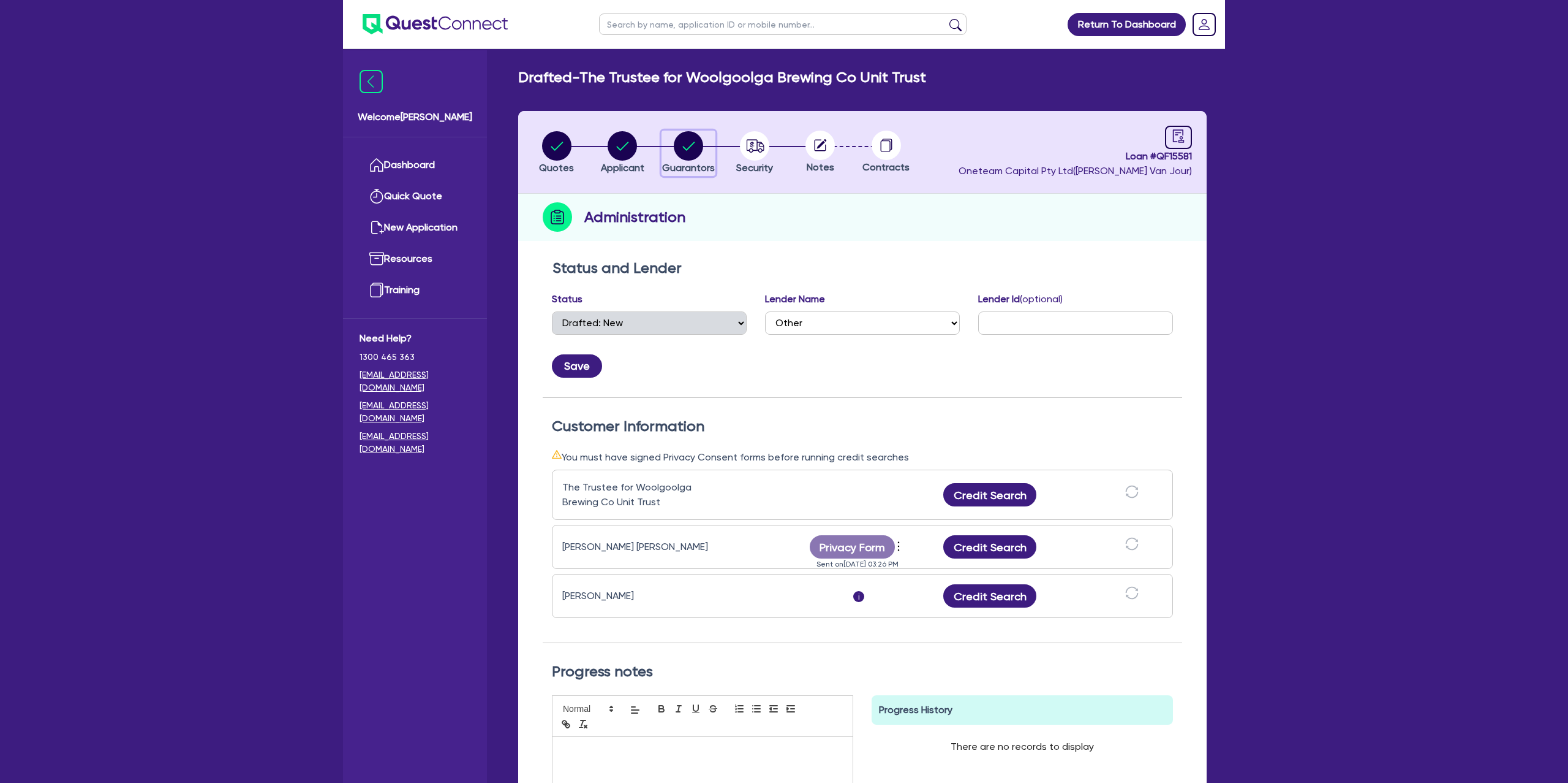
click at [692, 141] on circle "button" at bounding box center [688, 146] width 29 height 29
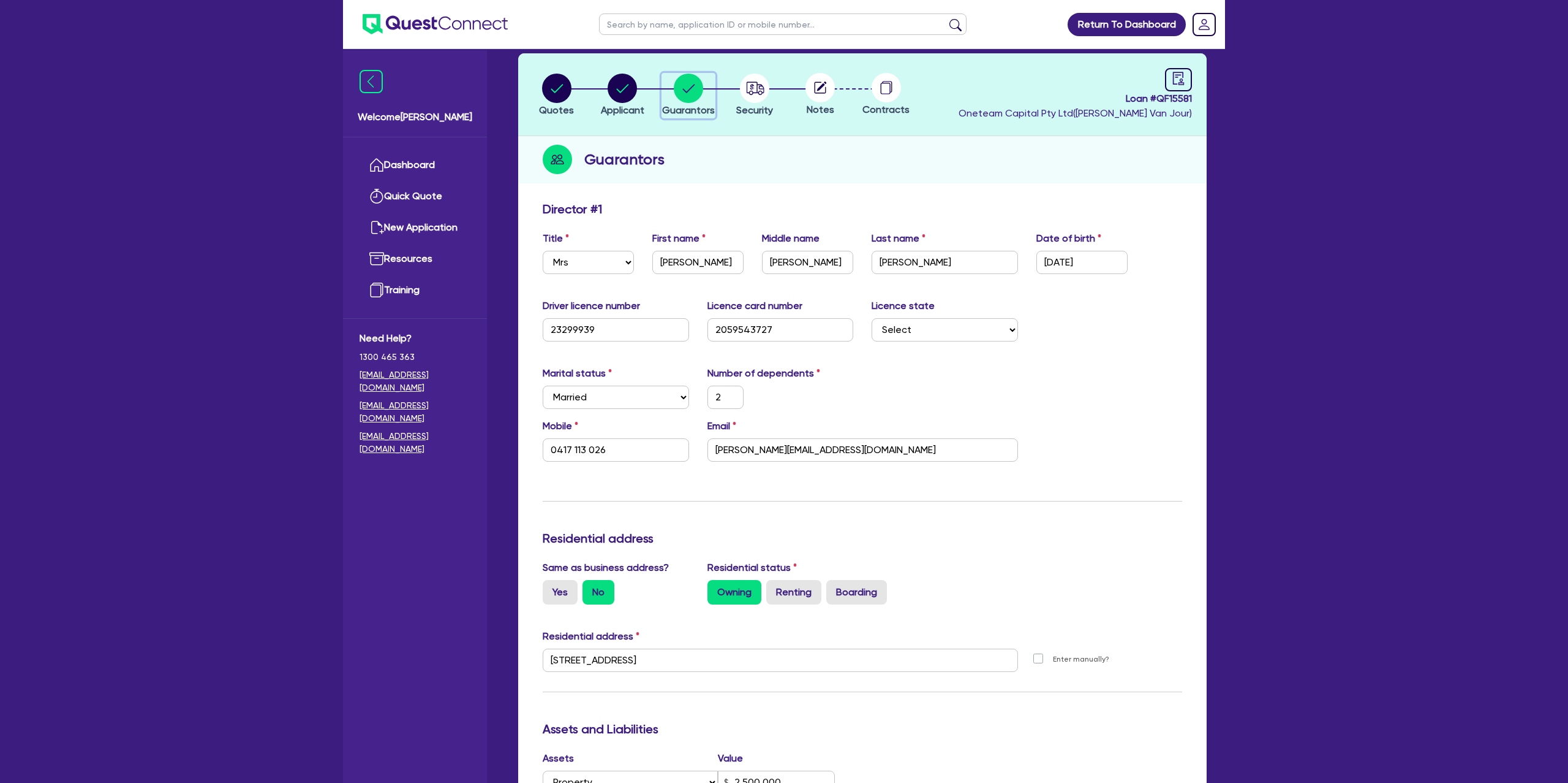
scroll to position [56, 0]
drag, startPoint x: 781, startPoint y: 450, endPoint x: 865, endPoint y: 478, distance: 88.5
click at [784, 456] on input "[PERSON_NAME][EMAIL_ADDRESS][DOMAIN_NAME]" at bounding box center [862, 451] width 311 height 24
click at [802, 444] on input "[PERSON_NAME][EMAIL_ADDRESS][DOMAIN_NAME]" at bounding box center [862, 451] width 311 height 24
click at [782, 452] on input "[PERSON_NAME][EMAIL_ADDRESS][DOMAIN_NAME]" at bounding box center [862, 451] width 311 height 24
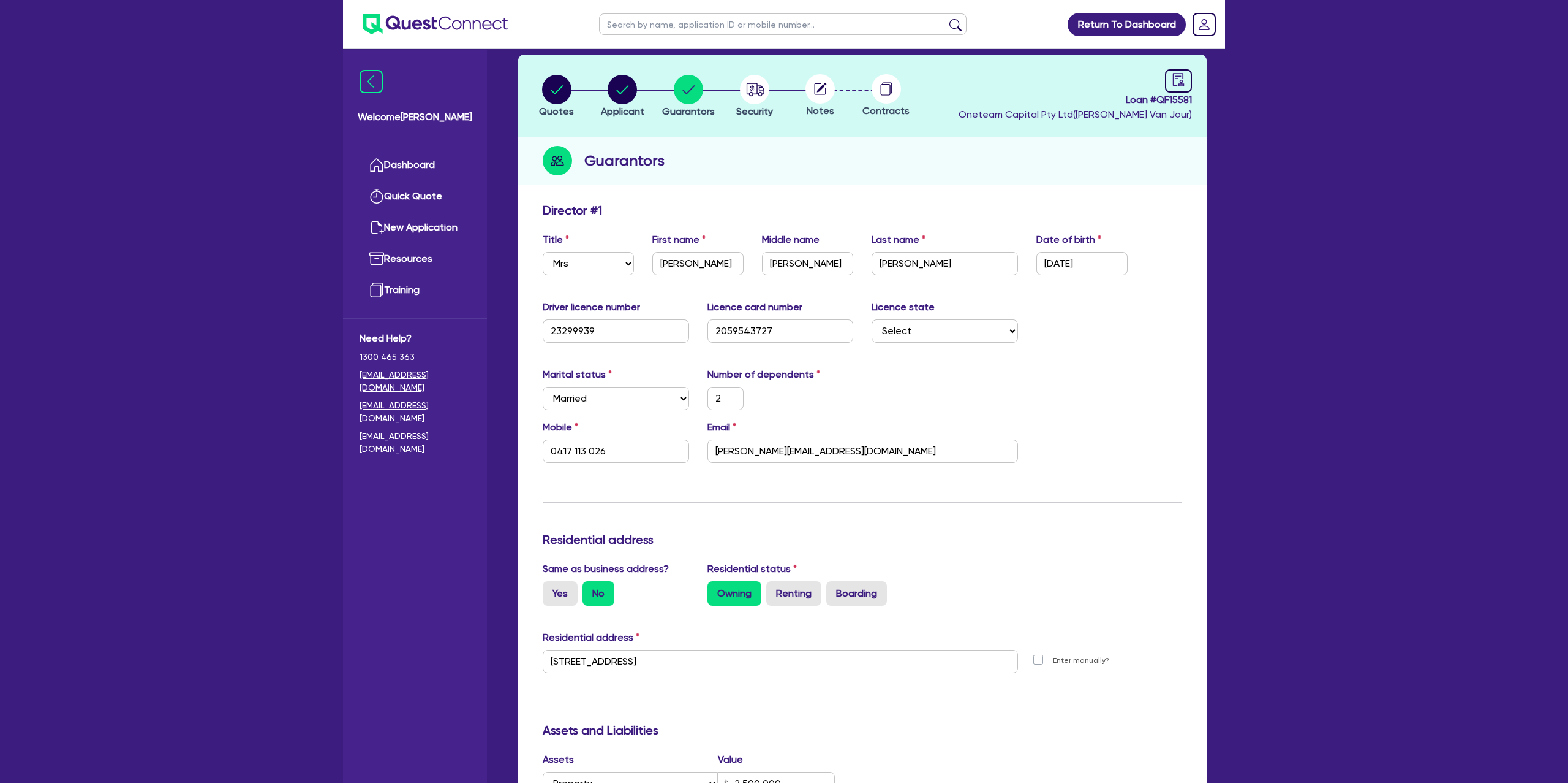
click at [1091, 411] on div "Marital status Select [DEMOGRAPHIC_DATA] Married De Facto / Partner Number of d…" at bounding box center [862, 393] width 658 height 53
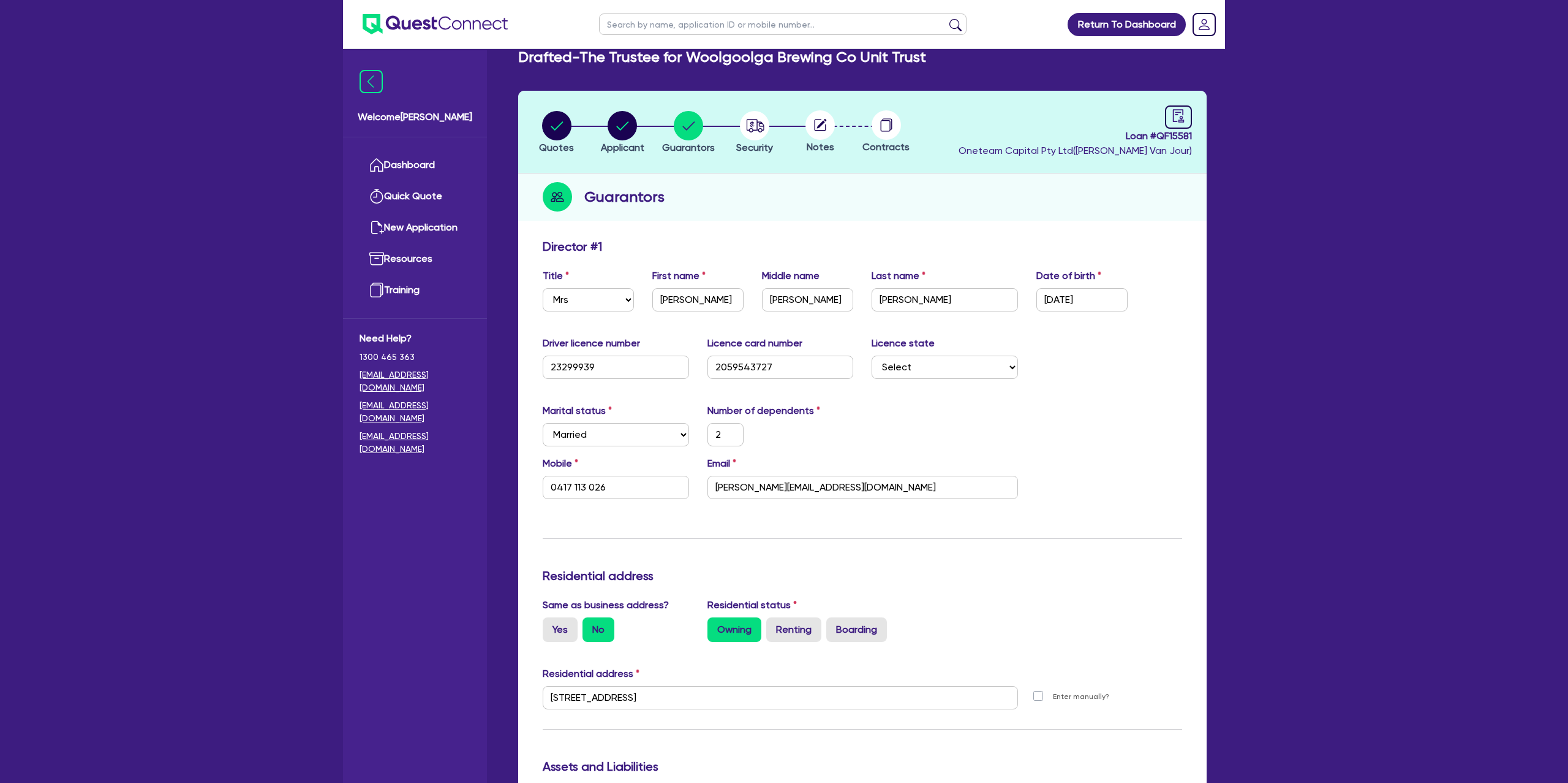
scroll to position [0, 0]
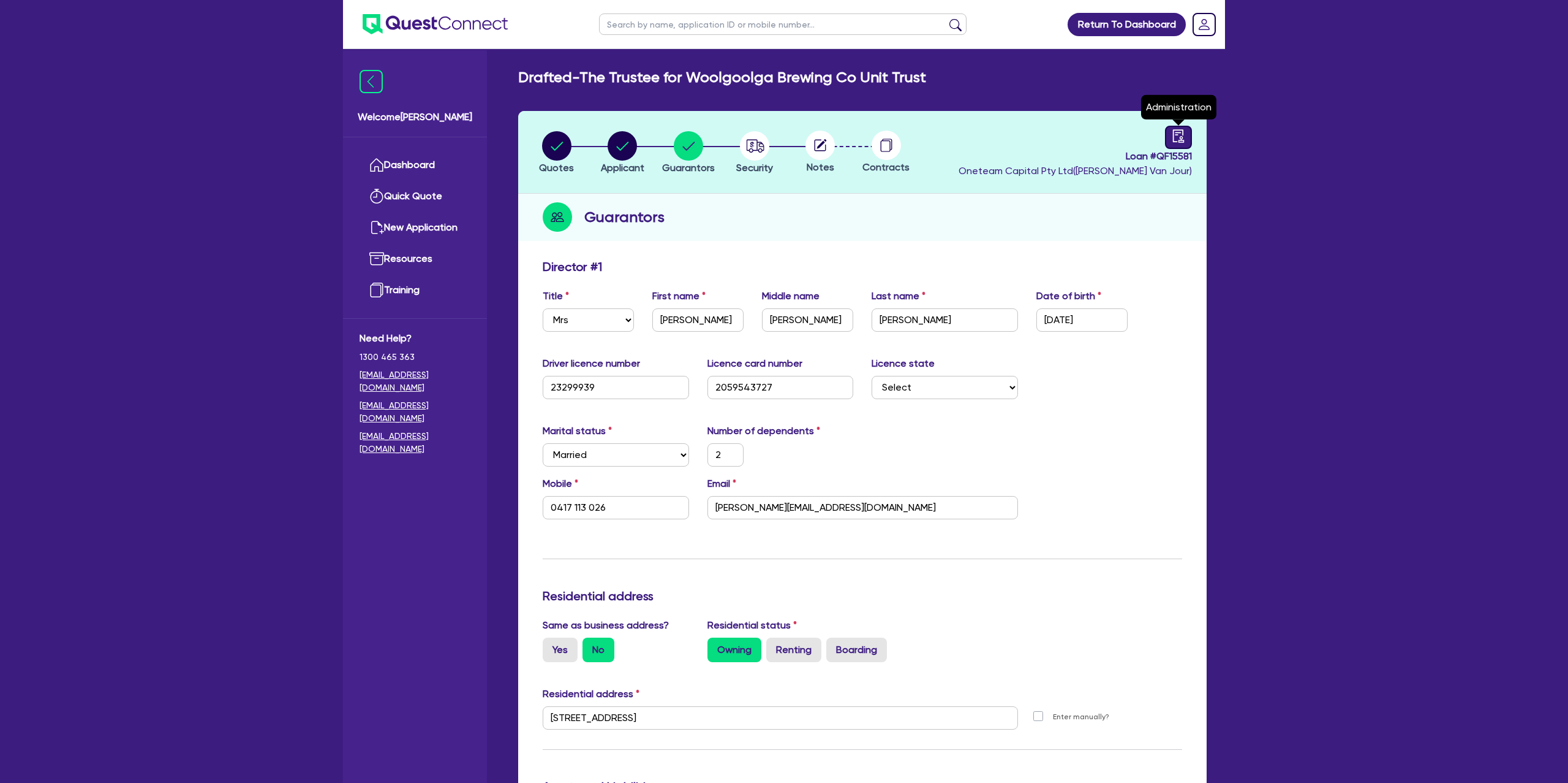
click at [1178, 140] on icon "audit" at bounding box center [1178, 136] width 11 height 13
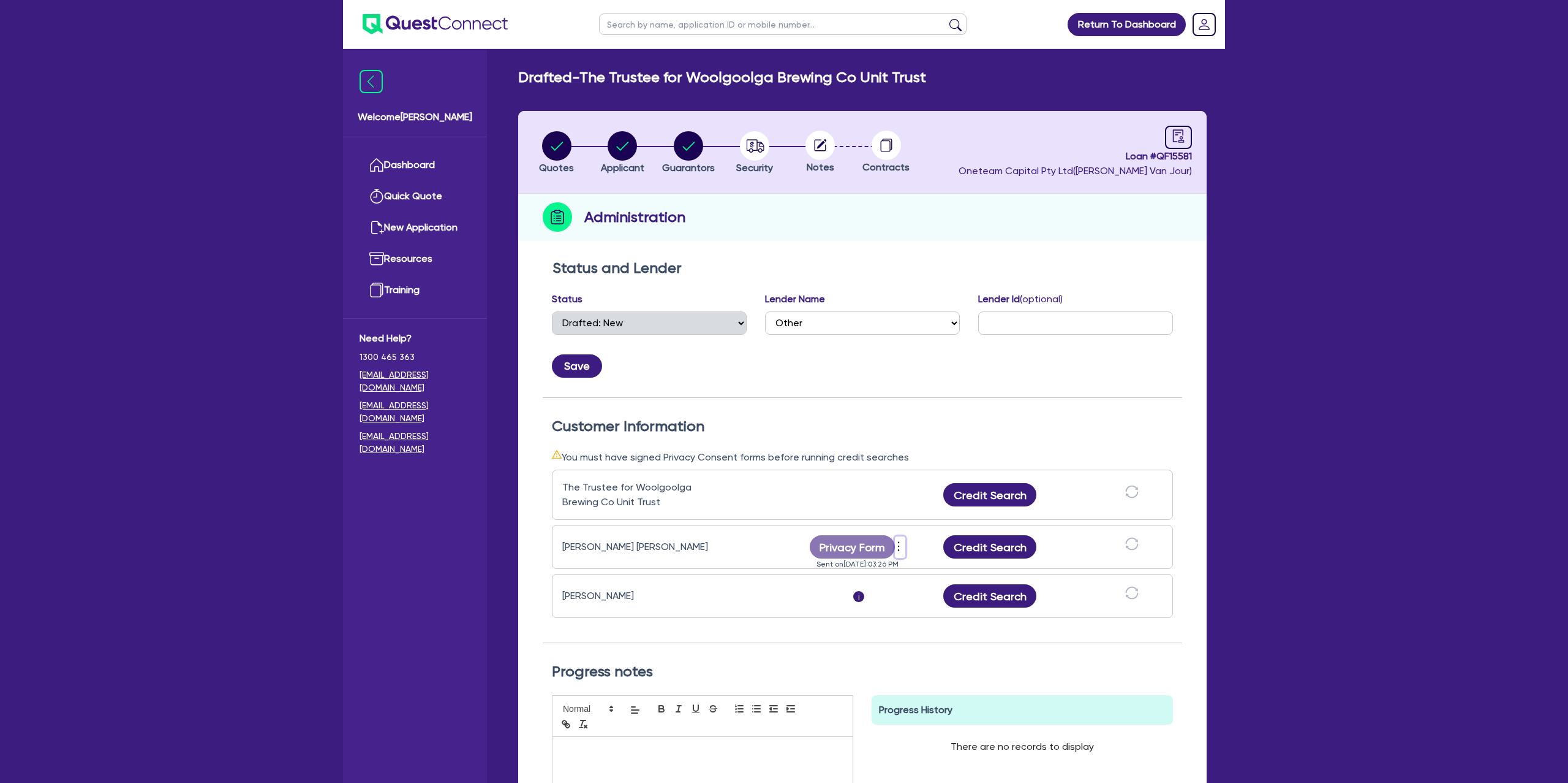
click at [899, 545] on icon "more" at bounding box center [899, 546] width 2 height 9
click at [930, 559] on link "Send new privacy form" at bounding box center [966, 565] width 118 height 18
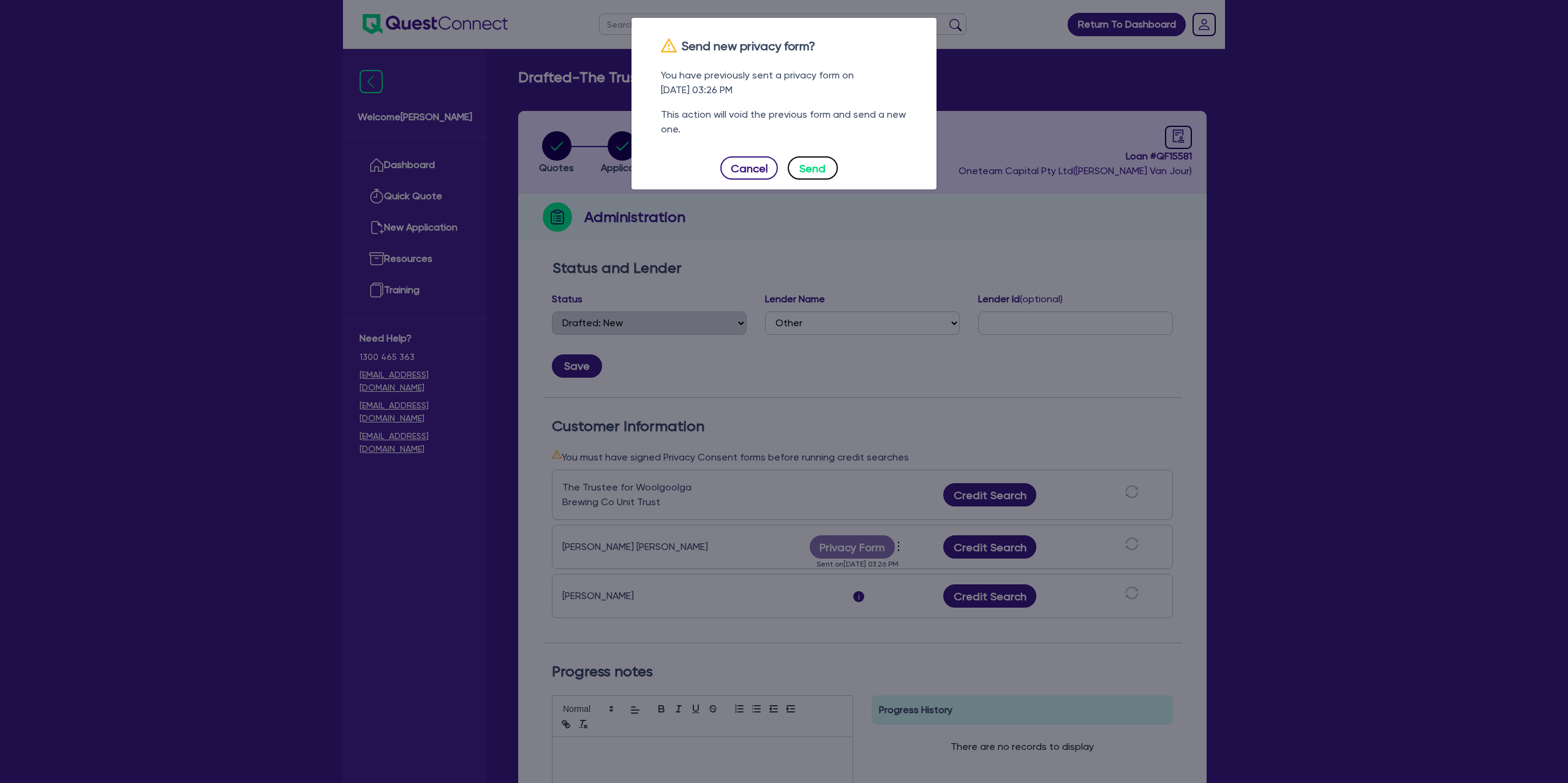
click at [828, 179] on button "Send" at bounding box center [813, 168] width 50 height 24
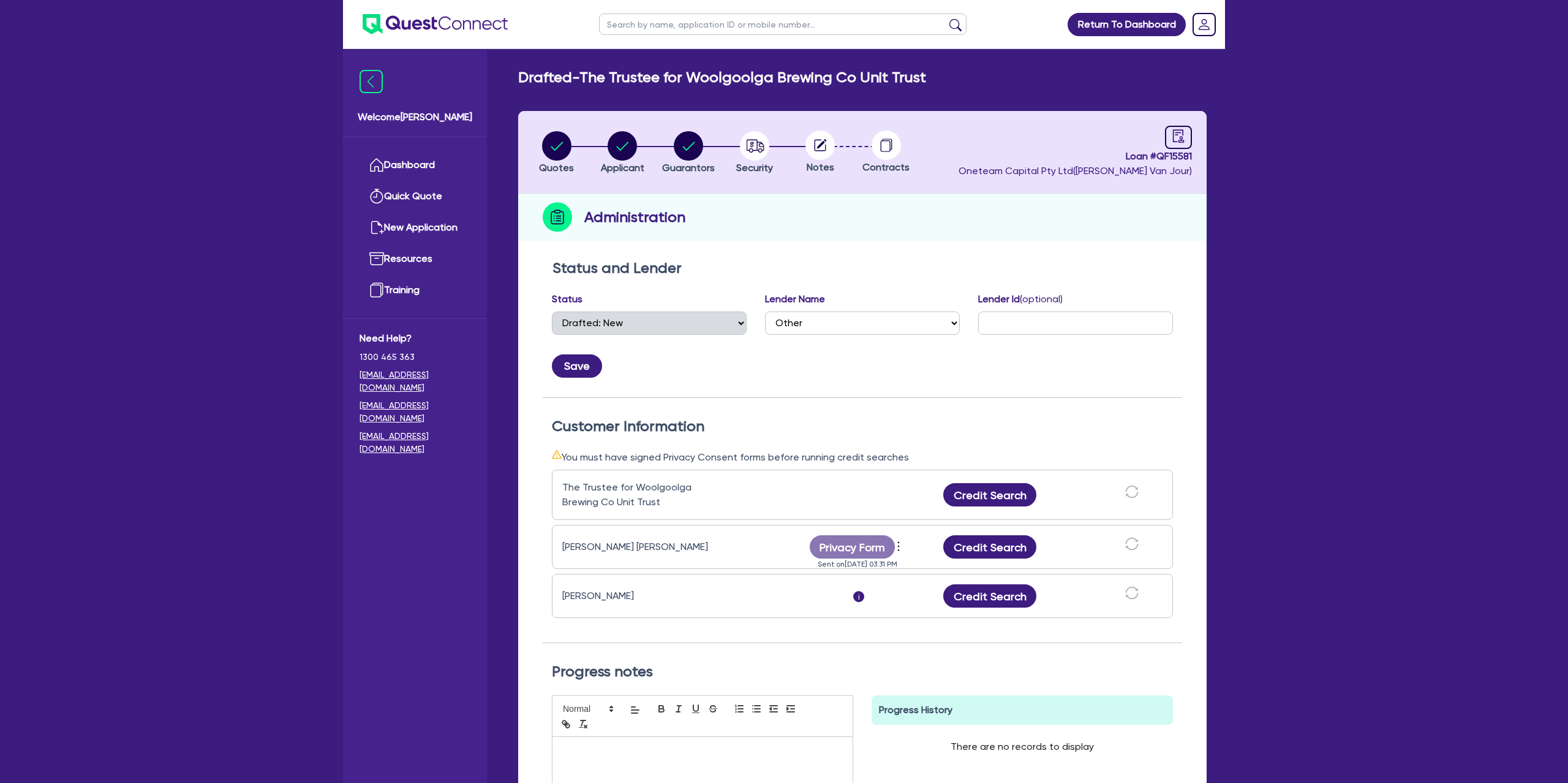
scroll to position [1, 0]
click at [629, 140] on circle "button" at bounding box center [622, 145] width 29 height 29
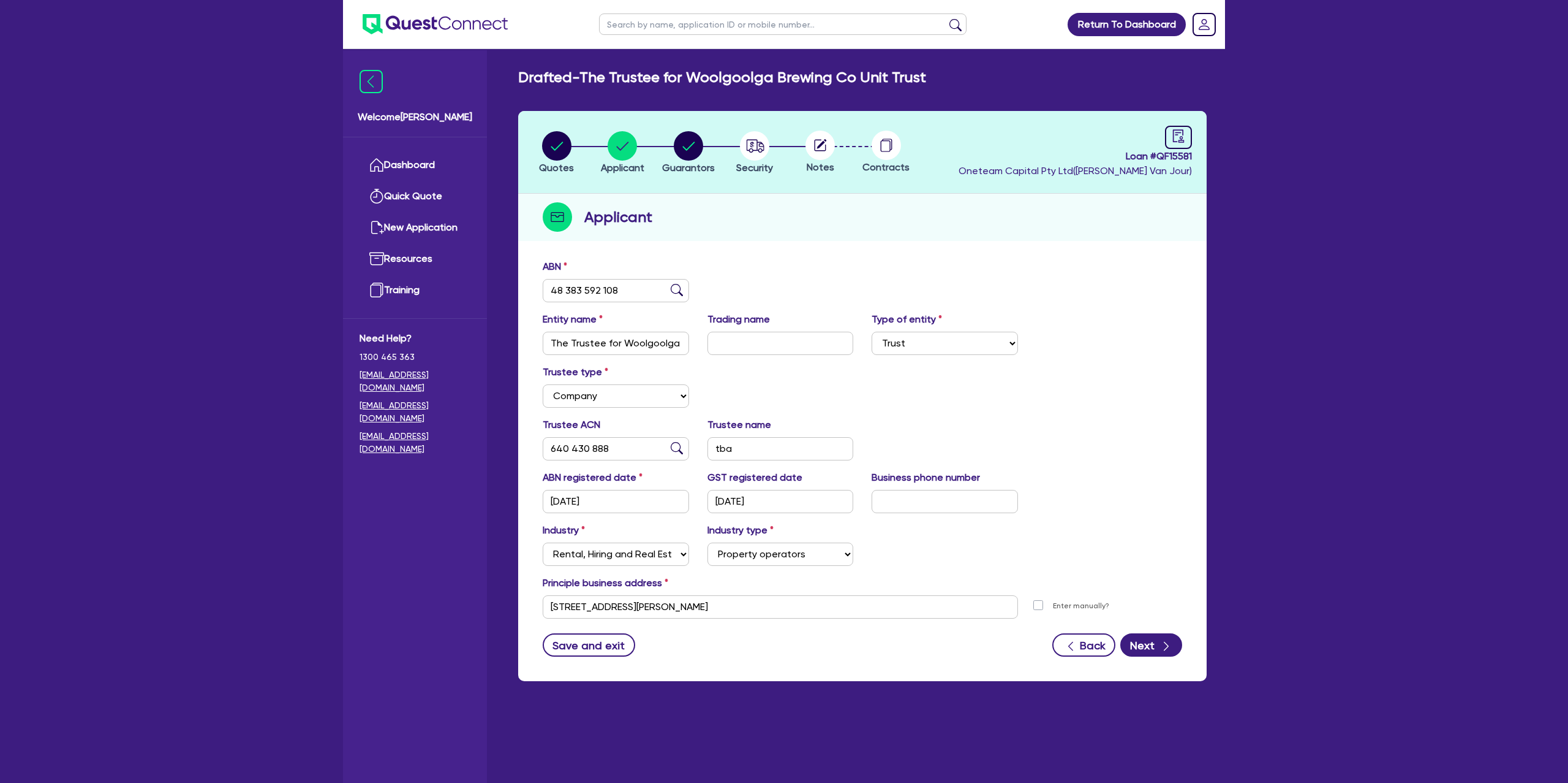
click at [692, 22] on input "text" at bounding box center [783, 24] width 368 height 22
click button "submit" at bounding box center [956, 26] width 20 height 17
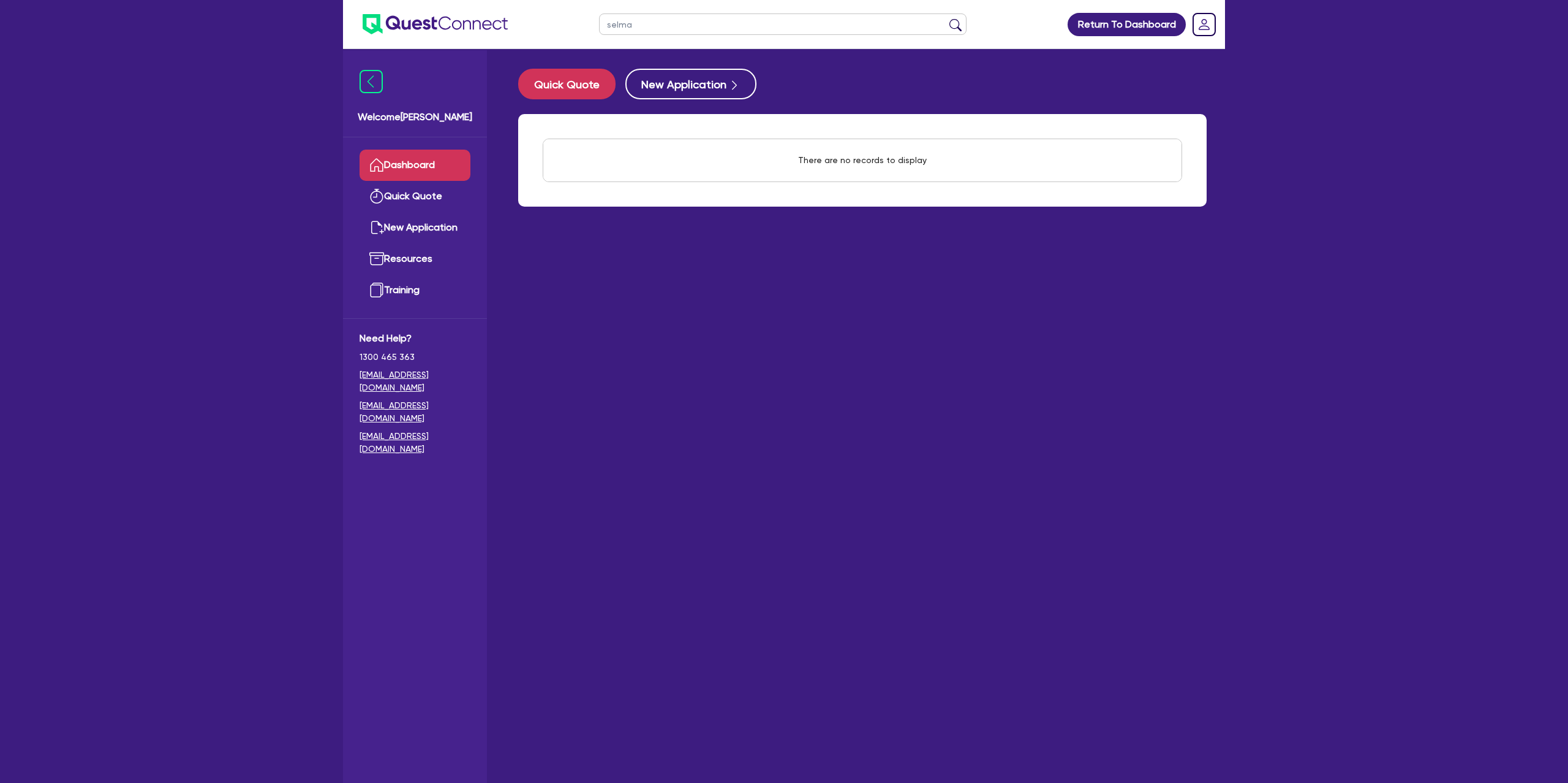
click at [654, 31] on input "selma" at bounding box center [783, 24] width 368 height 22
click at [946, 18] on button "submit" at bounding box center [956, 26] width 20 height 17
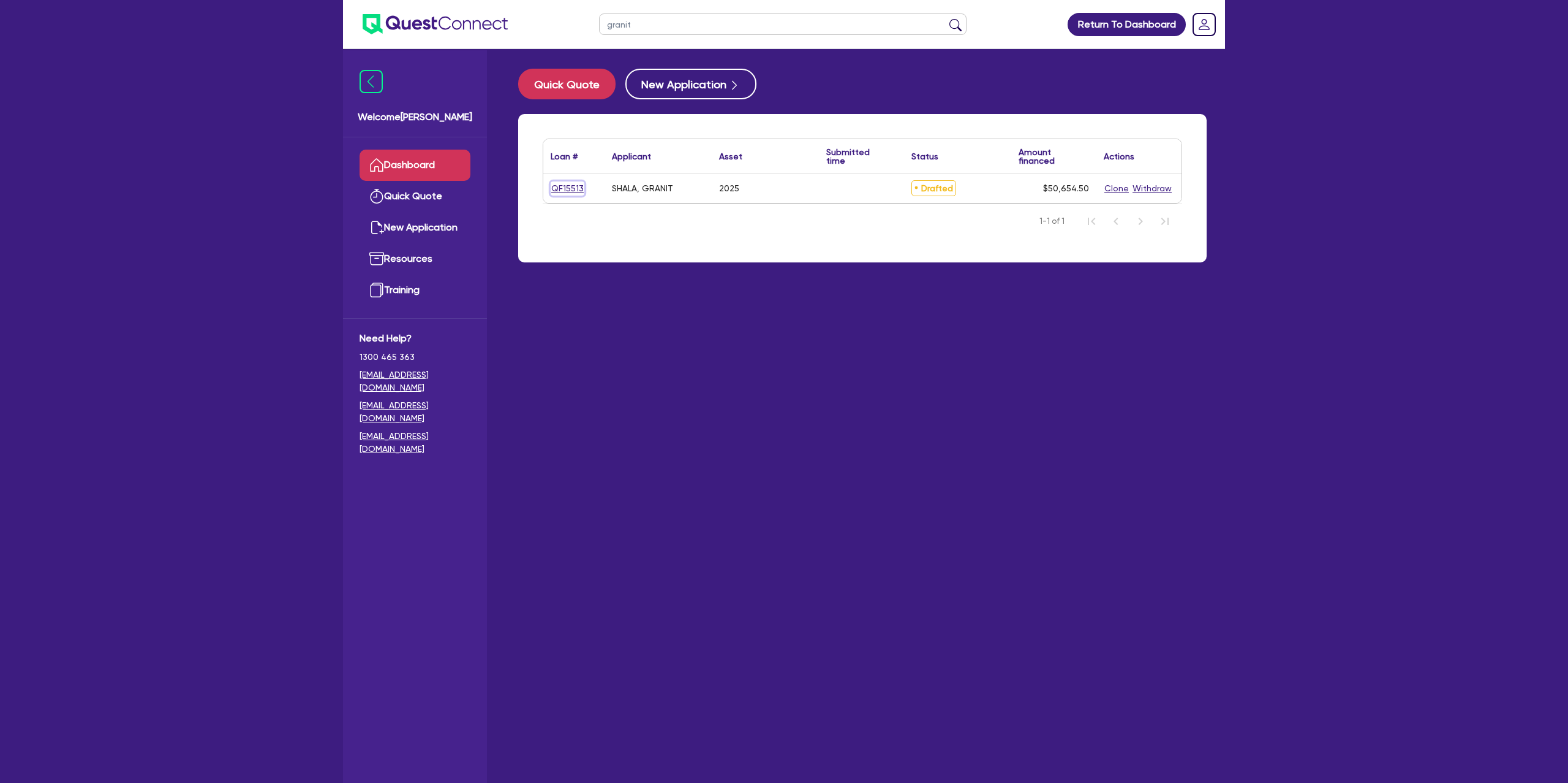
click at [564, 192] on link "QF15513" at bounding box center [567, 188] width 34 height 14
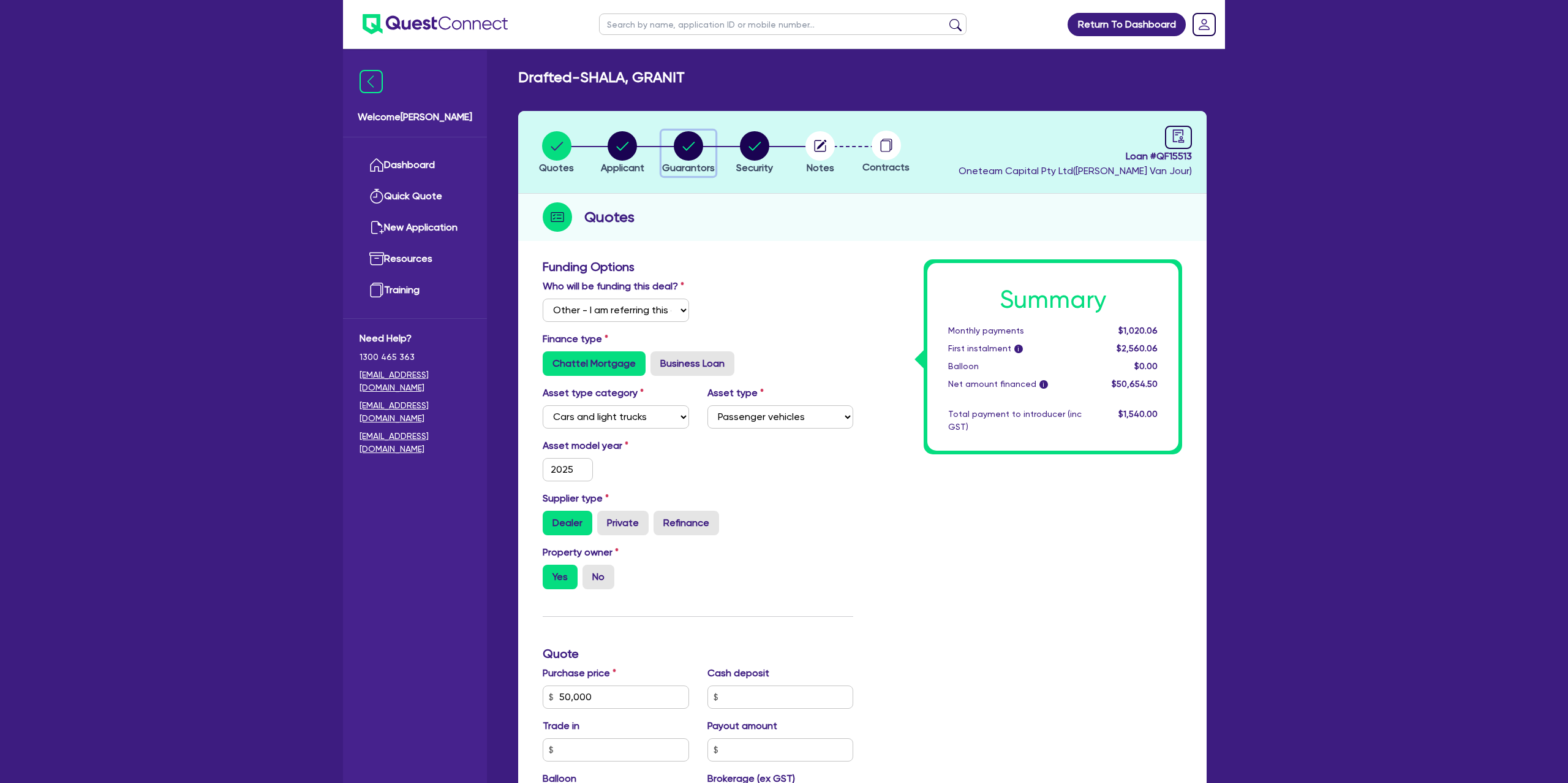
click at [687, 136] on circle "button" at bounding box center [688, 146] width 29 height 29
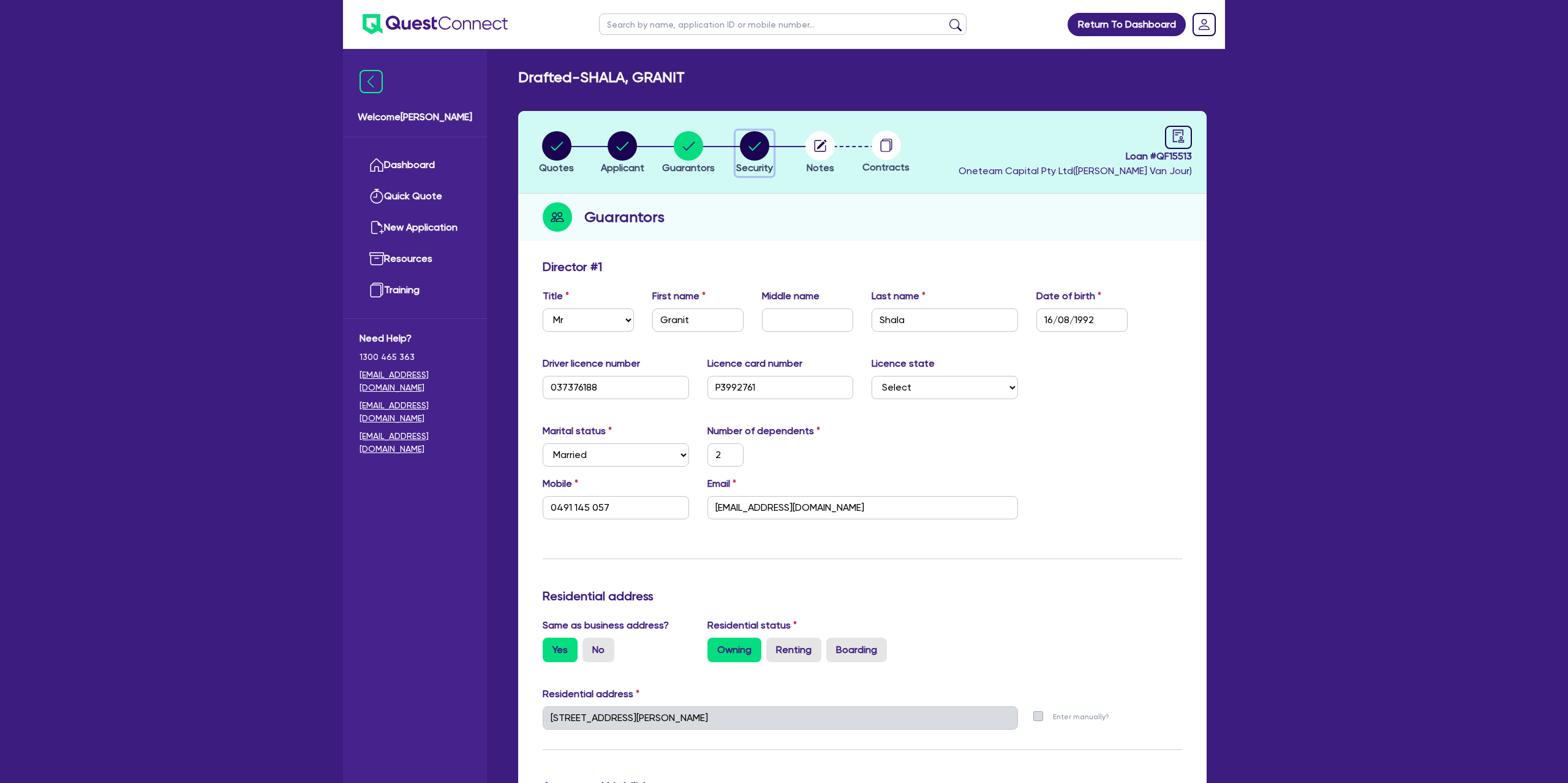
drag, startPoint x: 756, startPoint y: 139, endPoint x: 756, endPoint y: 145, distance: 6.0
click at [756, 139] on circle "button" at bounding box center [755, 146] width 29 height 29
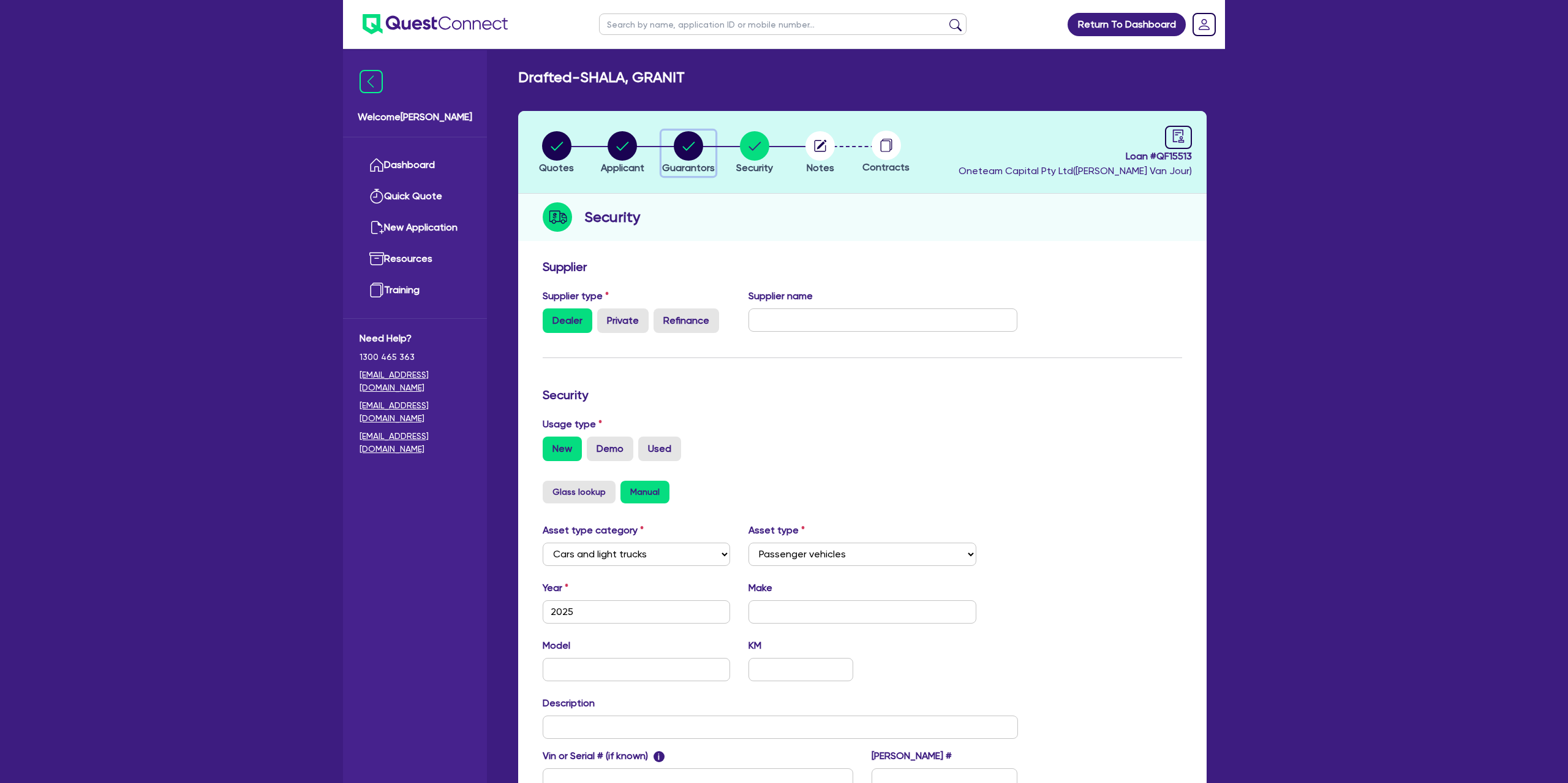
click at [692, 152] on circle "button" at bounding box center [688, 146] width 29 height 29
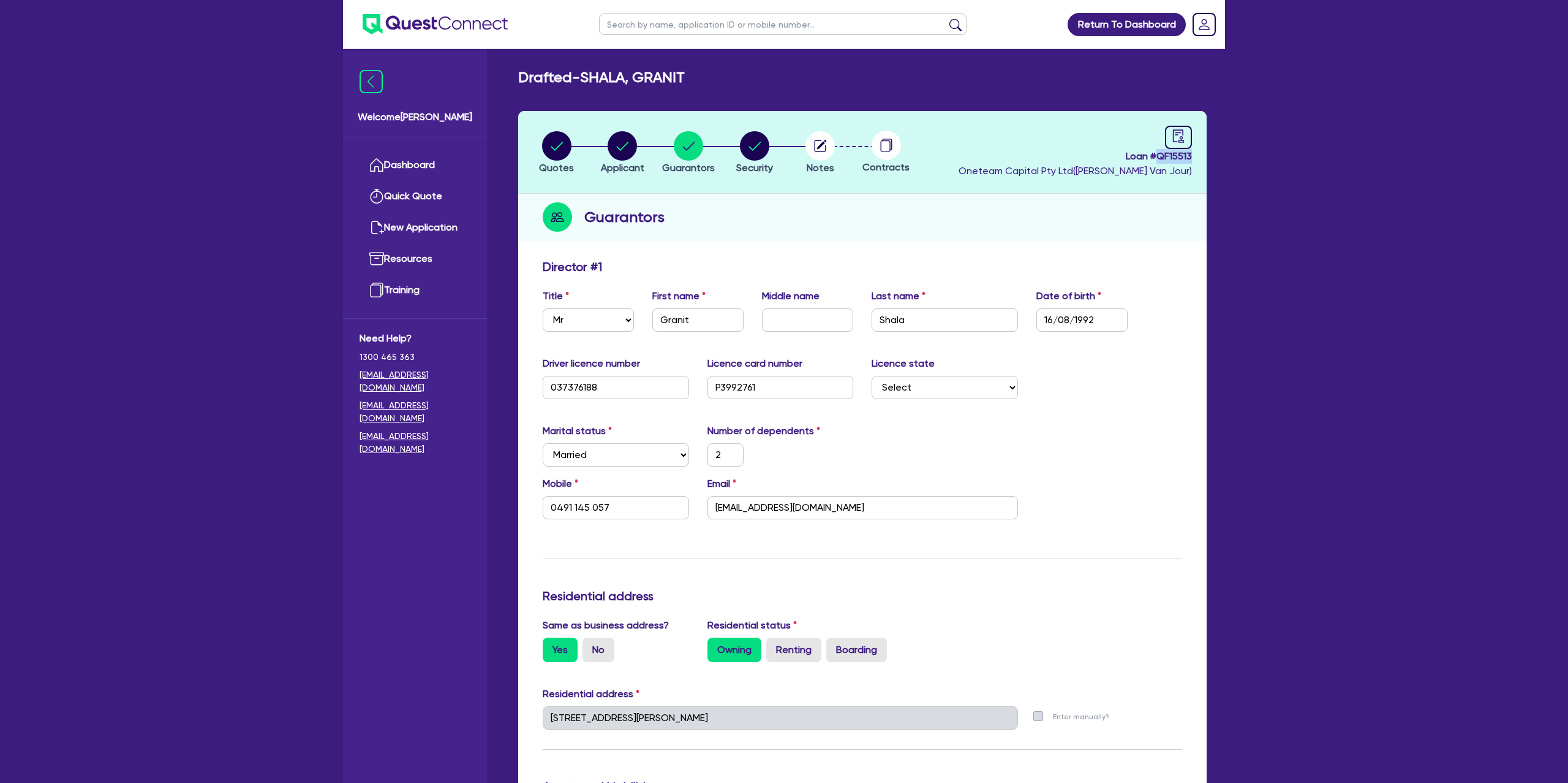
drag, startPoint x: 1159, startPoint y: 153, endPoint x: 1198, endPoint y: 151, distance: 39.1
click at [1198, 151] on header "Quotes Applicant [GEOGRAPHIC_DATA] Security Notes Contracts Loan # QF15513 Onet…" at bounding box center [862, 151] width 688 height 82
click at [845, 160] on li "Notes" at bounding box center [820, 151] width 66 height 43
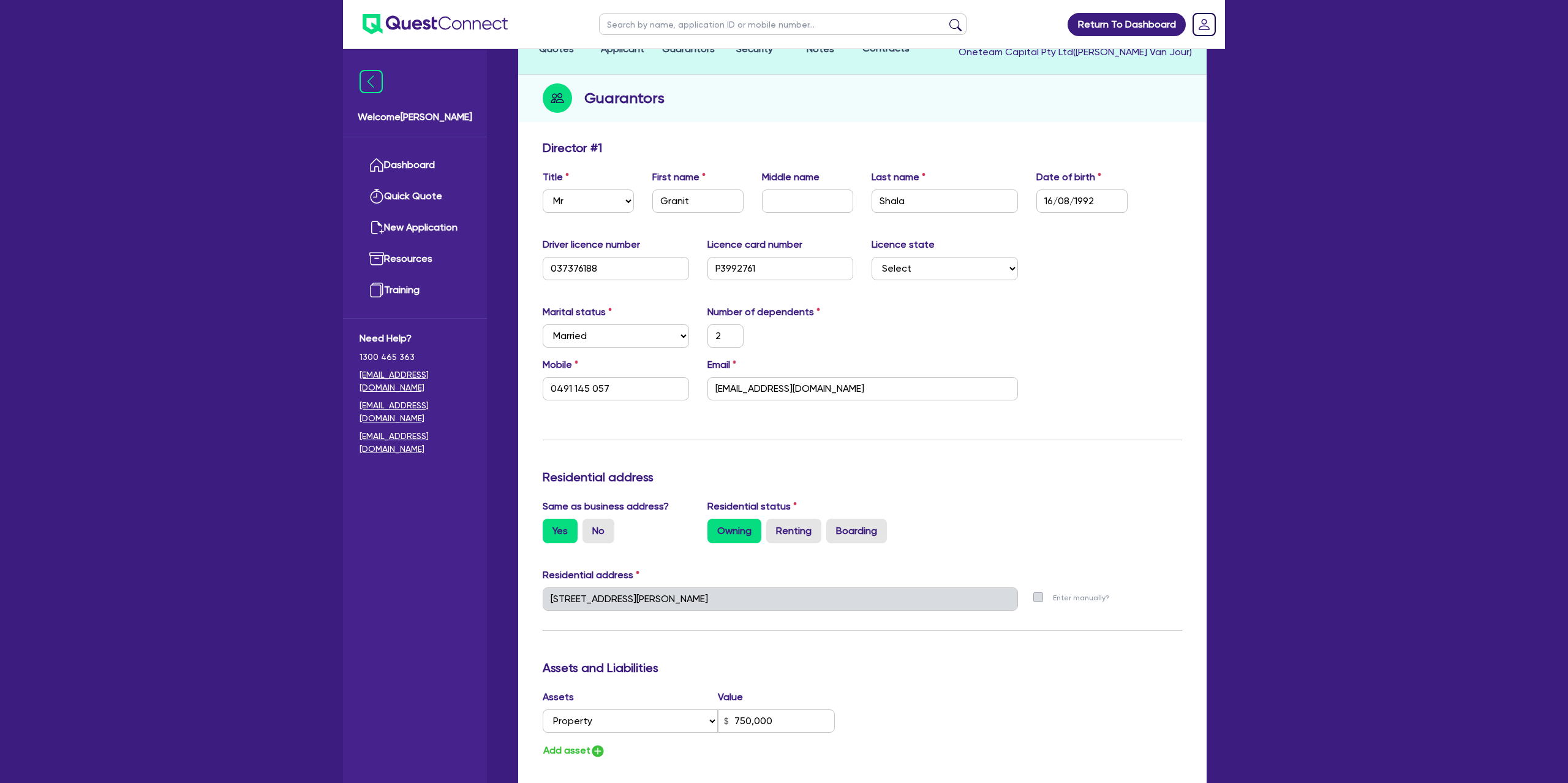
scroll to position [124, 0]
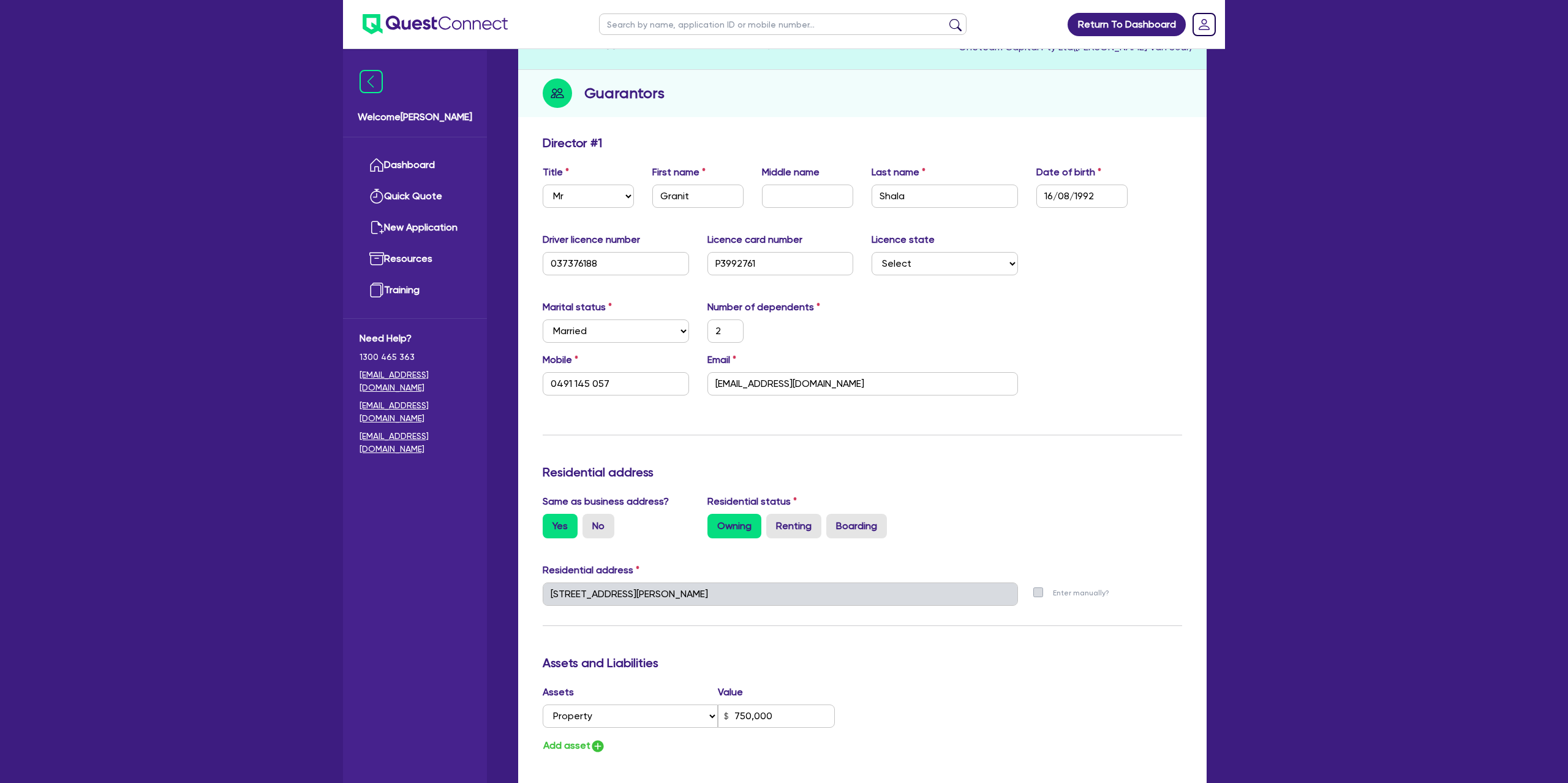
click at [715, 119] on div "Quotes Applicant [GEOGRAPHIC_DATA] Security Notes Contracts Loan # QF15513 Onet…" at bounding box center [862, 610] width 688 height 1245
